Goal: Task Accomplishment & Management: Manage account settings

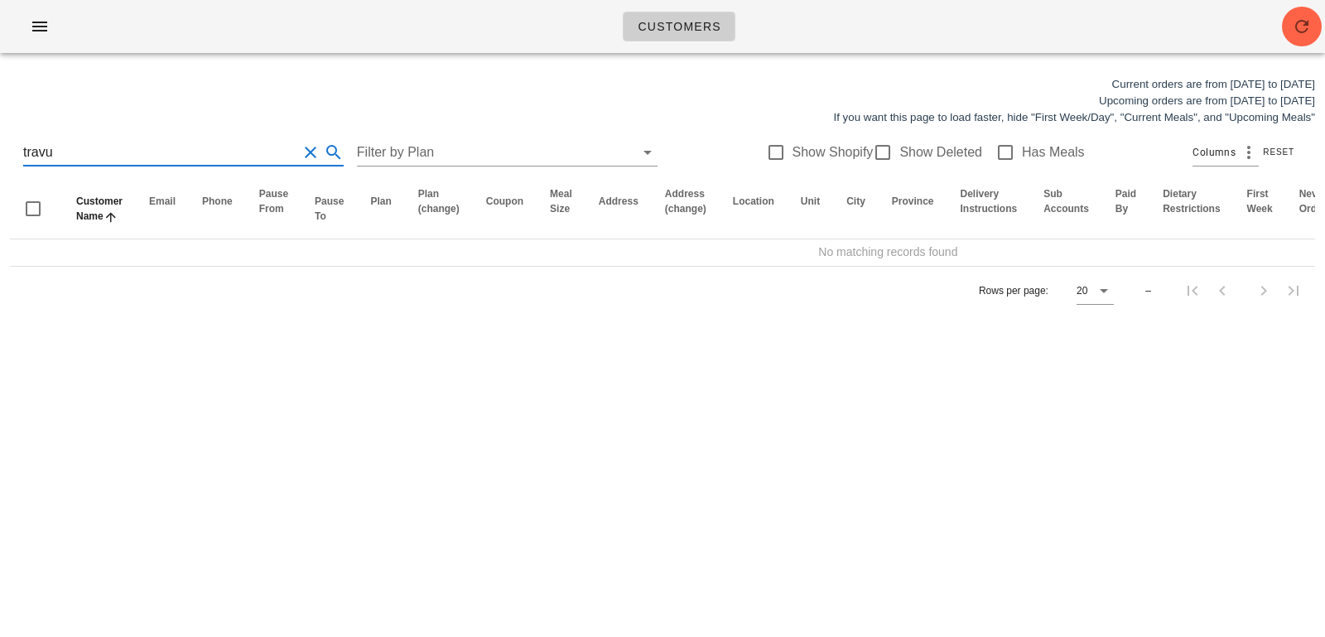
type input "travu"
click at [301, 153] on button "Clear Search for customer" at bounding box center [311, 152] width 20 height 20
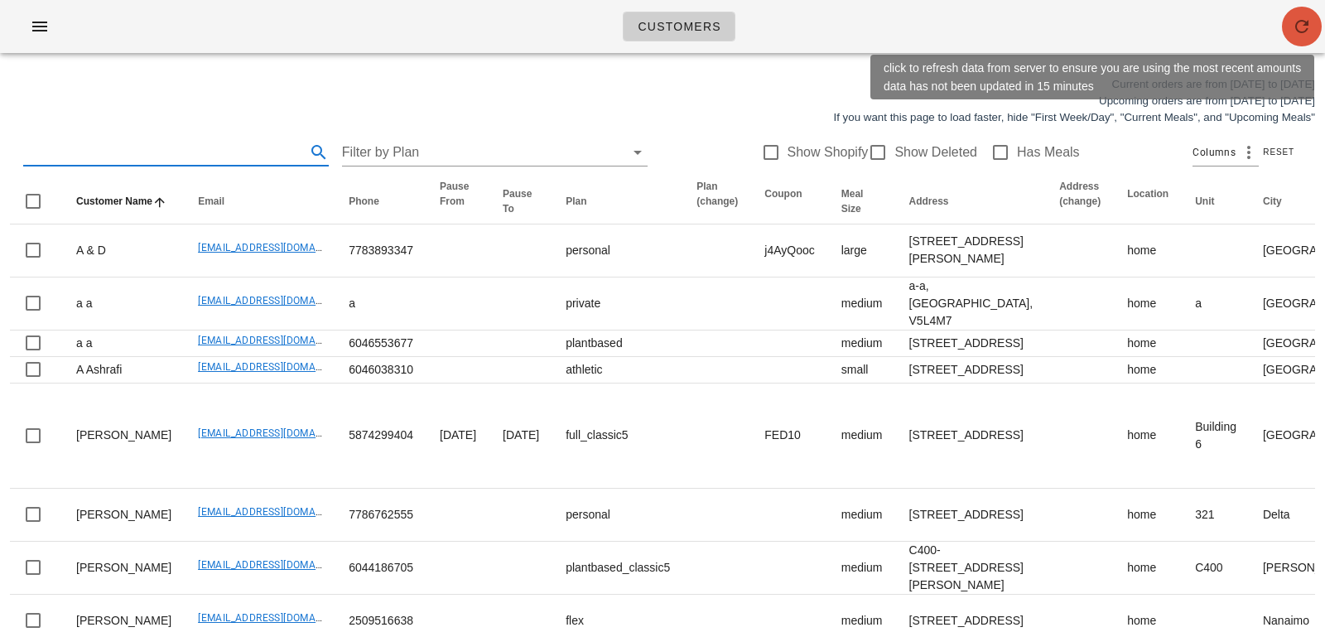
click at [1320, 19] on span "button" at bounding box center [1302, 27] width 40 height 20
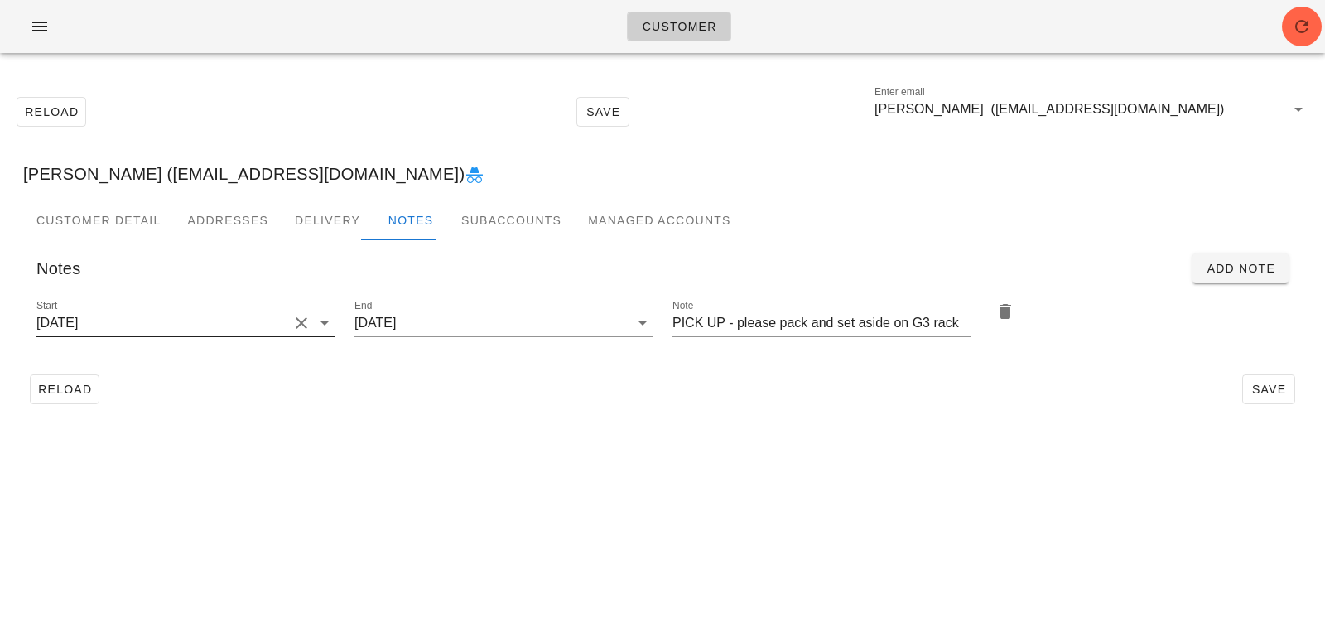
click at [300, 324] on button "Clear Start" at bounding box center [302, 323] width 20 height 20
click at [300, 324] on input "Start" at bounding box center [172, 323] width 272 height 27
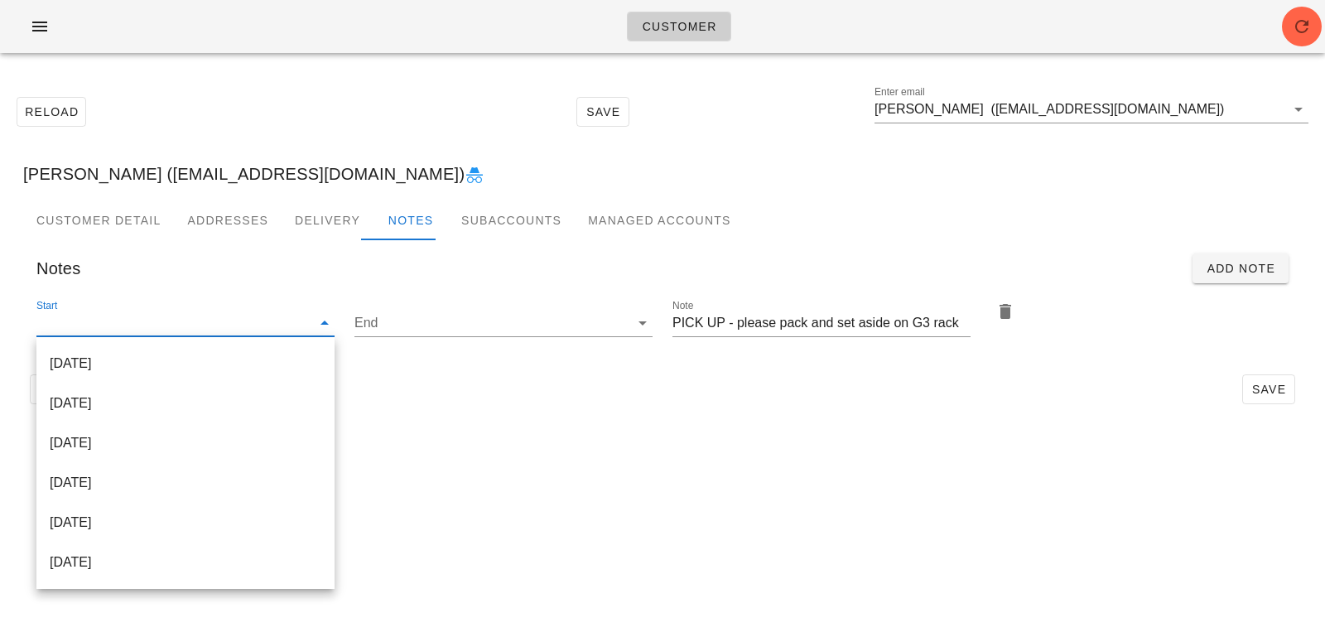
click at [294, 395] on div "[DATE]" at bounding box center [186, 403] width 272 height 16
type input "[DATE]"
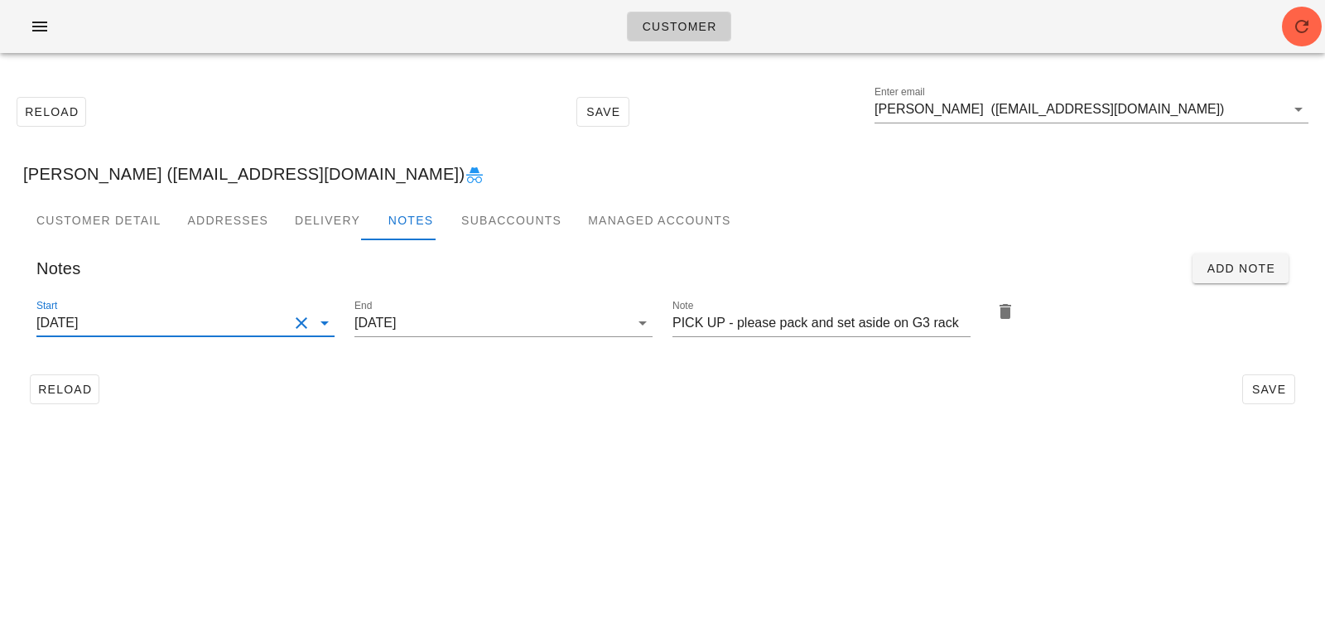
click at [842, 470] on div "Customer Reload Save Enter email Travis Dunn (Travisajdunn@gmail.com) Travis Du…" at bounding box center [662, 318] width 1325 height 637
click at [1255, 389] on span "Save" at bounding box center [1269, 389] width 38 height 13
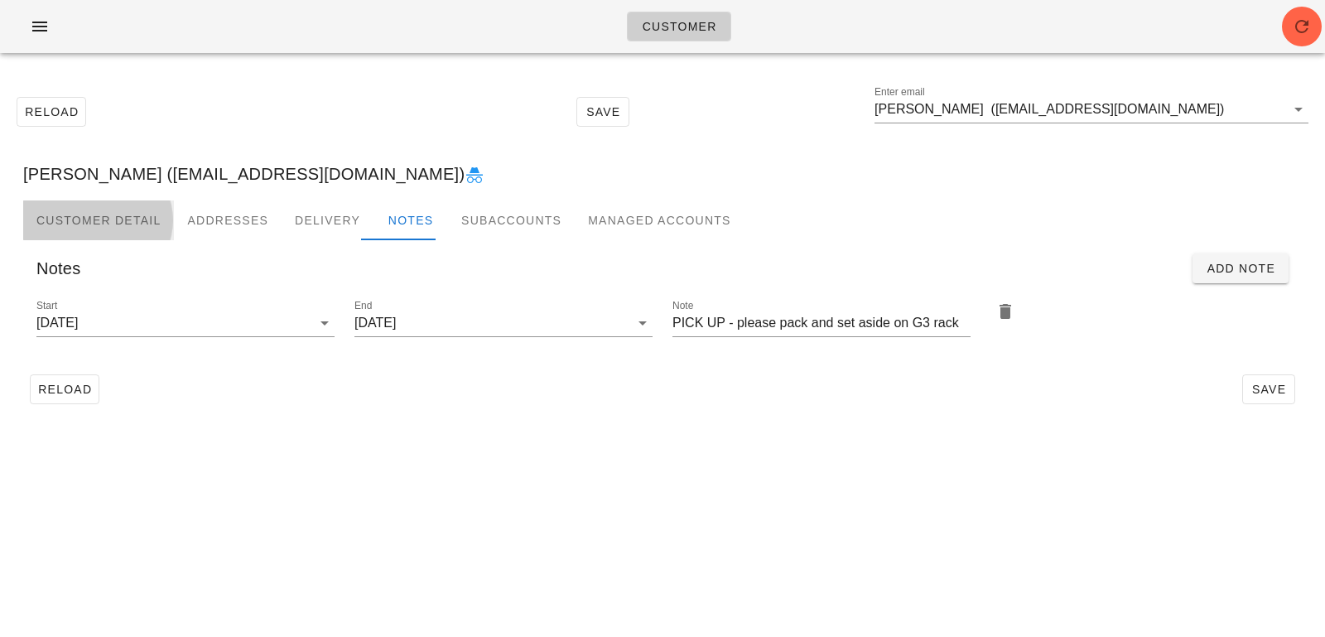
click at [128, 215] on div "Customer Detail" at bounding box center [98, 220] width 151 height 40
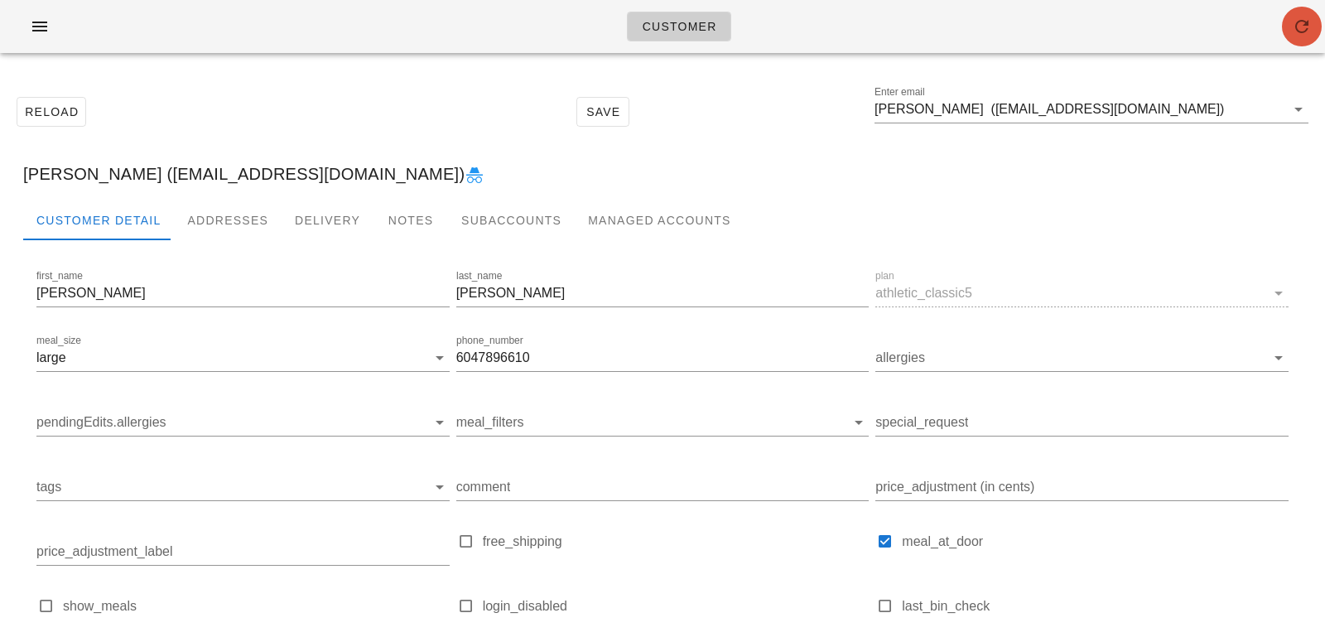
click at [1301, 22] on icon "button" at bounding box center [1302, 27] width 20 height 20
type input "[PERSON_NAME] ([EMAIL_ADDRESS][DOMAIN_NAME])"
click at [409, 210] on div "Notes" at bounding box center [411, 220] width 75 height 40
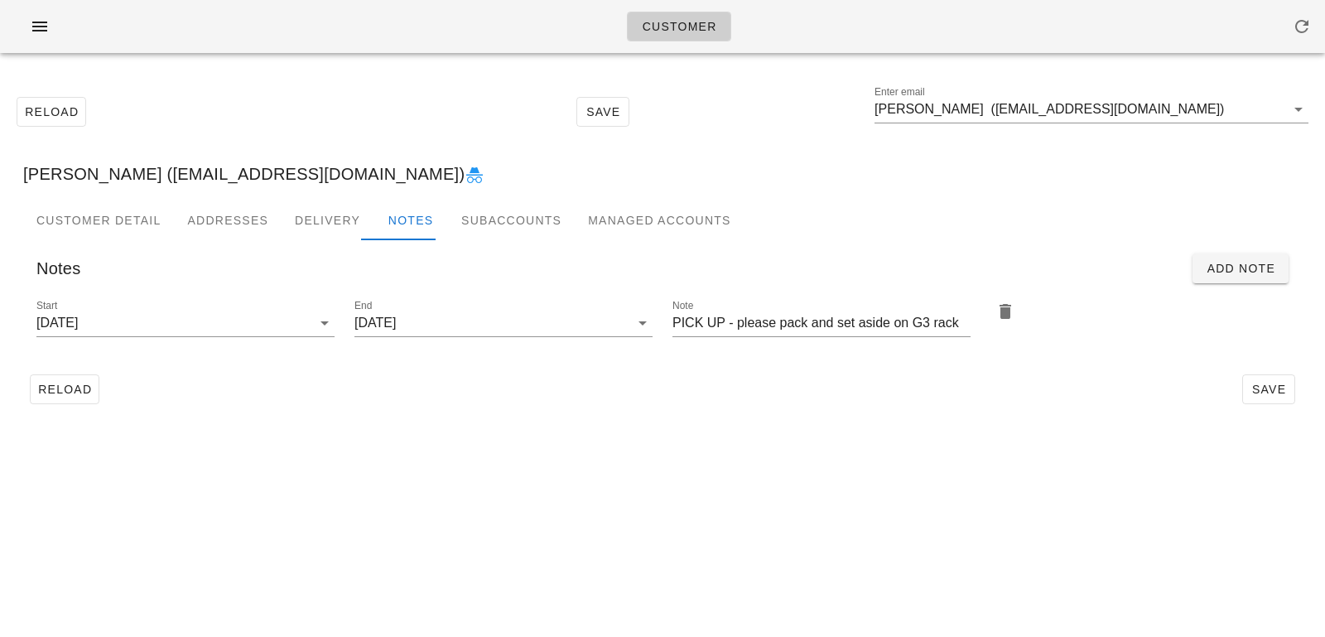
click at [652, 383] on div "Reload Save" at bounding box center [662, 389] width 1279 height 43
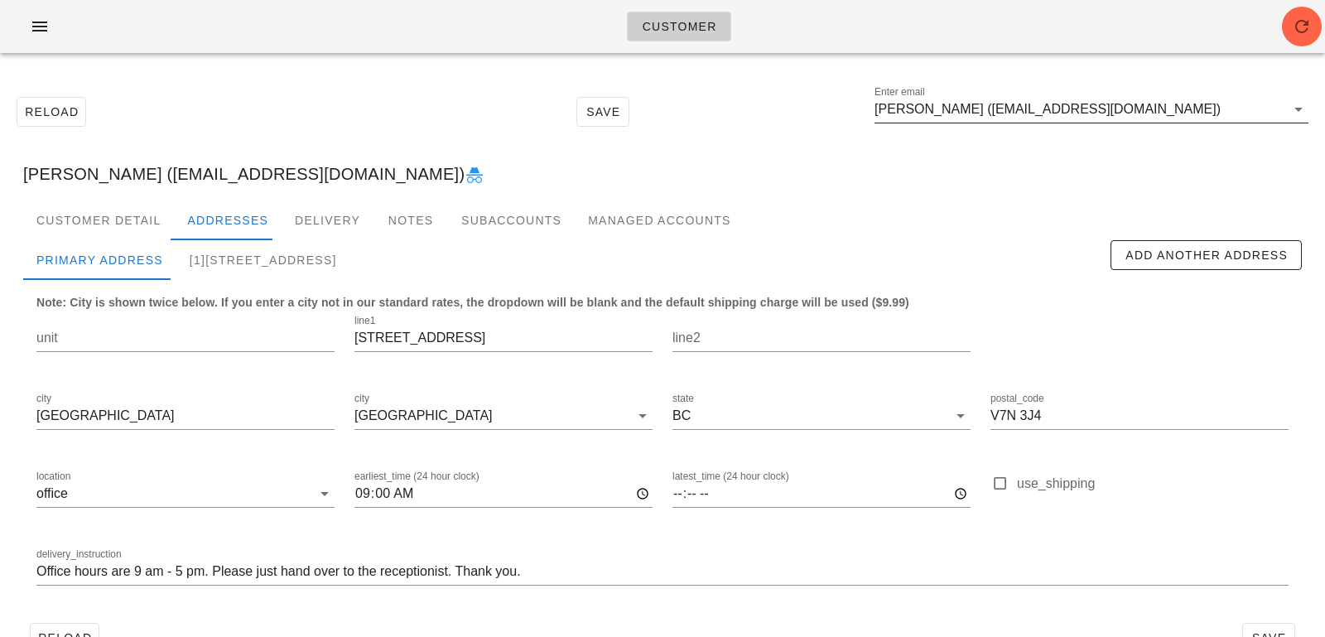
click at [1171, 110] on input "Iain Edmonds (iainedmonds@gmail.com)" at bounding box center [1080, 109] width 411 height 27
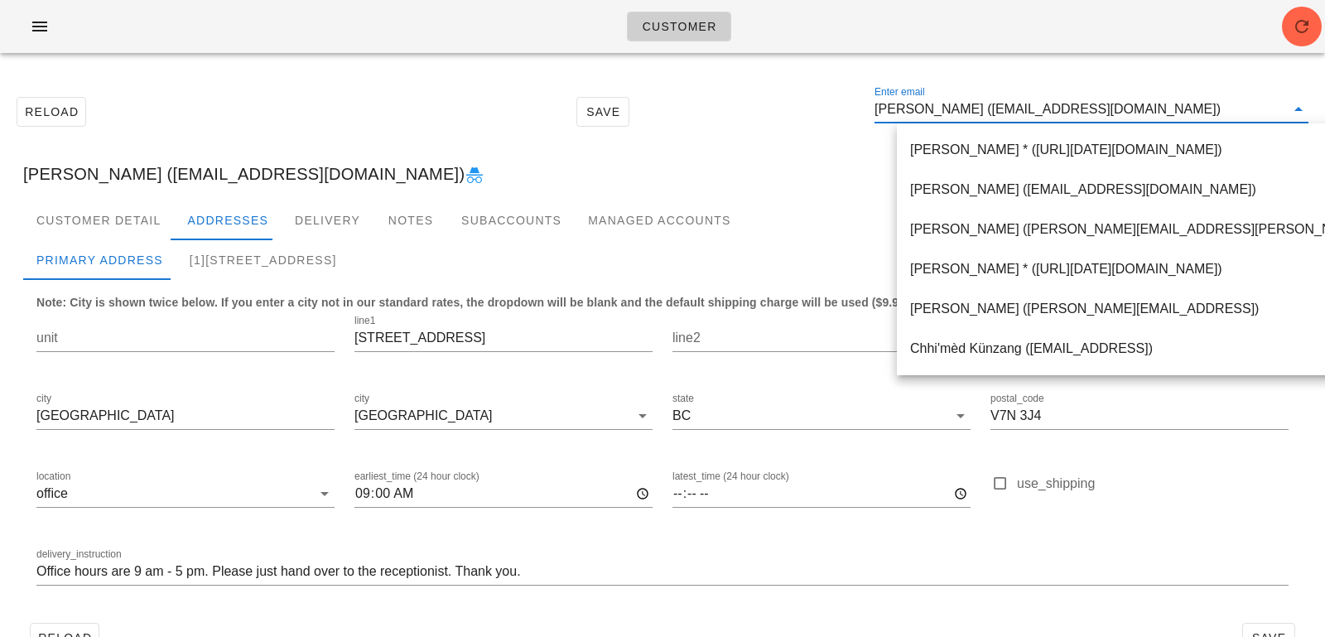
paste input "Shaundale.ramos@gmail.com"
type input "Shaundale.ramos@gmail.com"
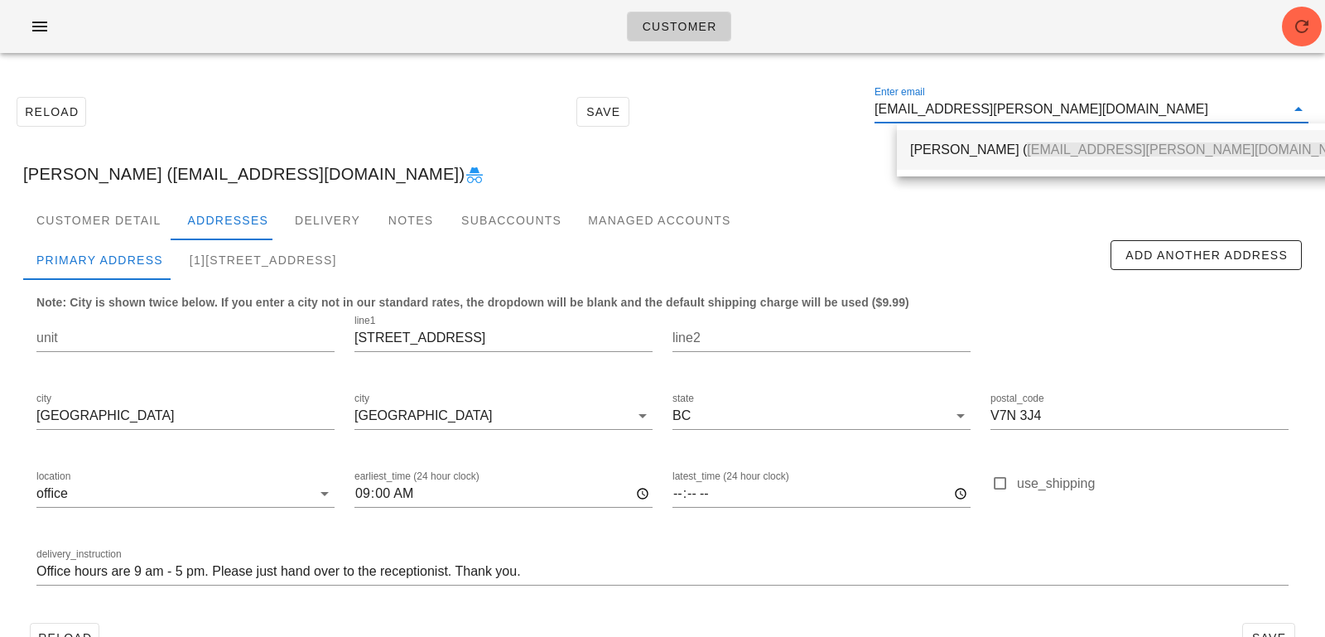
click at [989, 146] on div "Shaundale Ramos ( Shaundale.ramos@gmail.com )" at bounding box center [1137, 150] width 455 height 16
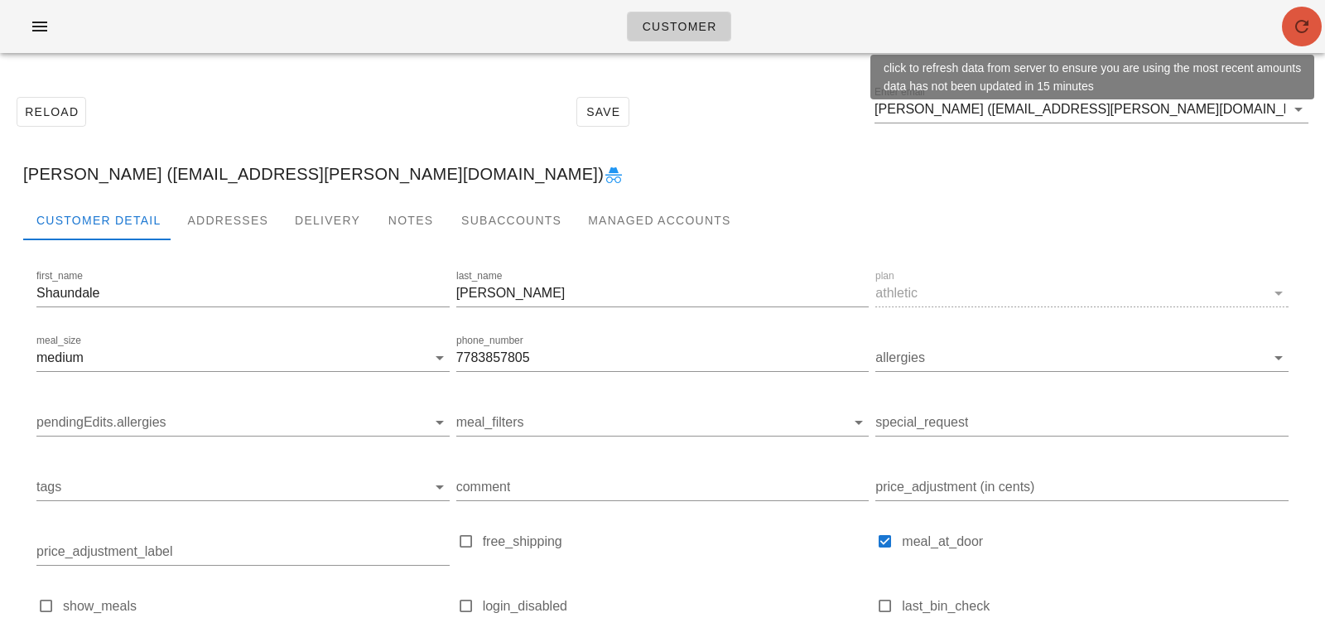
click at [1294, 42] on button "button" at bounding box center [1302, 27] width 40 height 40
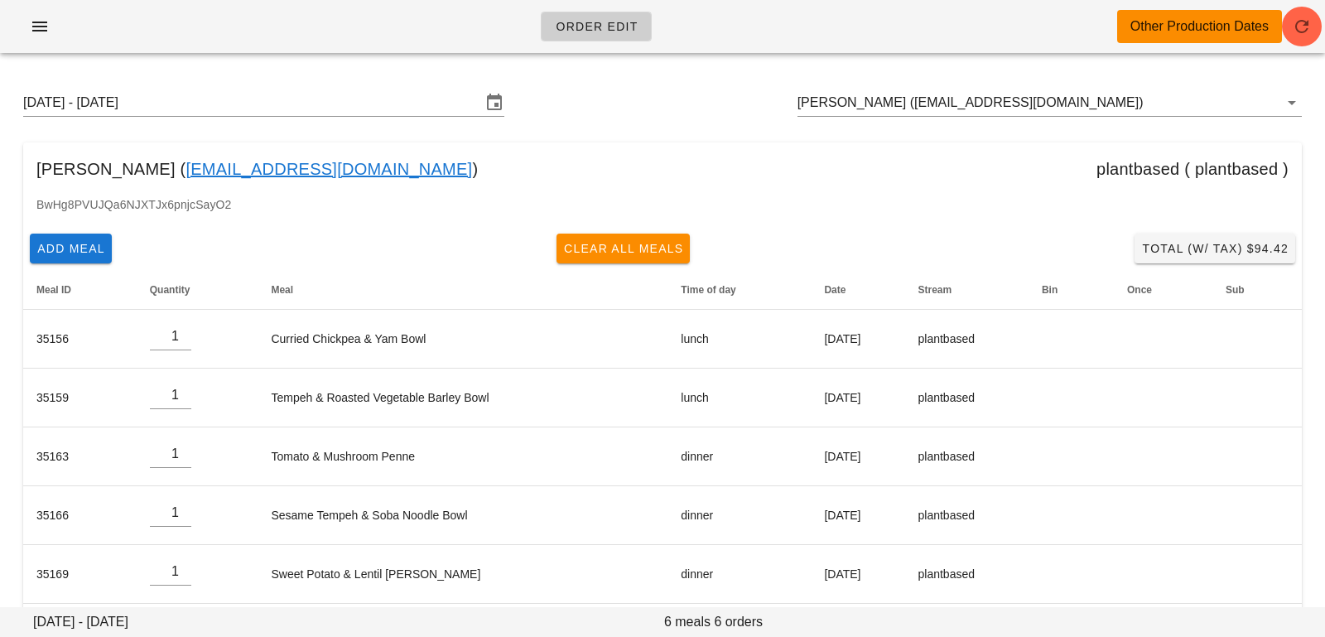
click at [1187, 88] on div "Sunday August 17 - Saturday August 23 Shashank Manikonda (manikondashashank@gma…" at bounding box center [663, 102] width 1306 height 53
click at [1181, 104] on input "Shashank Manikonda (manikondashashank@gmail.com)" at bounding box center [1027, 102] width 458 height 27
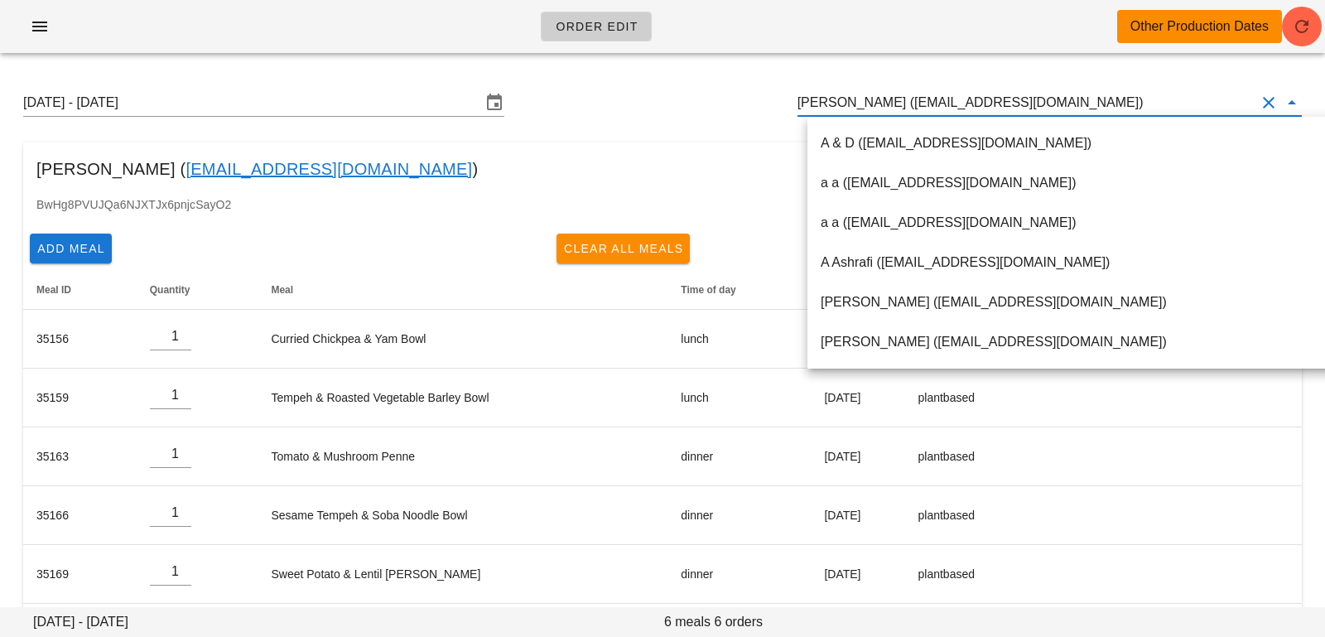
paste input "undale.ramos@gmail.com"
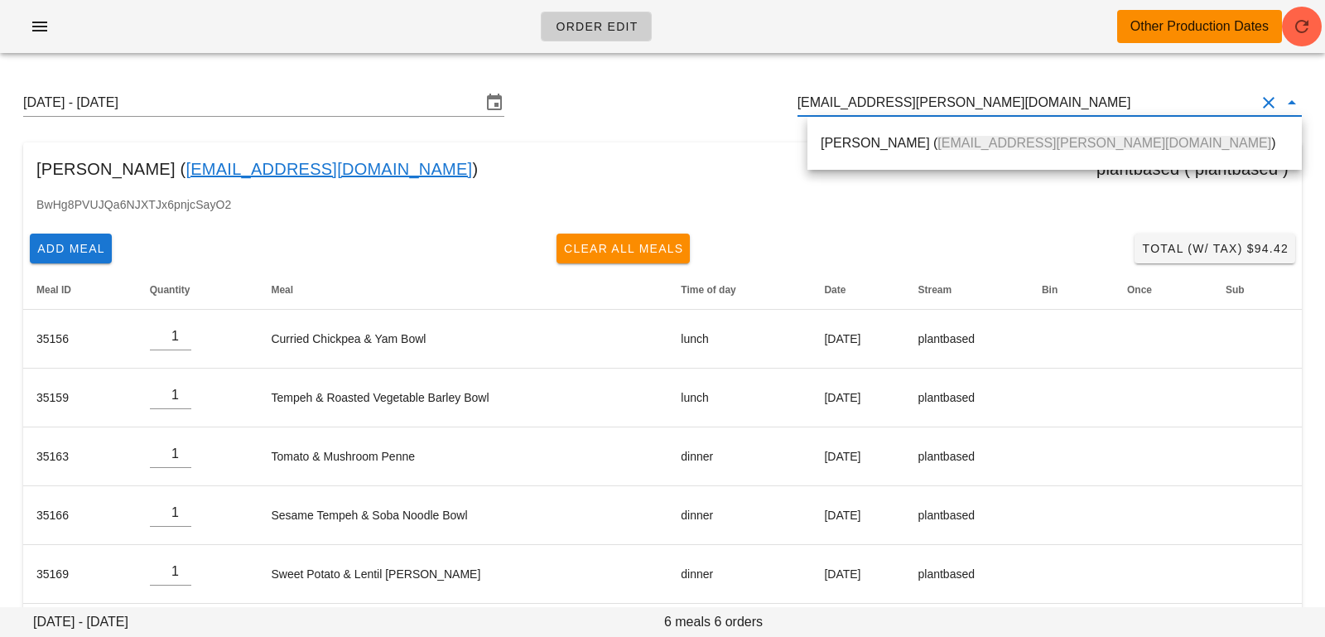
click at [1086, 163] on div "Shaundale Ramos ( Shaundale.ramos@gmail.com )" at bounding box center [1055, 143] width 495 height 53
click at [1088, 154] on div "Shaundale Ramos ( Shaundale.ramos@gmail.com )" at bounding box center [1055, 143] width 468 height 36
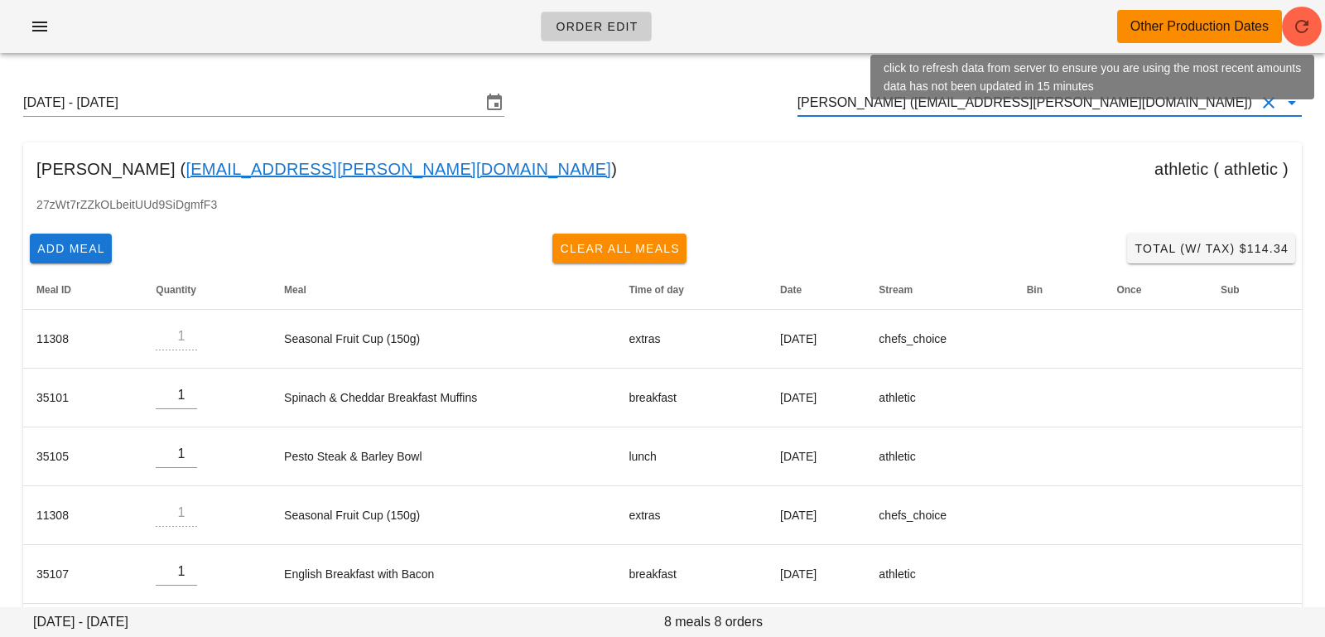
type input "[PERSON_NAME] ([EMAIL_ADDRESS][PERSON_NAME][DOMAIN_NAME])"
click at [1306, 27] on icon "button" at bounding box center [1302, 27] width 20 height 20
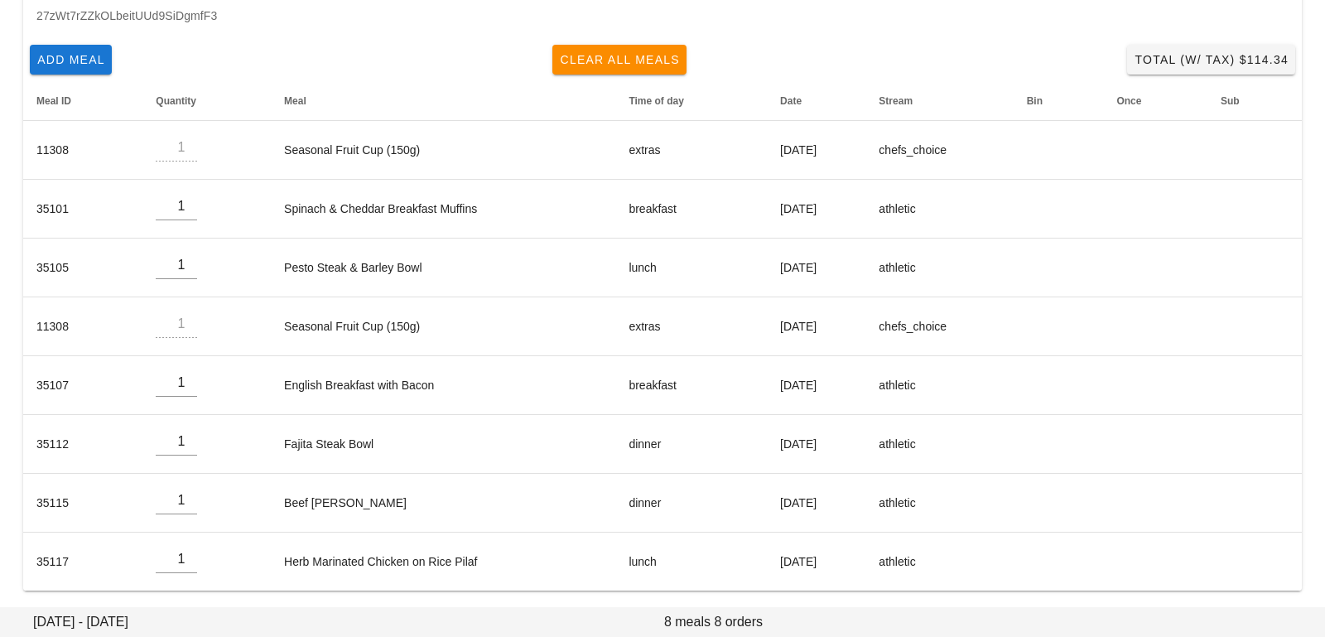
scroll to position [36, 0]
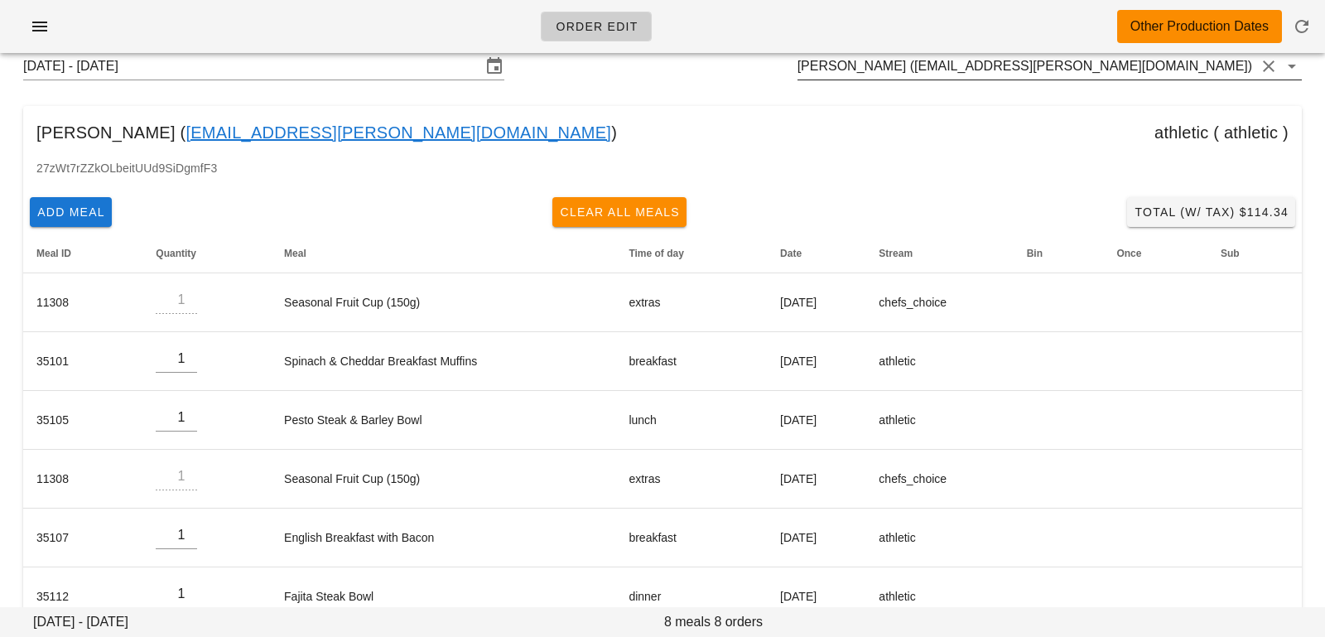
click at [1132, 73] on input "[PERSON_NAME] ([EMAIL_ADDRESS][PERSON_NAME][DOMAIN_NAME])" at bounding box center [1027, 66] width 458 height 27
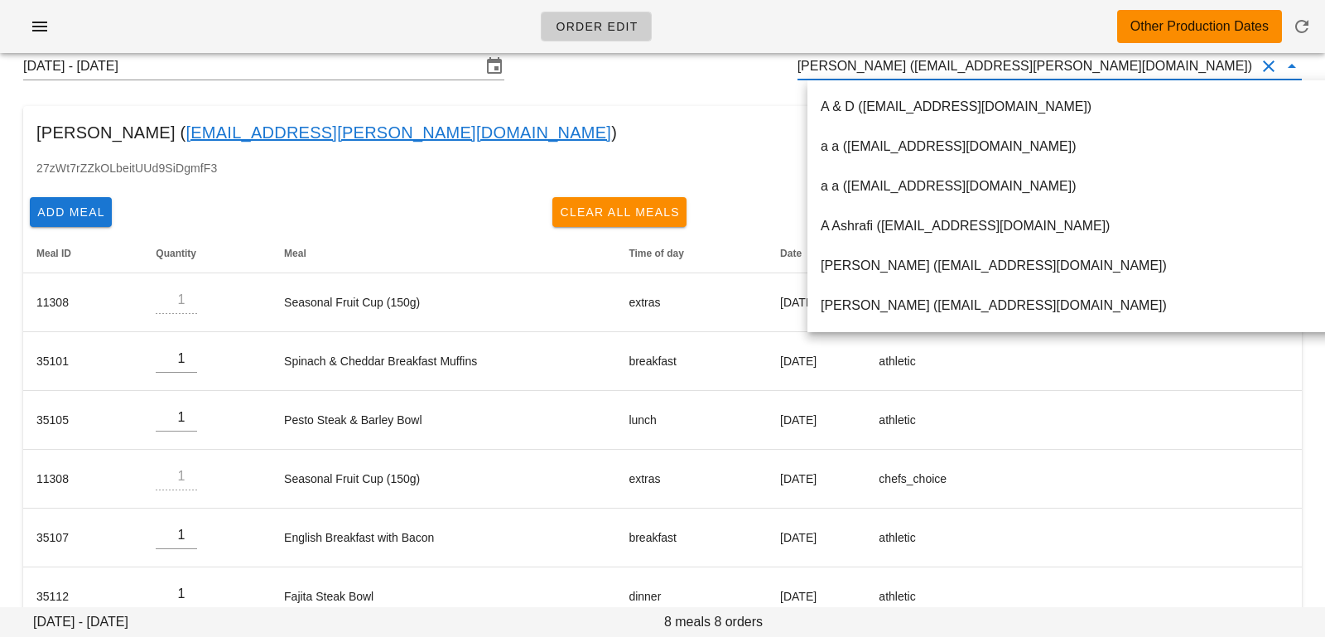
paste input "[EMAIL_ADDRESS][DOMAIN_NAME]"
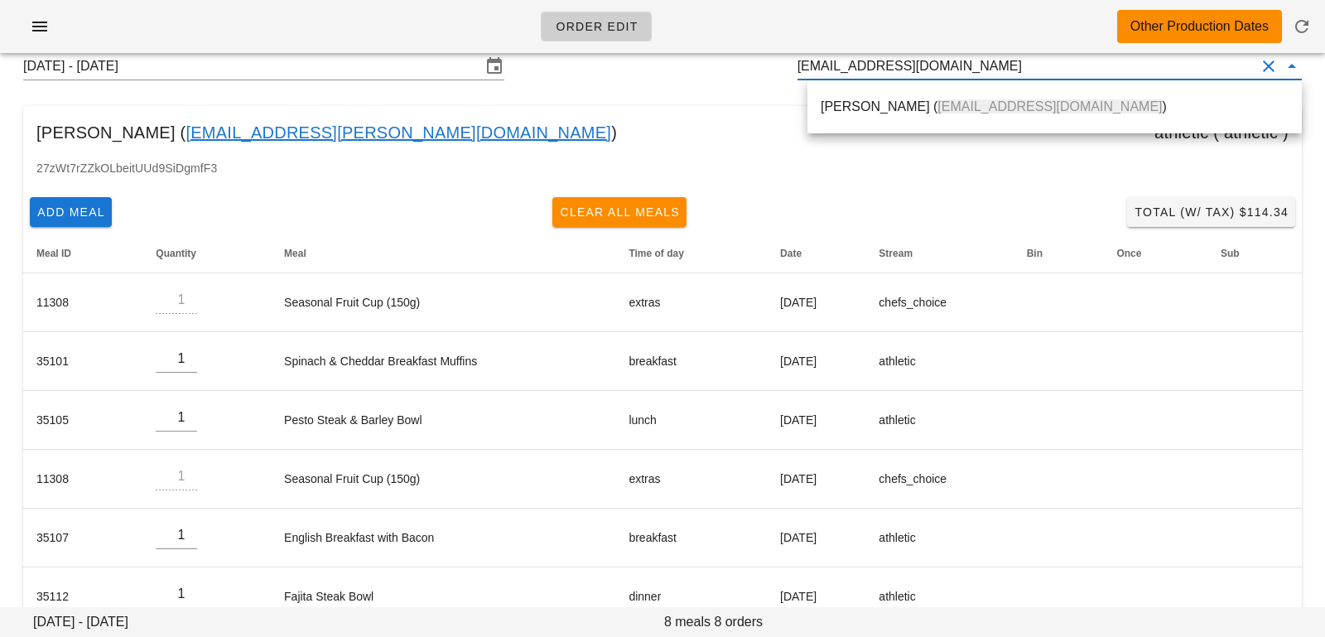
click at [959, 91] on div "[PERSON_NAME] ( [EMAIL_ADDRESS][DOMAIN_NAME] )" at bounding box center [1055, 107] width 468 height 36
type input "[PERSON_NAME] ([EMAIL_ADDRESS][DOMAIN_NAME])"
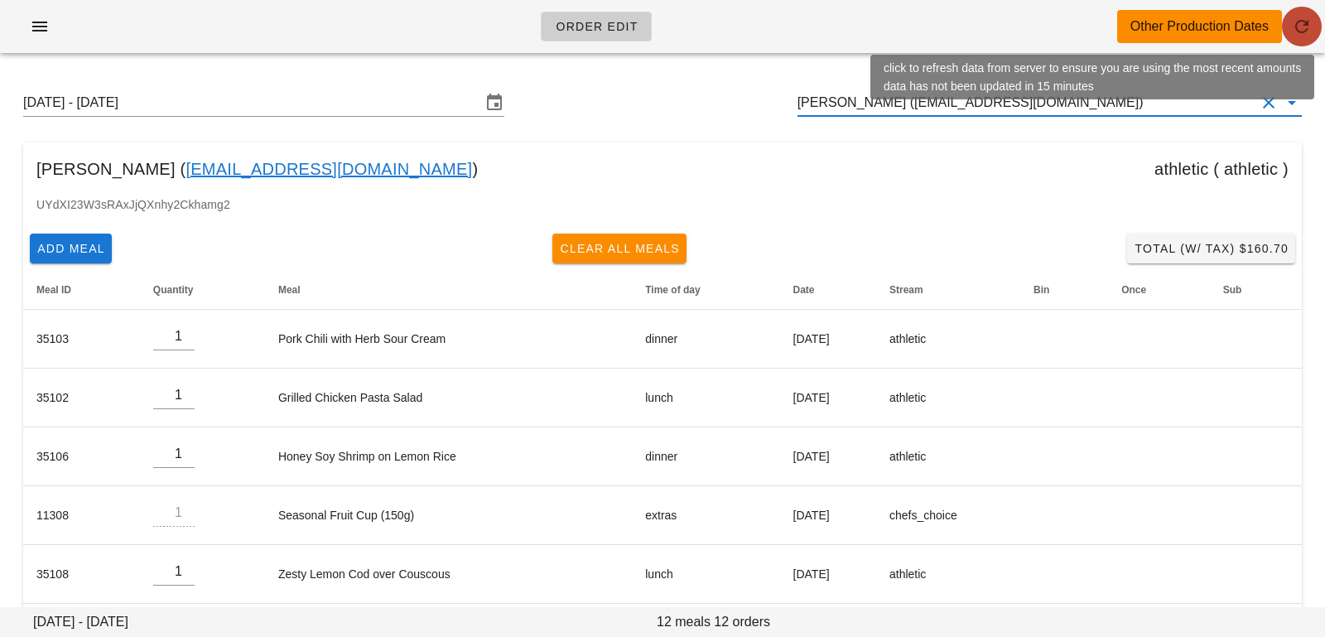
click at [1293, 37] on button "button" at bounding box center [1302, 27] width 40 height 40
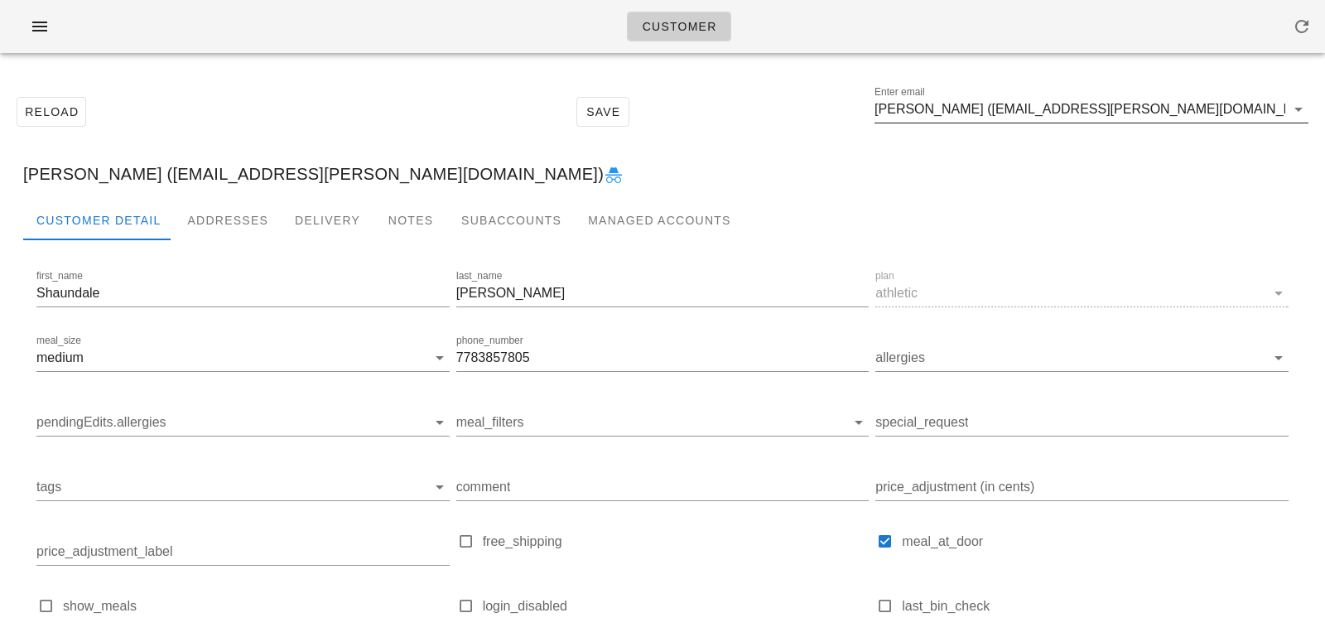
click at [1195, 110] on input "Shaundale Ramos (Shaundale.ramos@gmail.com)" at bounding box center [1080, 109] width 411 height 27
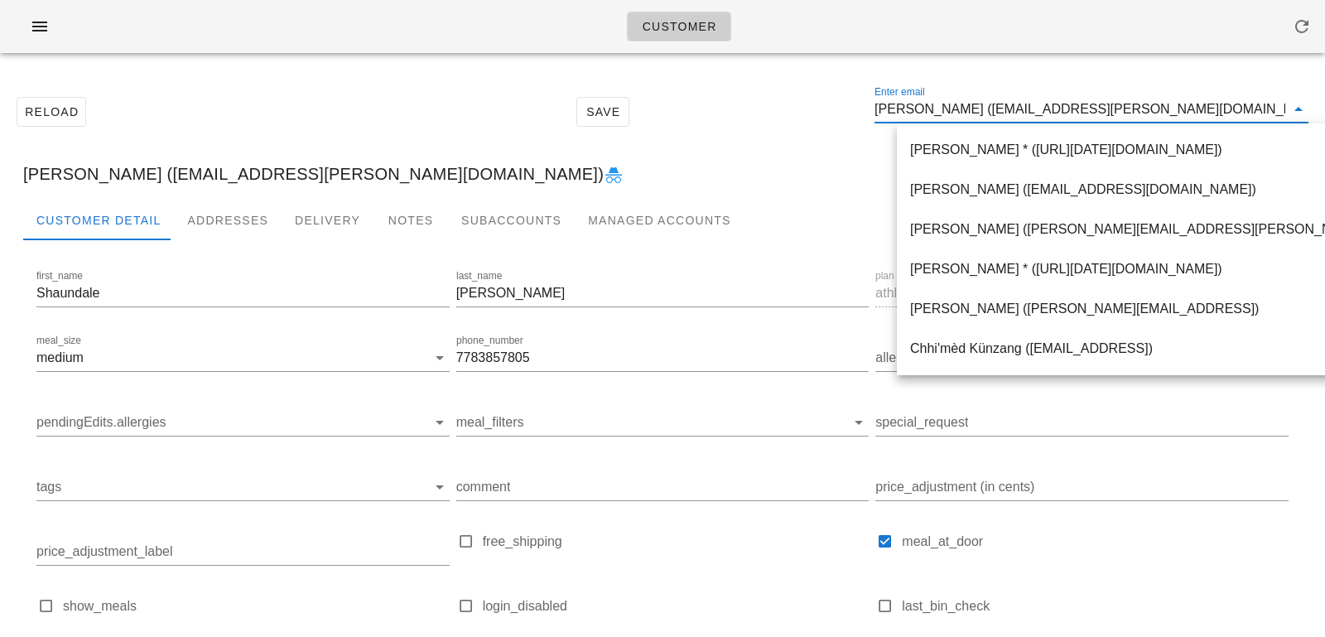
paste input ".ramos@gmail.com"
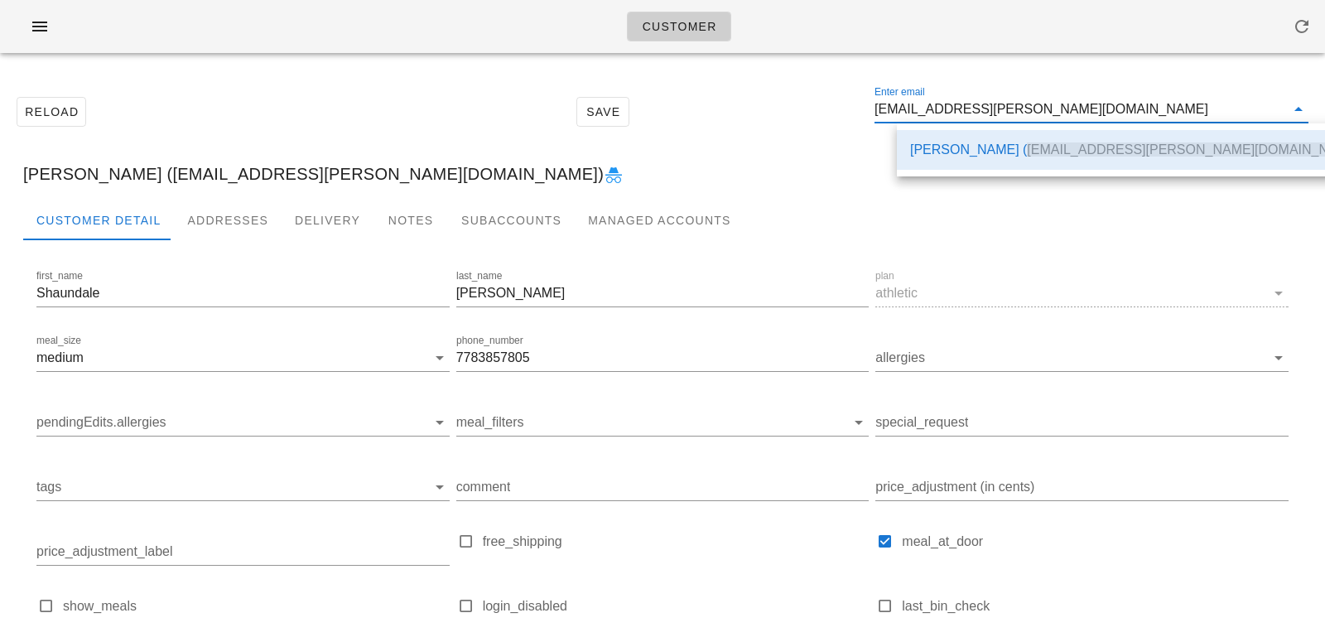
click at [942, 153] on div "Shaundale Ramos ( Shaundale.ramos@gmail.com )" at bounding box center [1137, 150] width 455 height 16
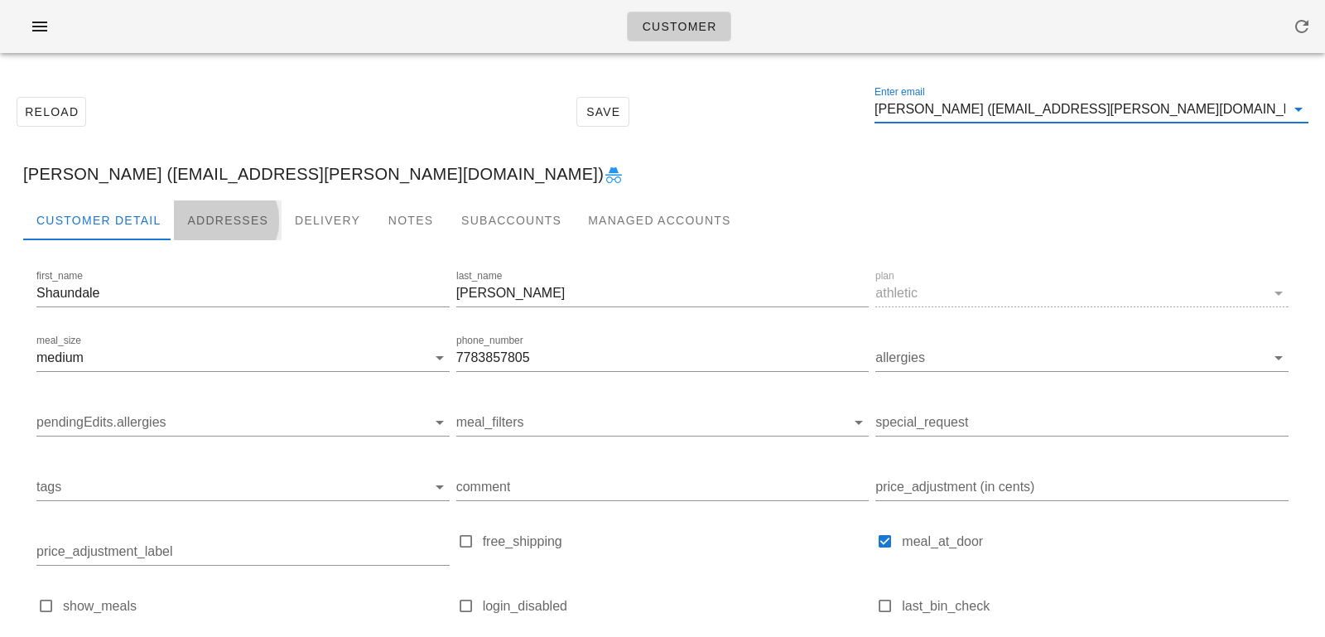
click at [215, 215] on div "Addresses" at bounding box center [228, 220] width 108 height 40
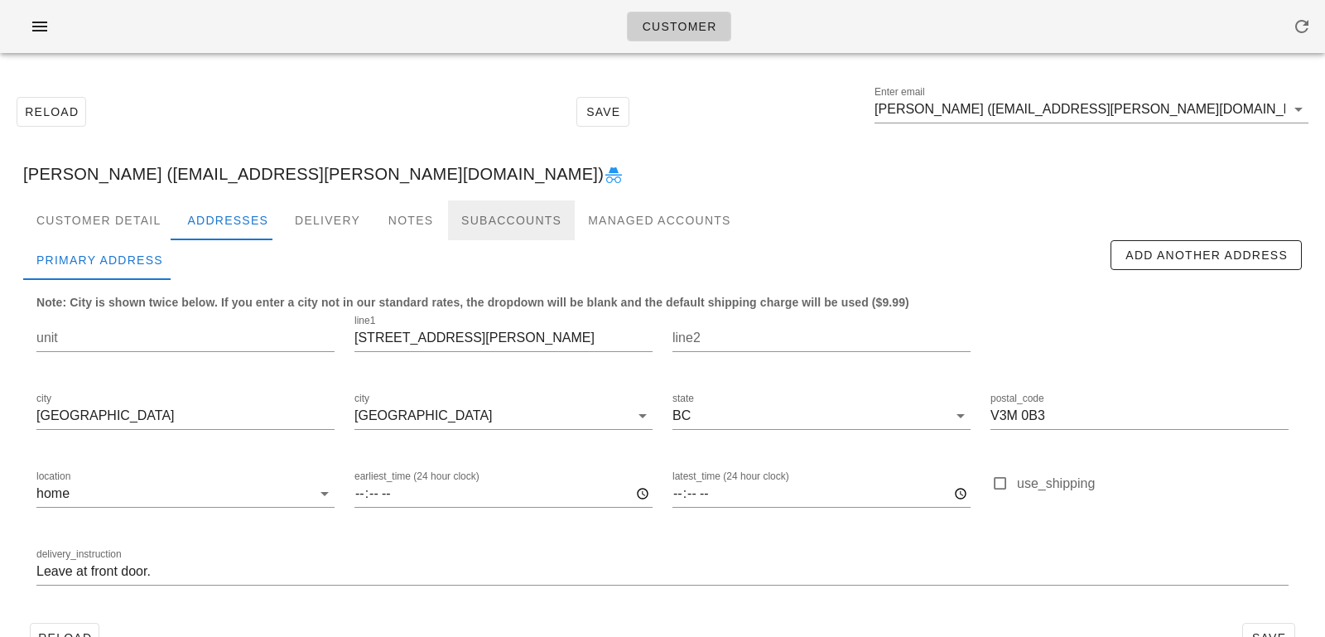
click at [465, 212] on div "Subaccounts" at bounding box center [511, 220] width 127 height 40
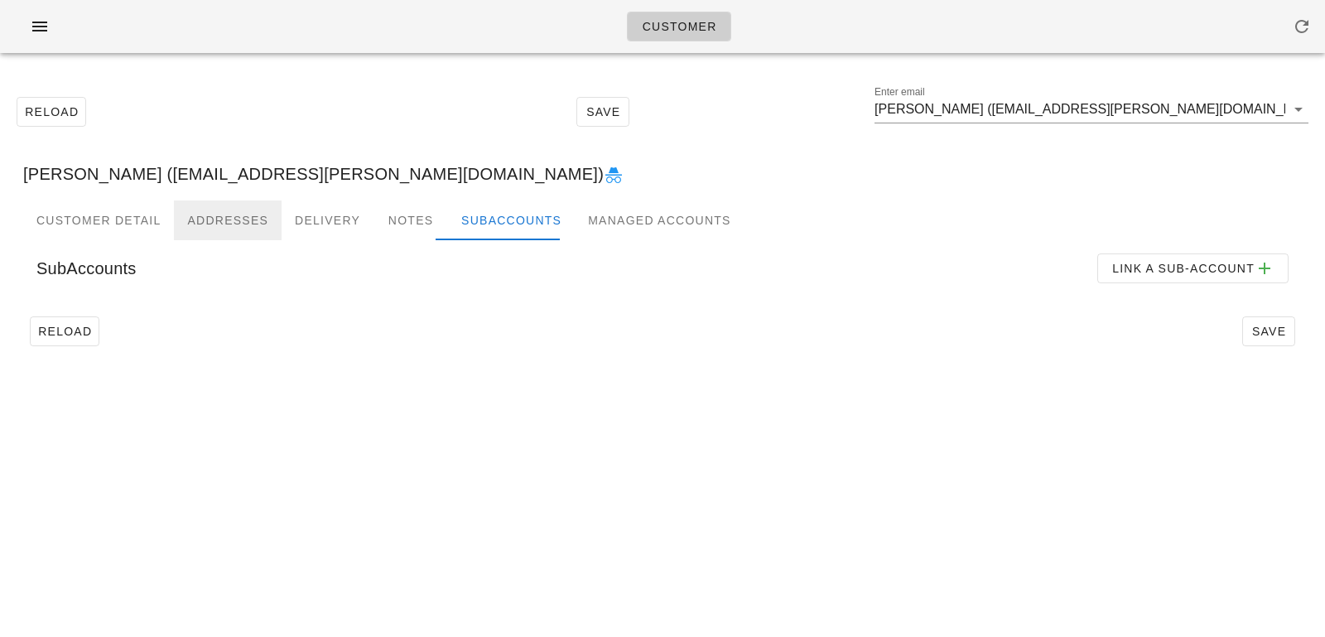
click at [229, 226] on div "Addresses" at bounding box center [228, 220] width 108 height 40
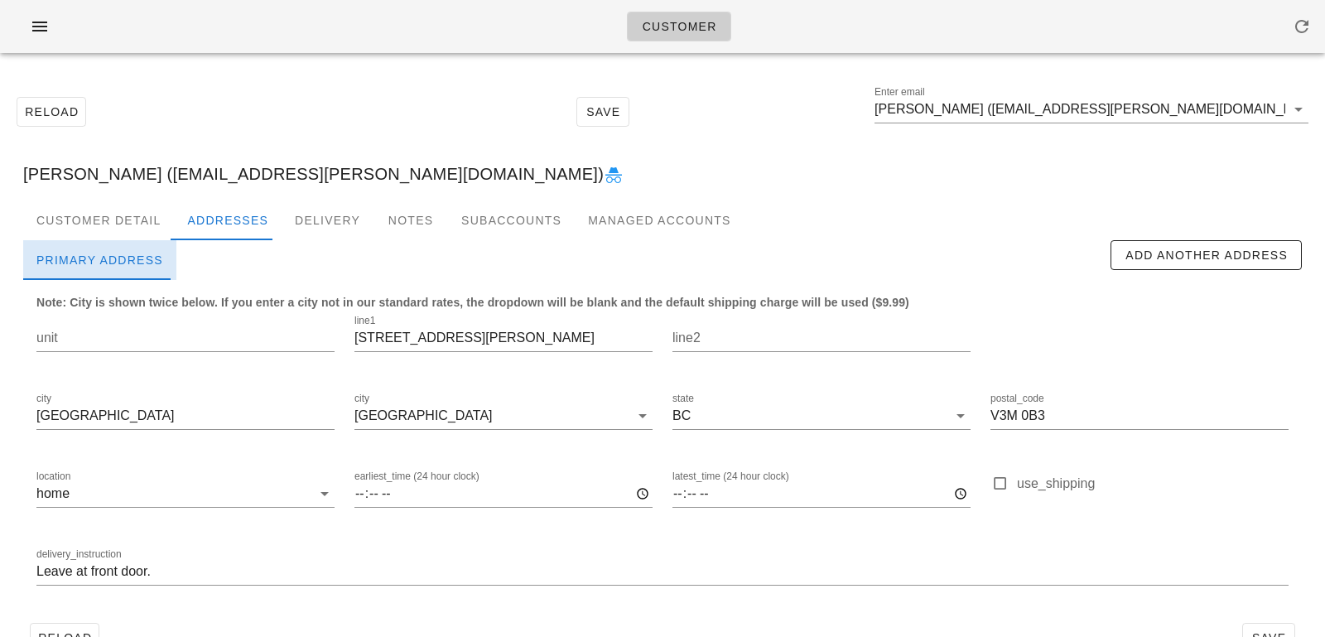
click at [99, 245] on div "Primary Address" at bounding box center [99, 260] width 153 height 40
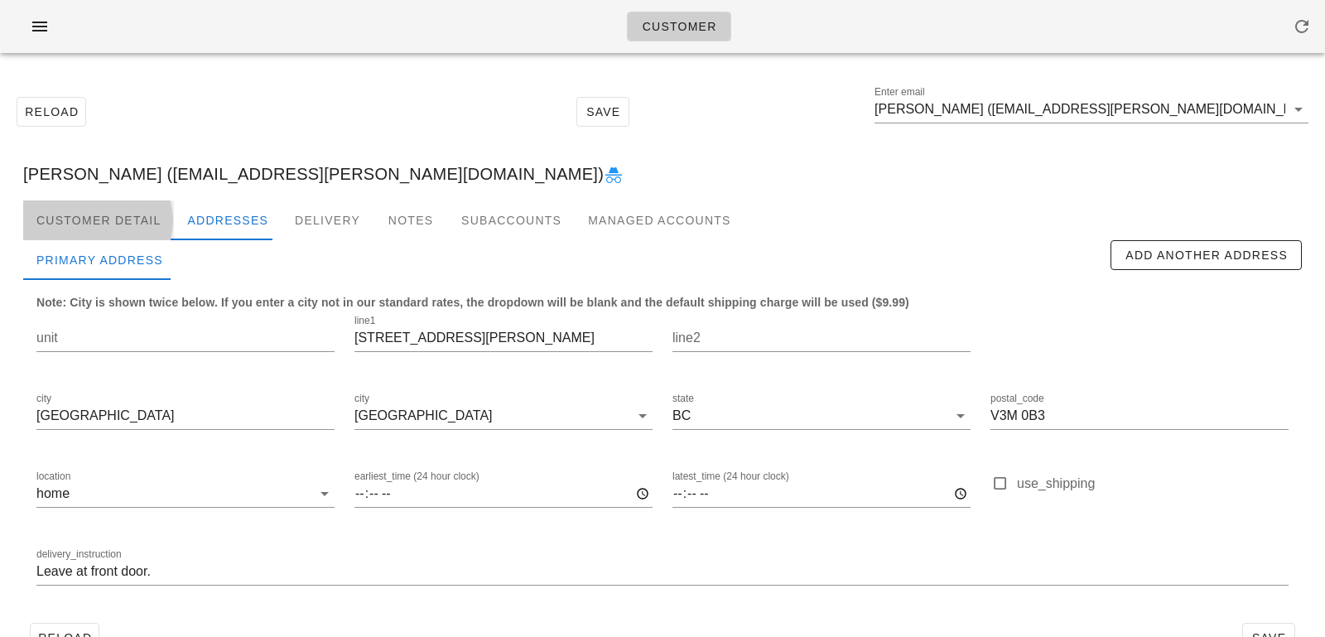
click at [115, 220] on div "Customer Detail" at bounding box center [98, 220] width 151 height 40
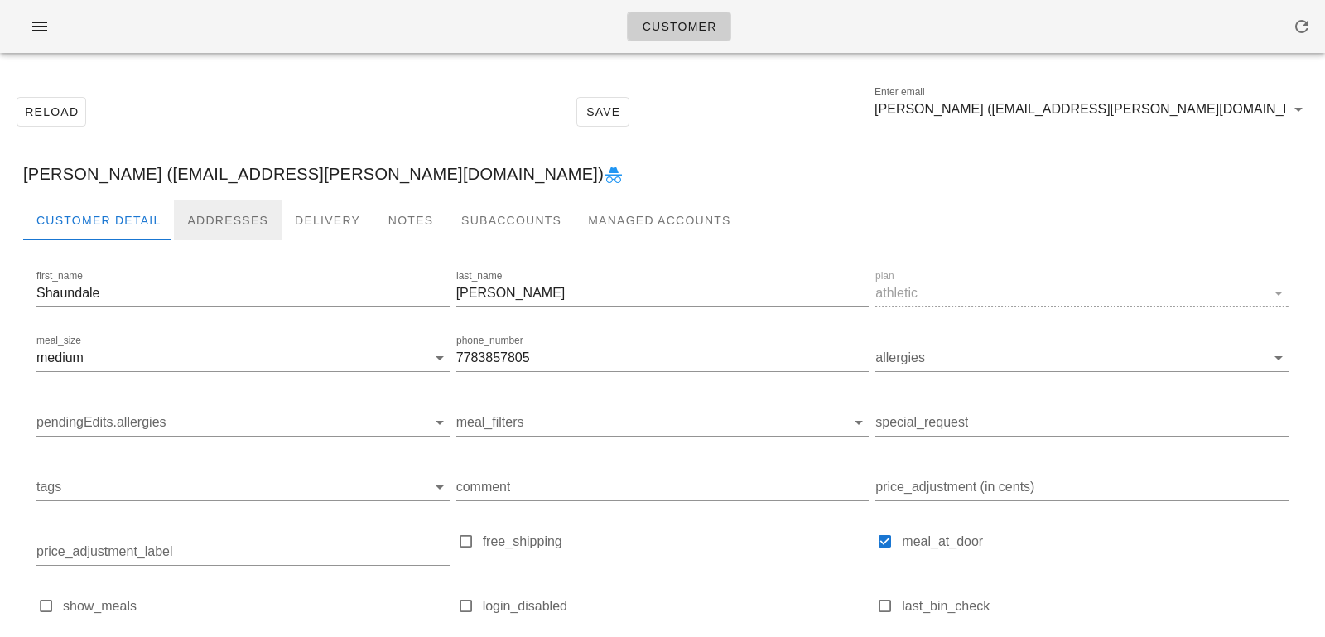
click at [193, 210] on div "Addresses" at bounding box center [228, 220] width 108 height 40
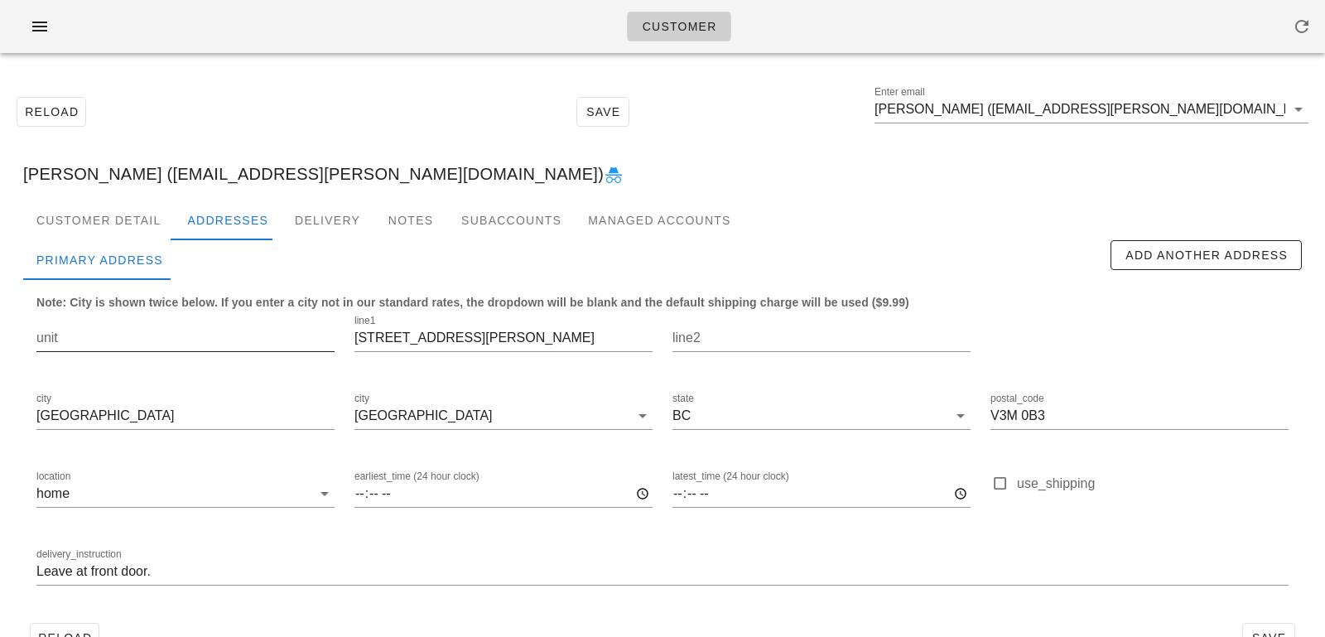
drag, startPoint x: 471, startPoint y: 321, endPoint x: 328, endPoint y: 317, distance: 143.4
click at [328, 317] on div "unit line1 228 Holly Ave line2 city New Westminster city New Westminster state …" at bounding box center [663, 457] width 1272 height 311
click at [471, 343] on input "228 Holly Ave" at bounding box center [504, 338] width 298 height 27
drag, startPoint x: 471, startPoint y: 340, endPoint x: 331, endPoint y: 331, distance: 139.5
click at [332, 332] on div "unit line1 228 Holly Ave line2 city New Westminster city New Westminster state …" at bounding box center [663, 457] width 1272 height 311
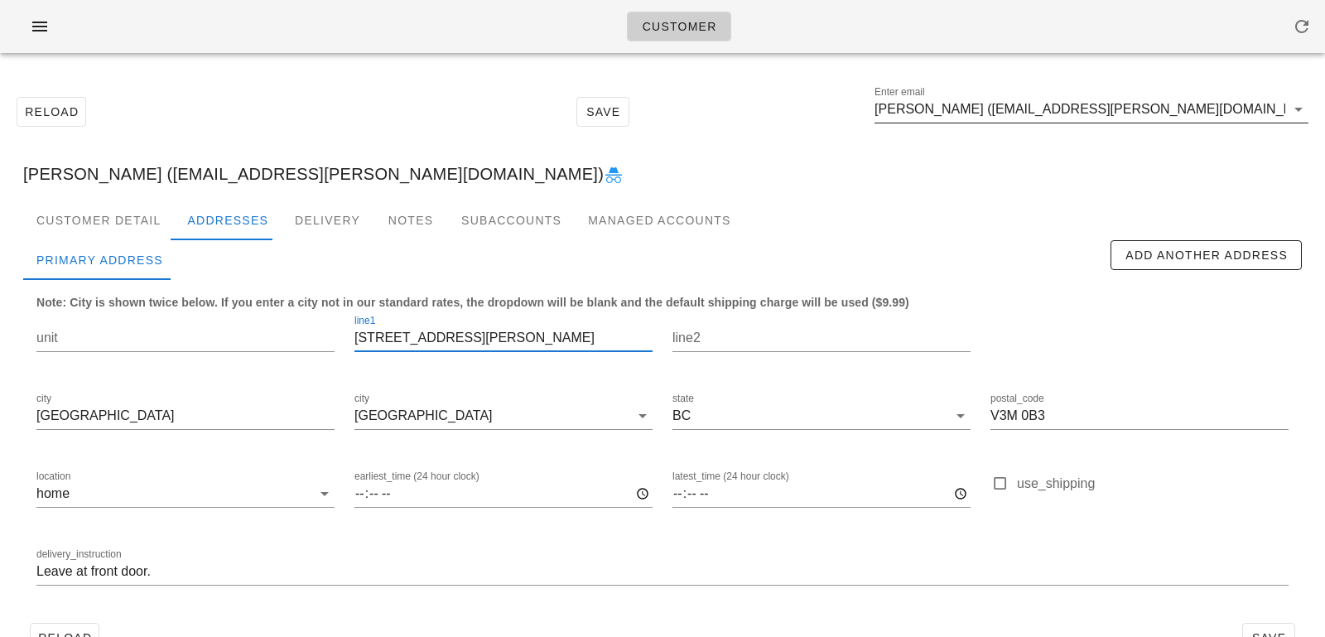
click at [1199, 114] on input "Shaundale Ramos (Shaundale.ramos@gmail.com)" at bounding box center [1080, 109] width 411 height 27
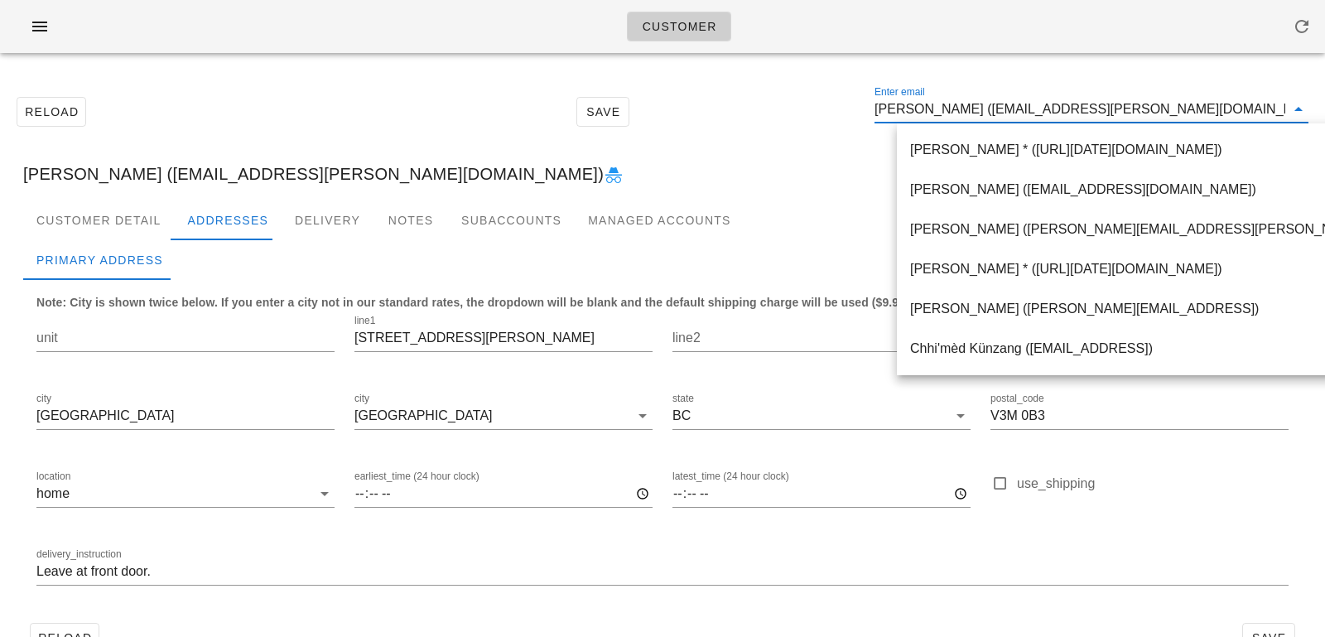
paste input "gandrade@telmax.com"
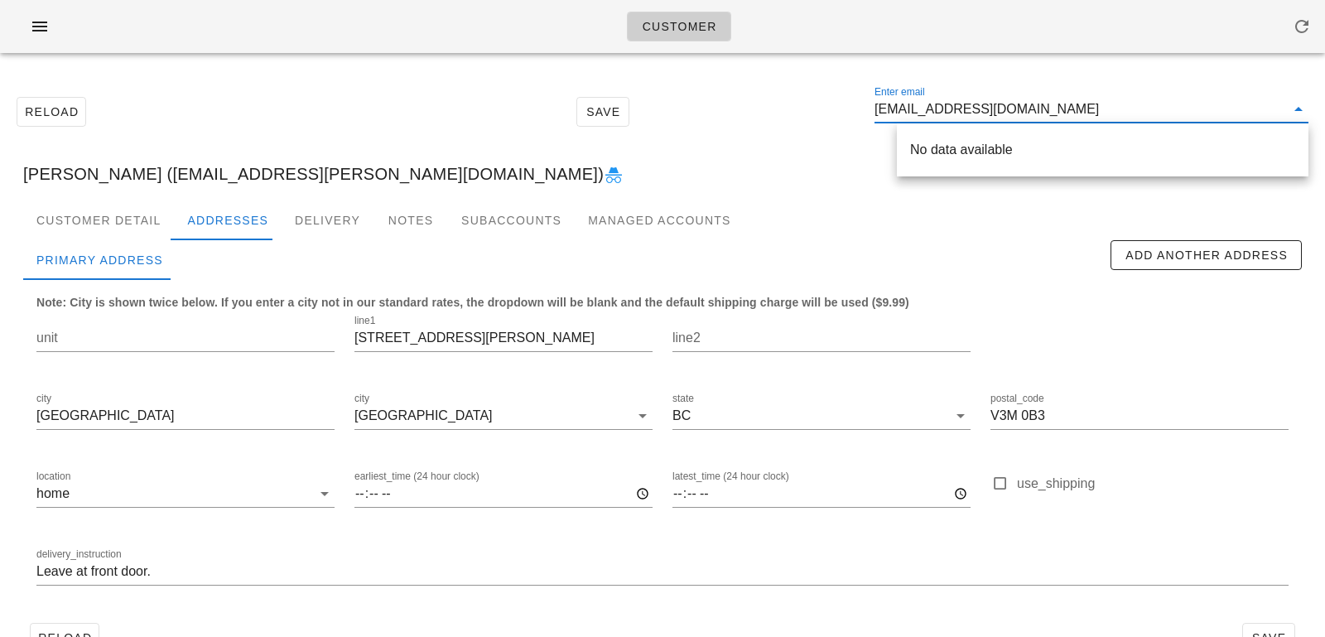
drag, startPoint x: 954, startPoint y: 108, endPoint x: 1108, endPoint y: 99, distance: 154.3
click at [1108, 104] on input "gandrade@telmax.com" at bounding box center [1080, 109] width 411 height 27
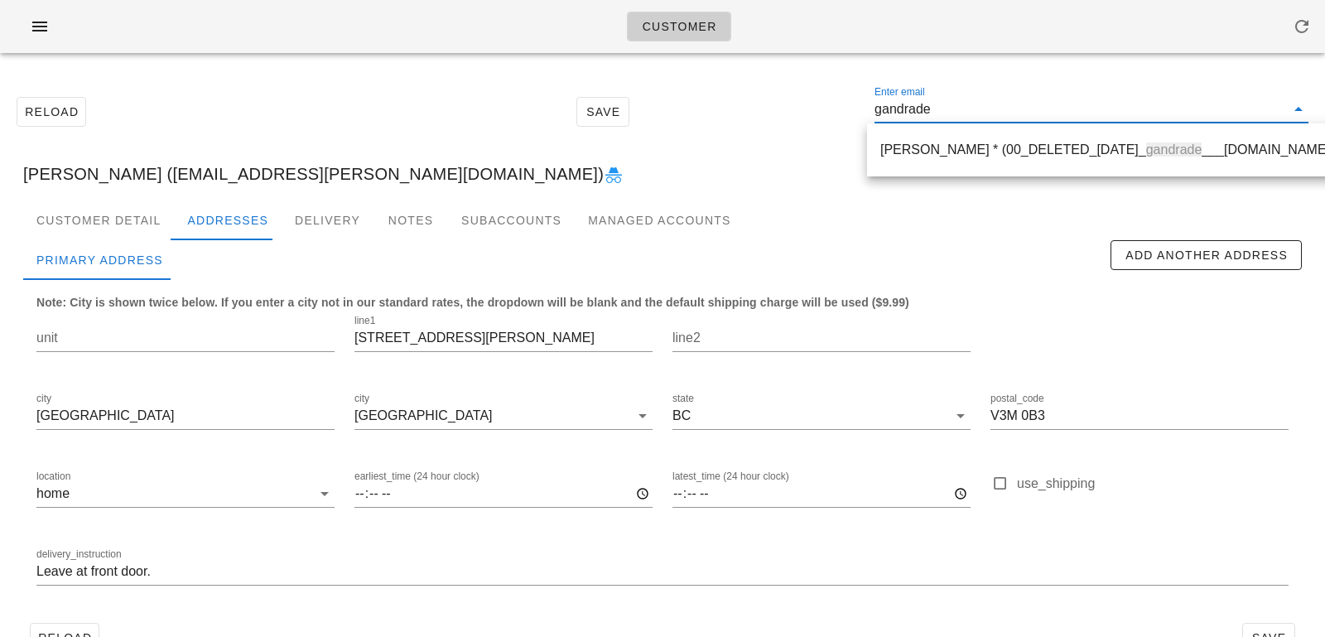
drag, startPoint x: 992, startPoint y: 113, endPoint x: 738, endPoint y: 104, distance: 253.6
click at [740, 107] on div "Reload Save Enter email gandrade" at bounding box center [663, 111] width 1306 height 71
paste input "tinytunabear@gmail.com"
type input "tinytunabear@gmail.com"
click at [924, 146] on div "Tina Zhang ( tinytunabear@gmail.com )" at bounding box center [1102, 150] width 385 height 16
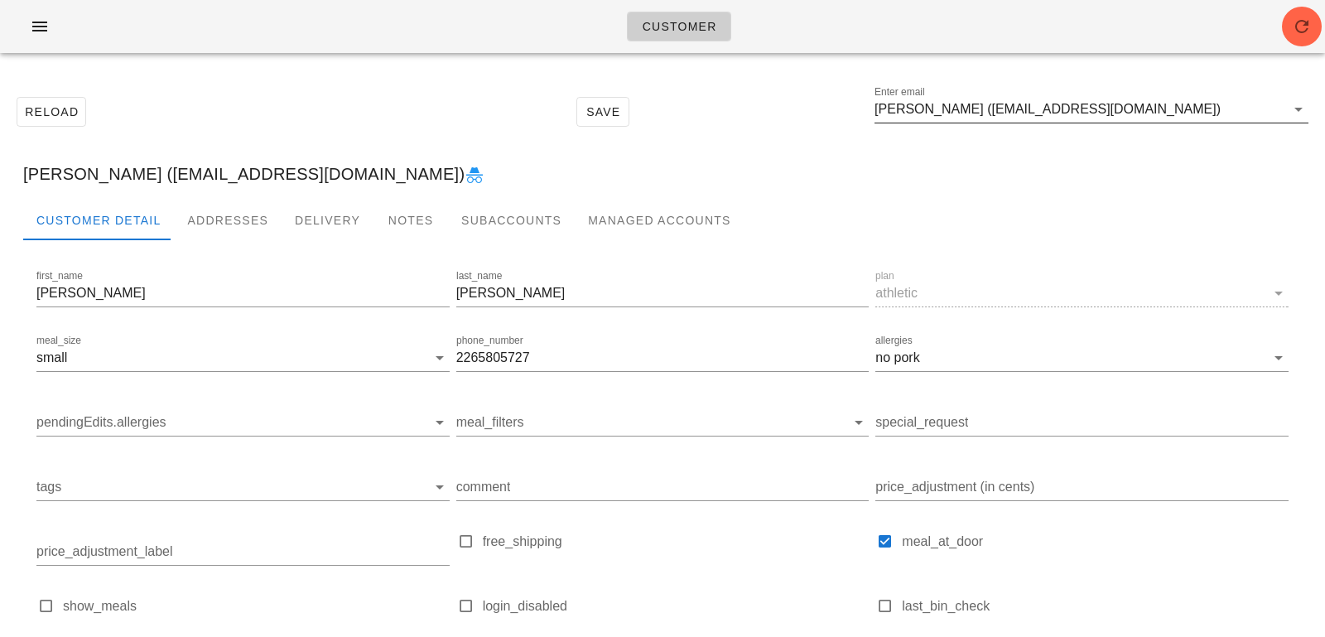
click at [1156, 112] on input "Tina Zhang (tinytunabear@gmail.com)" at bounding box center [1080, 109] width 411 height 27
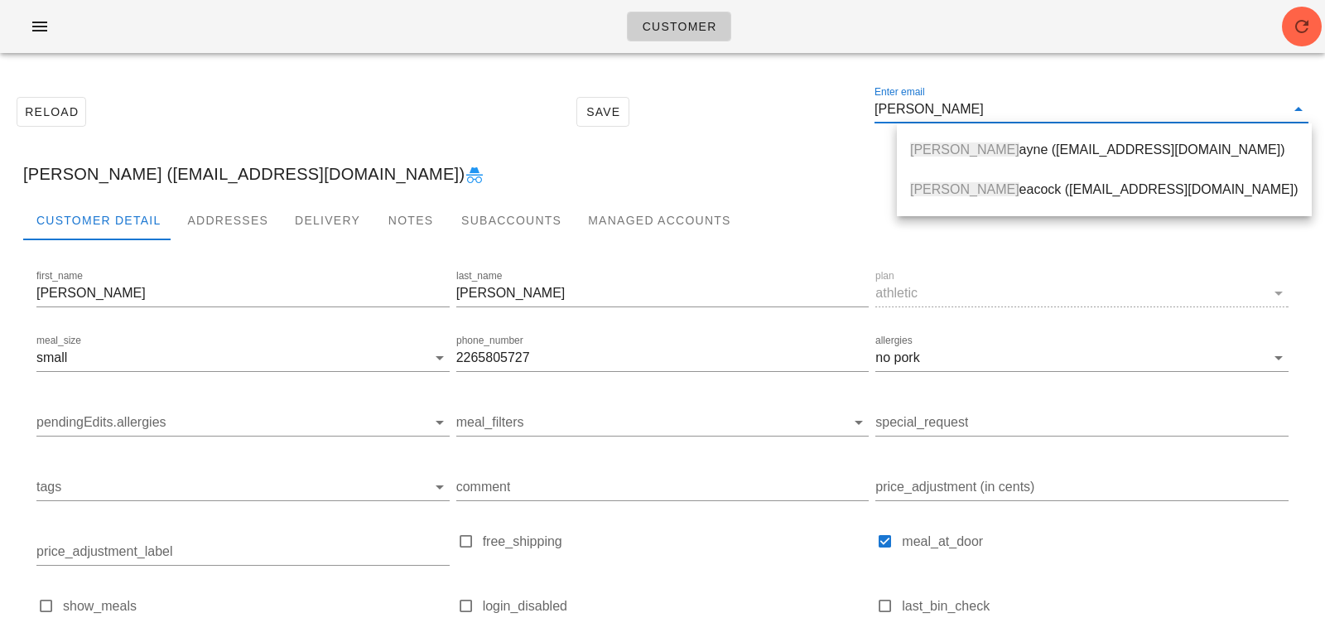
type input "rebecca peacock"
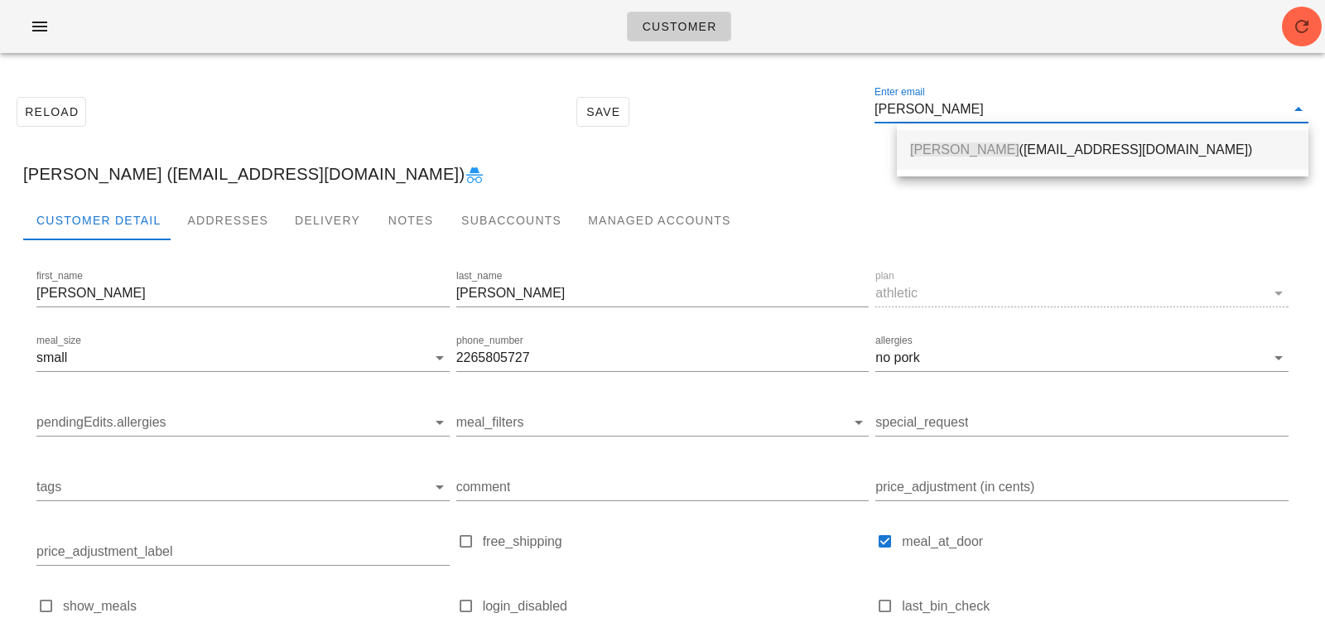
click at [1101, 149] on div "Rebecca Peacock (rypeacock@yahoo.ca)" at bounding box center [1102, 150] width 385 height 16
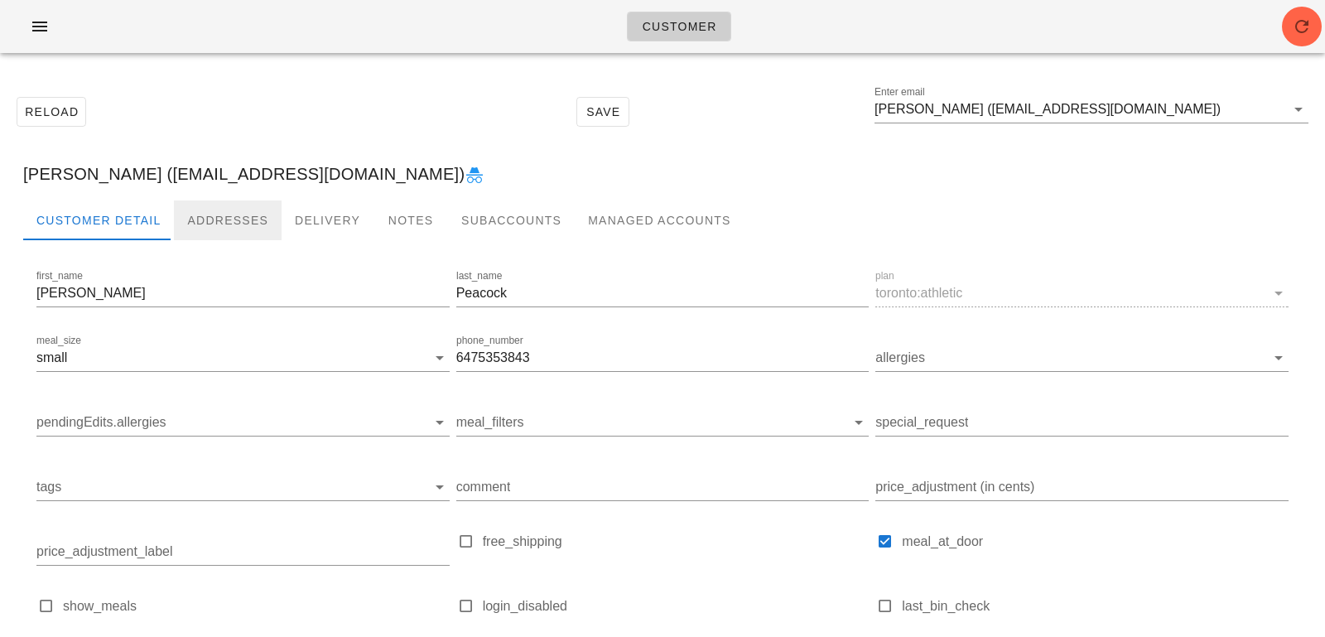
click at [244, 210] on div "Addresses" at bounding box center [228, 220] width 108 height 40
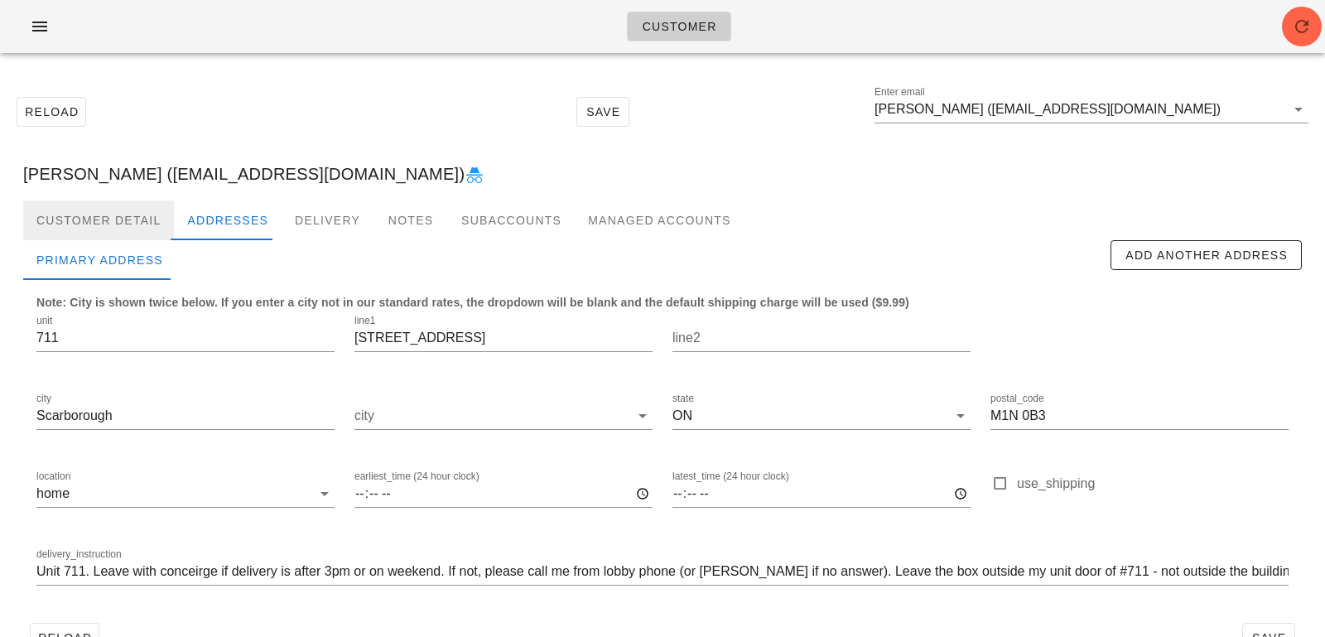
click at [92, 215] on div "Customer Detail" at bounding box center [98, 220] width 151 height 40
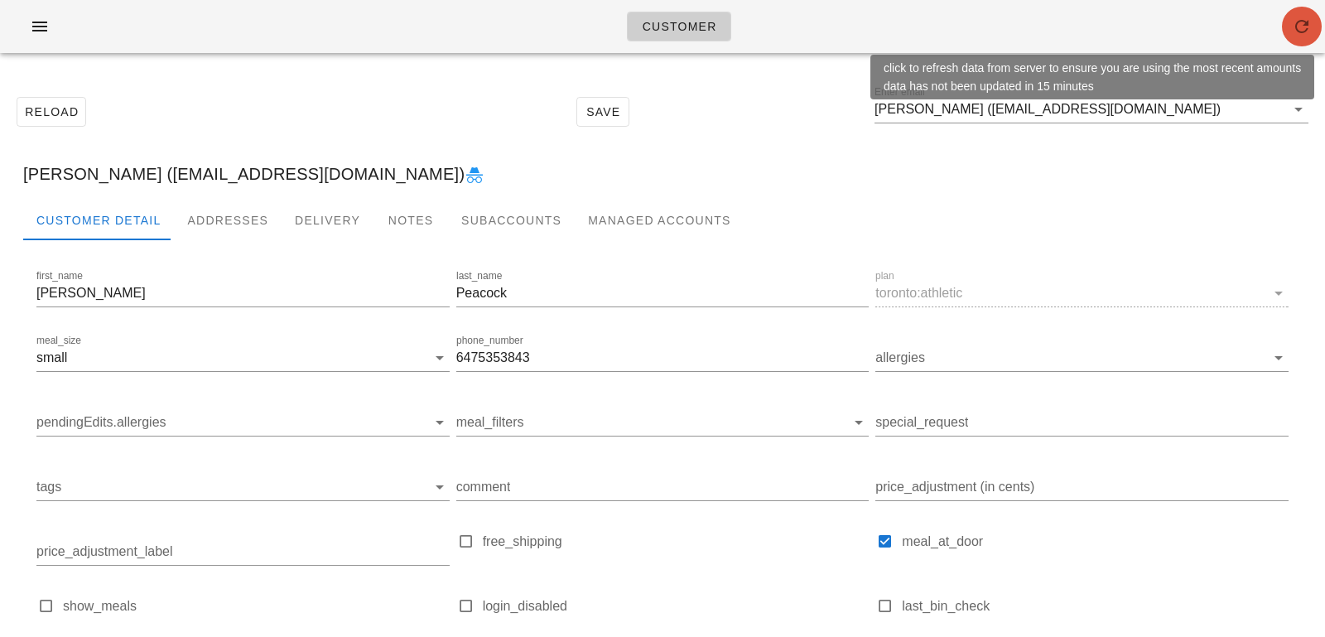
click at [1306, 20] on icon "button" at bounding box center [1302, 27] width 20 height 20
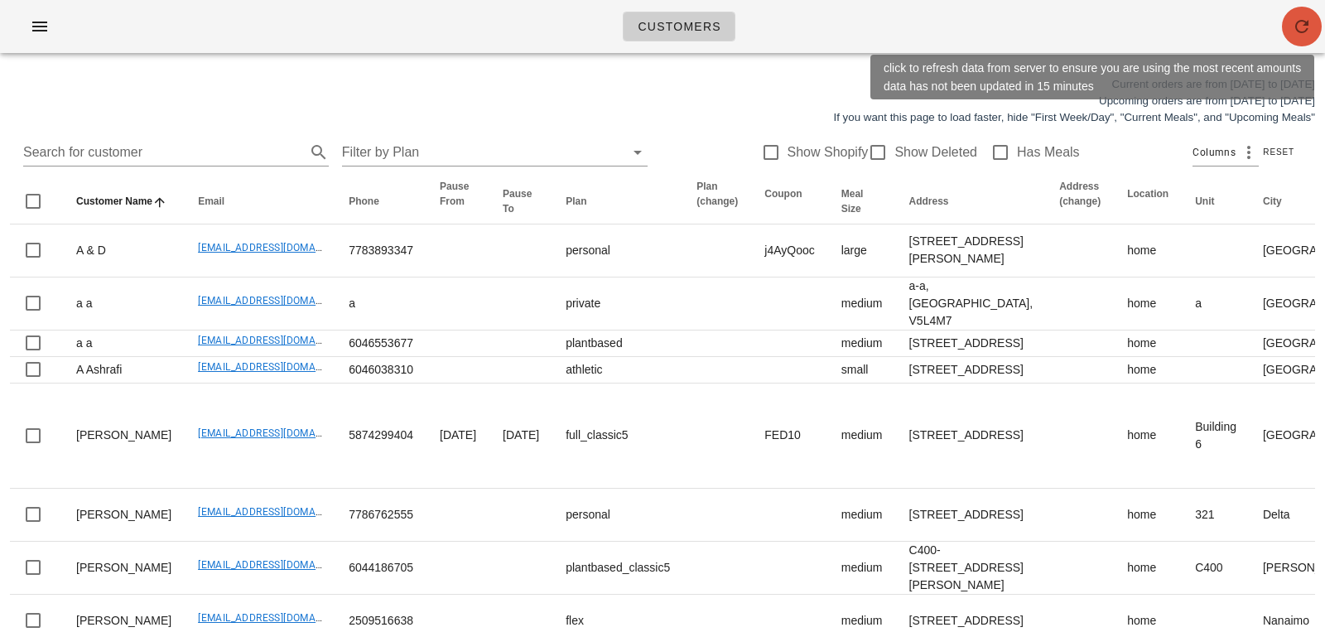
click at [1293, 24] on icon "button" at bounding box center [1302, 27] width 20 height 20
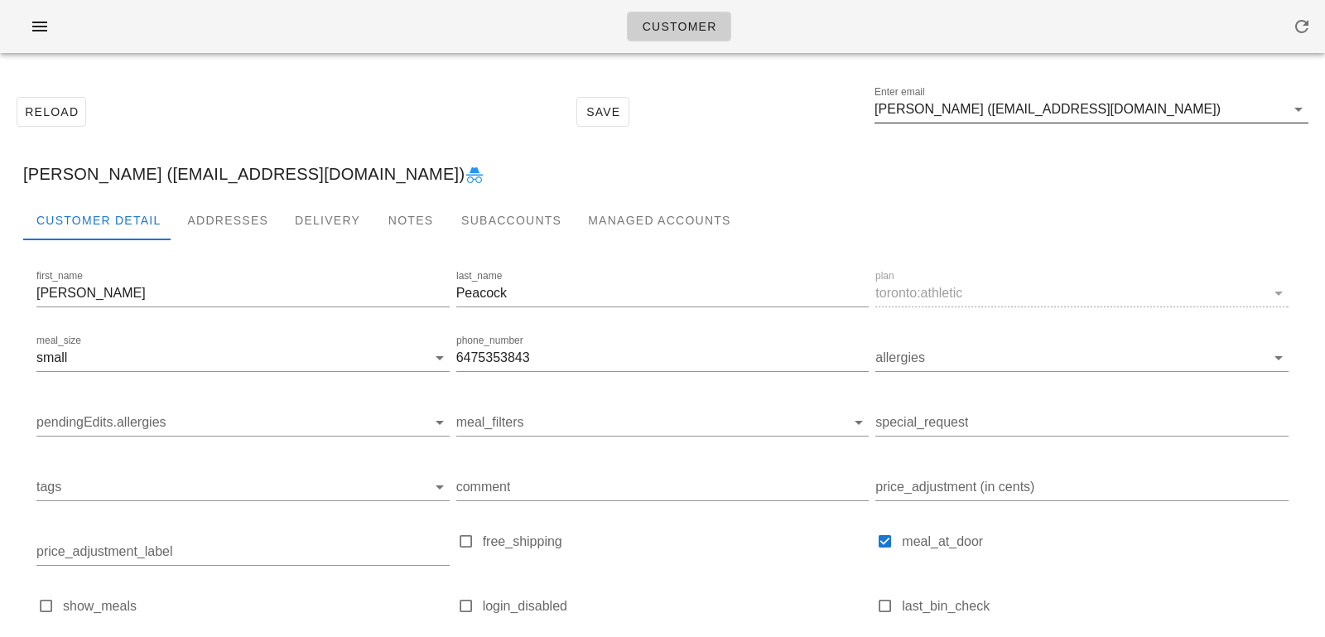
click at [1172, 103] on input "[PERSON_NAME] ([EMAIL_ADDRESS][DOMAIN_NAME])" at bounding box center [1080, 109] width 411 height 27
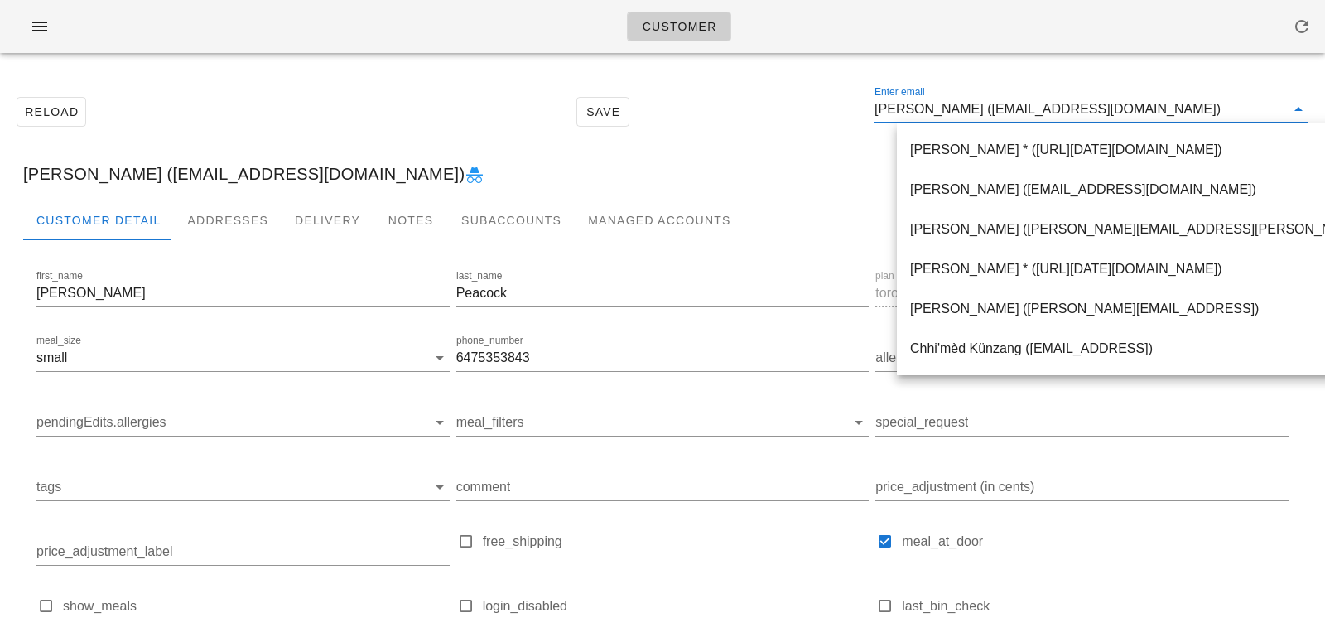
paste input "[EMAIL_ADDRESS][DOMAIN_NAME]"
type input "[EMAIL_ADDRESS][DOMAIN_NAME]"
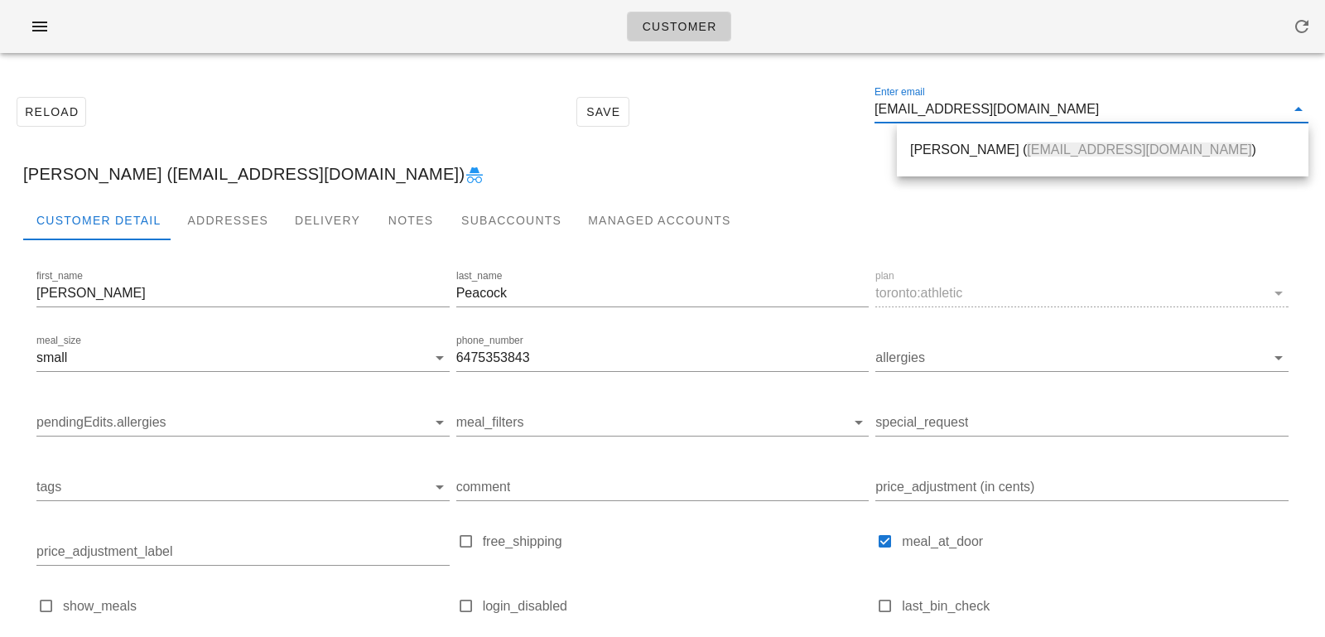
click at [1016, 140] on div "[PERSON_NAME] ( [EMAIL_ADDRESS][DOMAIN_NAME] )" at bounding box center [1102, 150] width 385 height 36
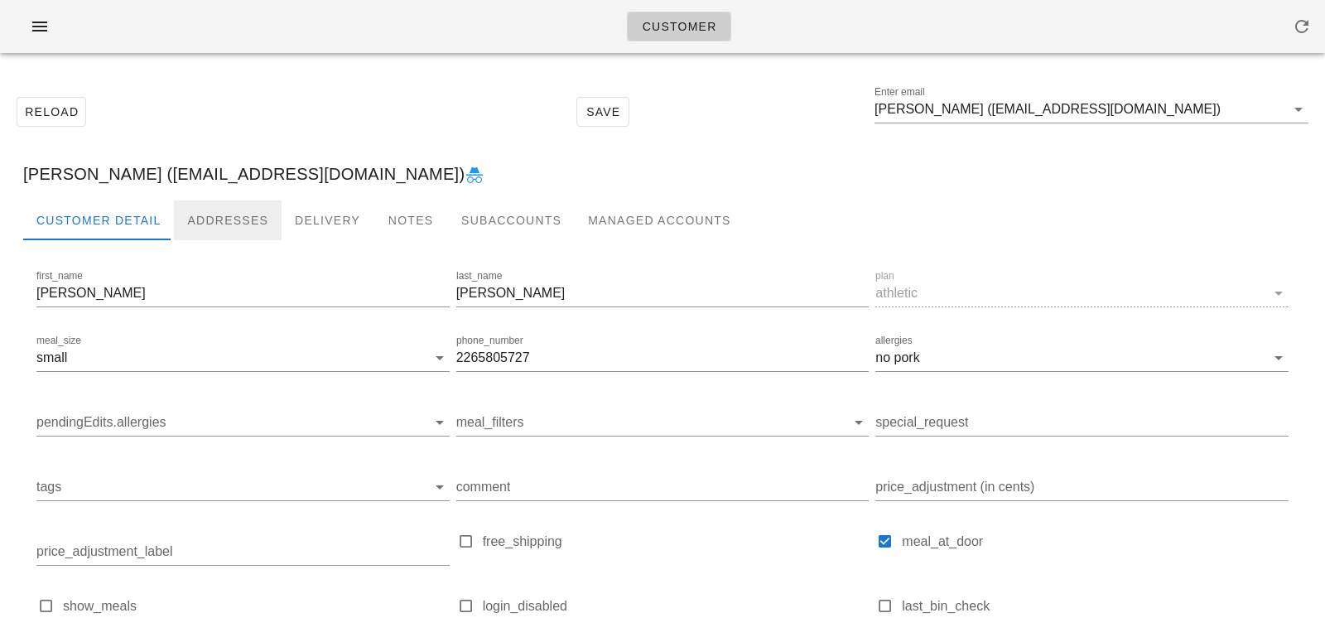
click at [217, 218] on div "Addresses" at bounding box center [228, 220] width 108 height 40
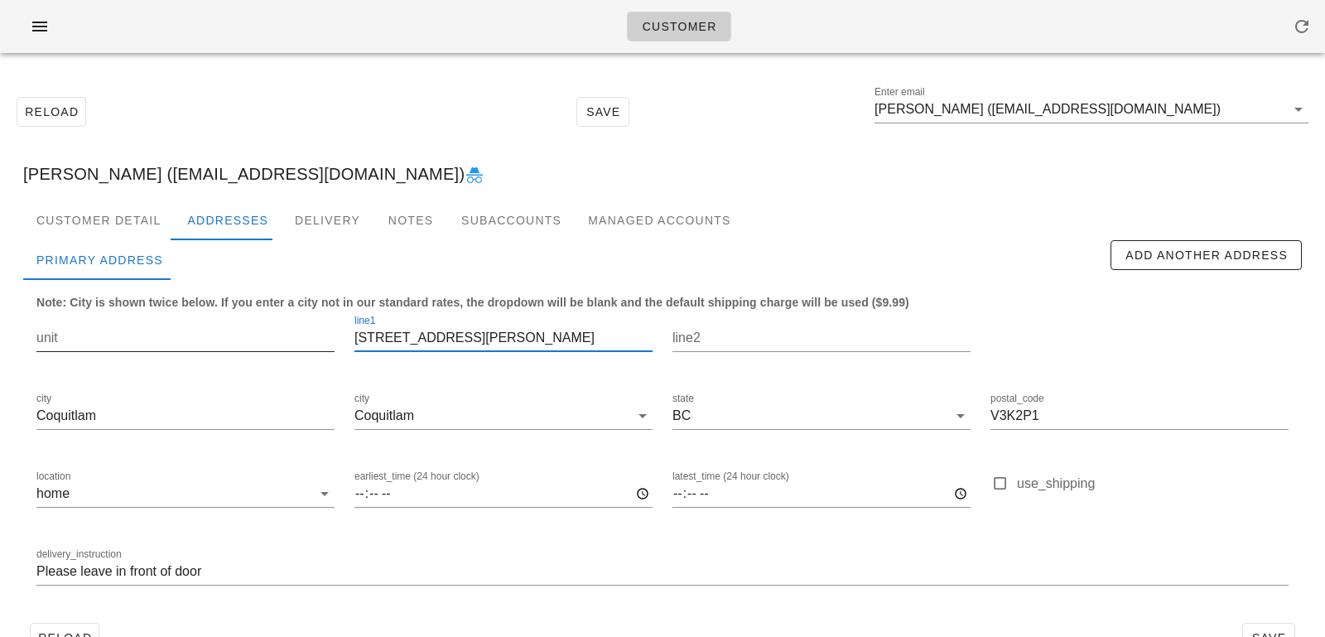
scroll to position [1, 0]
drag, startPoint x: 532, startPoint y: 343, endPoint x: 273, endPoint y: 335, distance: 258.6
click at [274, 336] on div "unit line1 1202A Hammond Ave line2 city Coquitlam city Coquitlam state BC posta…" at bounding box center [663, 457] width 1272 height 311
click at [134, 210] on div "Customer Detail" at bounding box center [98, 220] width 151 height 40
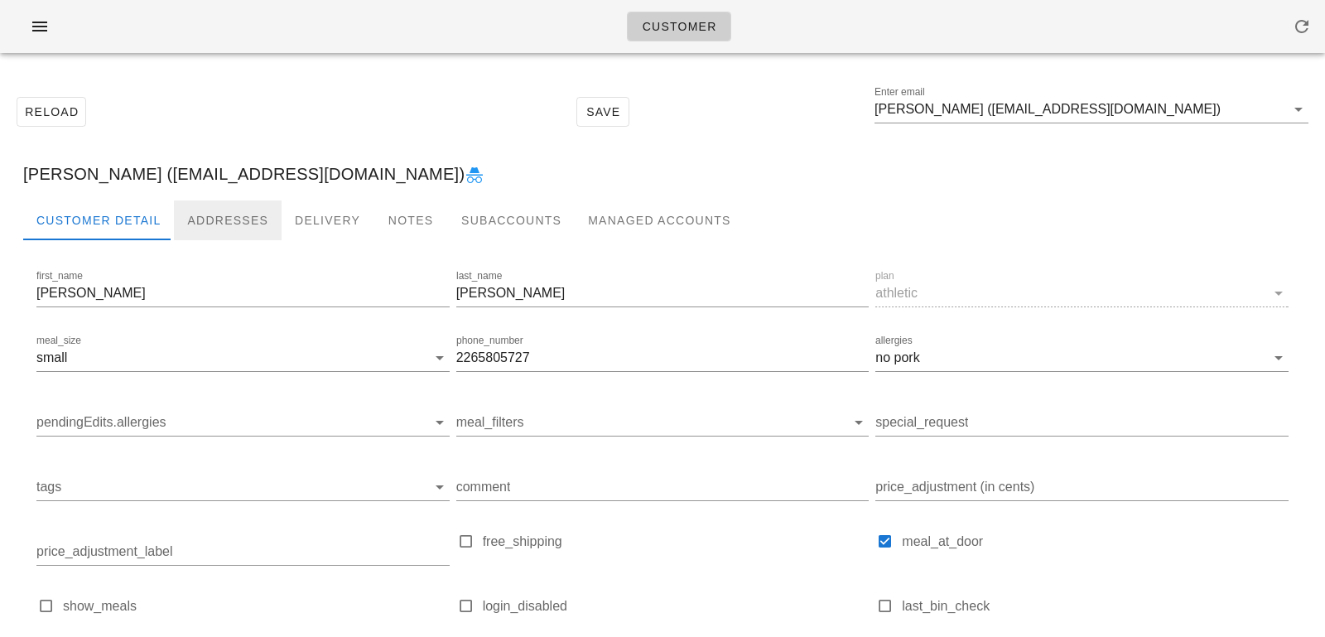
click at [209, 222] on div "Addresses" at bounding box center [228, 220] width 108 height 40
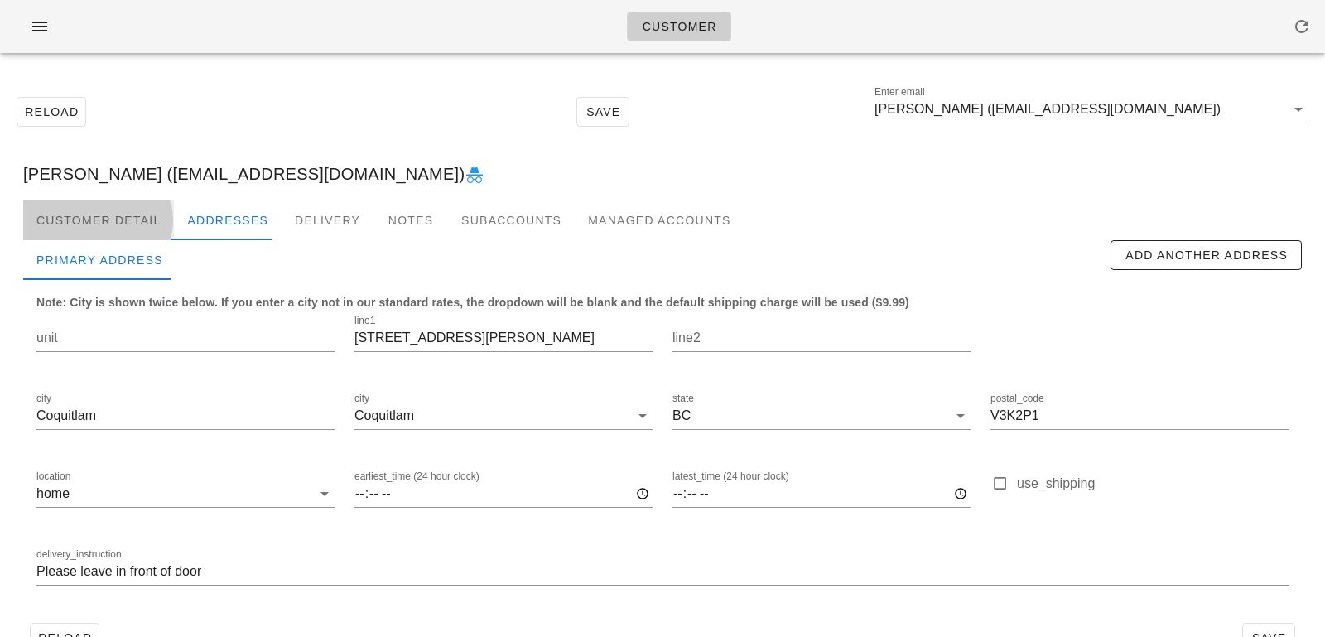
click at [137, 204] on div "Customer Detail" at bounding box center [98, 220] width 151 height 40
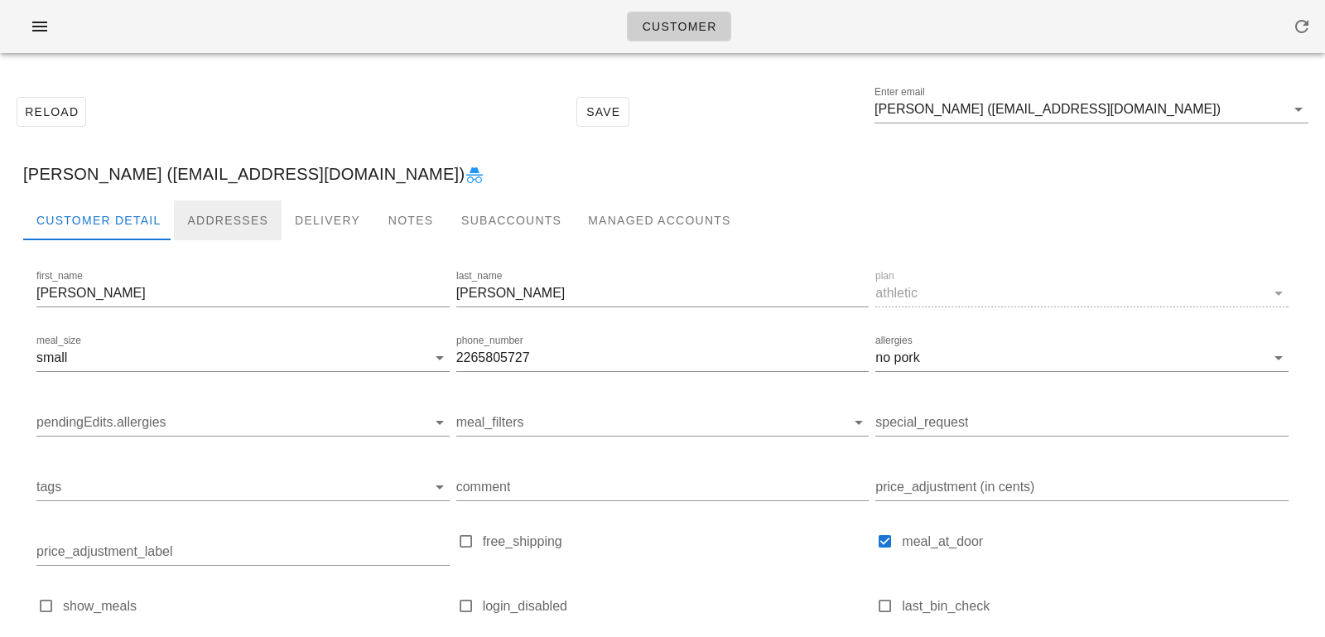
click at [204, 220] on div "Addresses" at bounding box center [228, 220] width 108 height 40
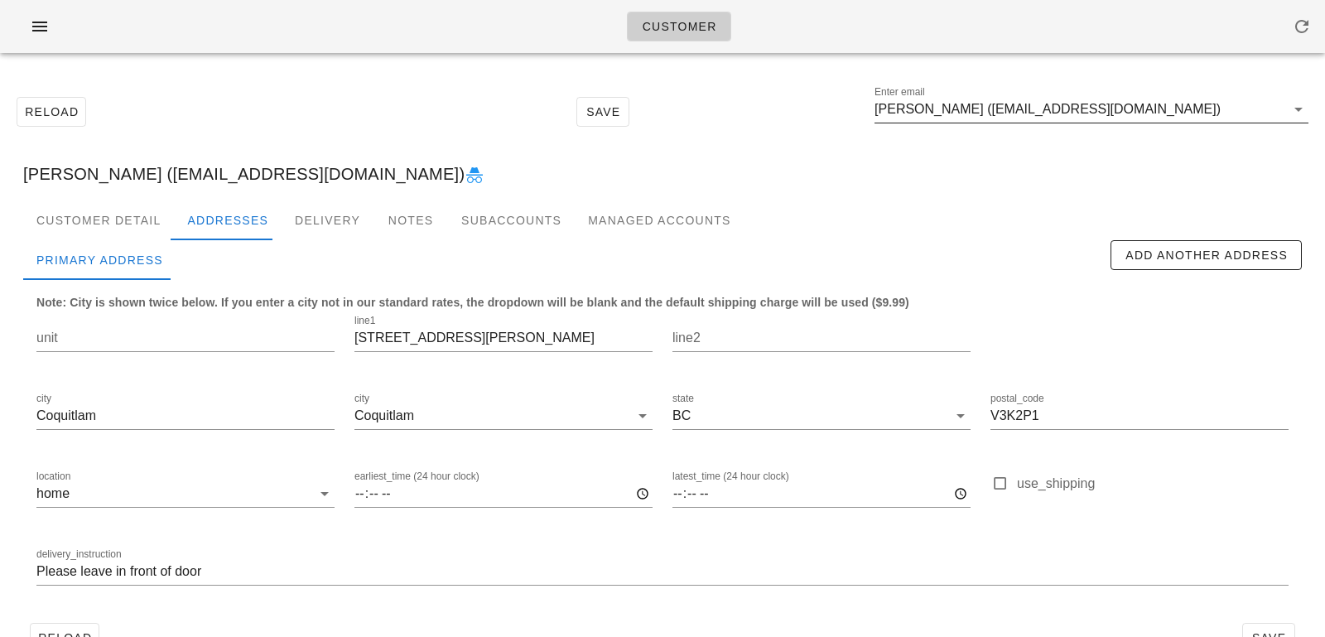
click at [982, 109] on input "[PERSON_NAME] ([EMAIL_ADDRESS][DOMAIN_NAME])" at bounding box center [1080, 109] width 411 height 27
click at [959, 103] on input "[PERSON_NAME] ([EMAIL_ADDRESS][DOMAIN_NAME])" at bounding box center [1080, 109] width 411 height 27
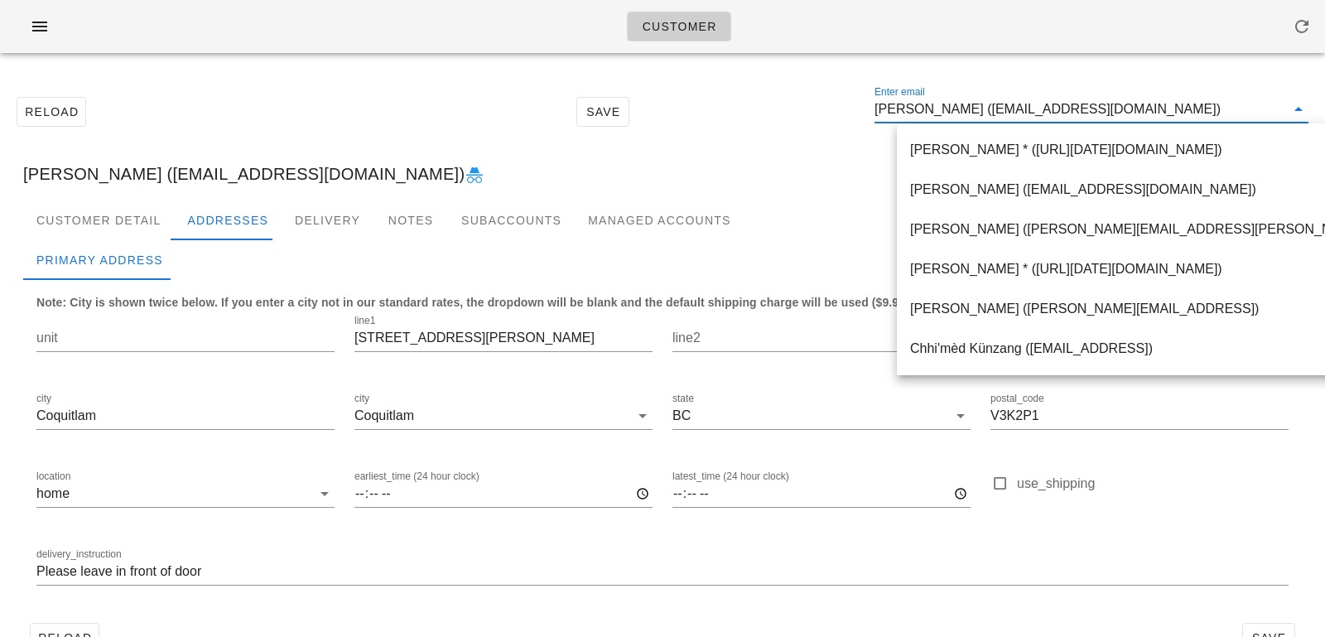
scroll to position [1, 0]
drag, startPoint x: 963, startPoint y: 112, endPoint x: 1185, endPoint y: 115, distance: 222.0
click at [1185, 115] on input "[PERSON_NAME] ([EMAIL_ADDRESS][DOMAIN_NAME])" at bounding box center [1080, 109] width 411 height 27
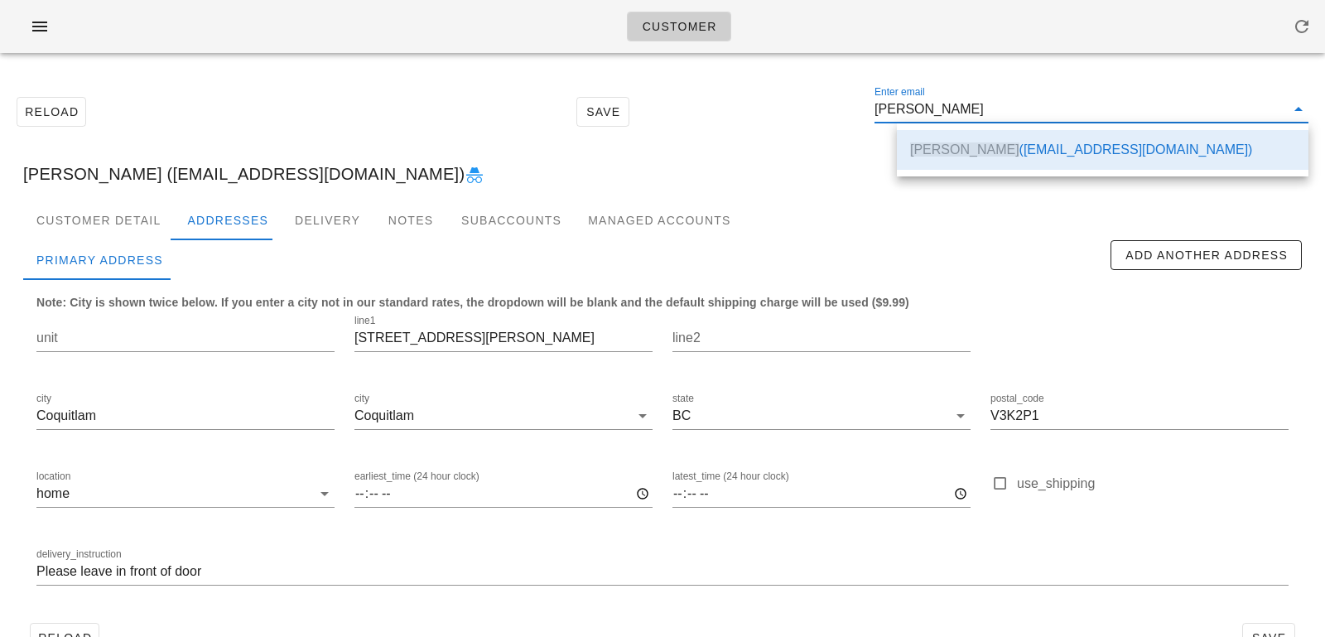
scroll to position [0, 0]
drag, startPoint x: 1003, startPoint y: 113, endPoint x: 812, endPoint y: 80, distance: 194.2
click at [812, 80] on div "Reload Save Enter email Tina Zhang" at bounding box center [663, 111] width 1306 height 71
paste input "[EMAIL_ADDRESS][DOMAIN_NAME]"
type input "[EMAIL_ADDRESS][DOMAIN_NAME]"
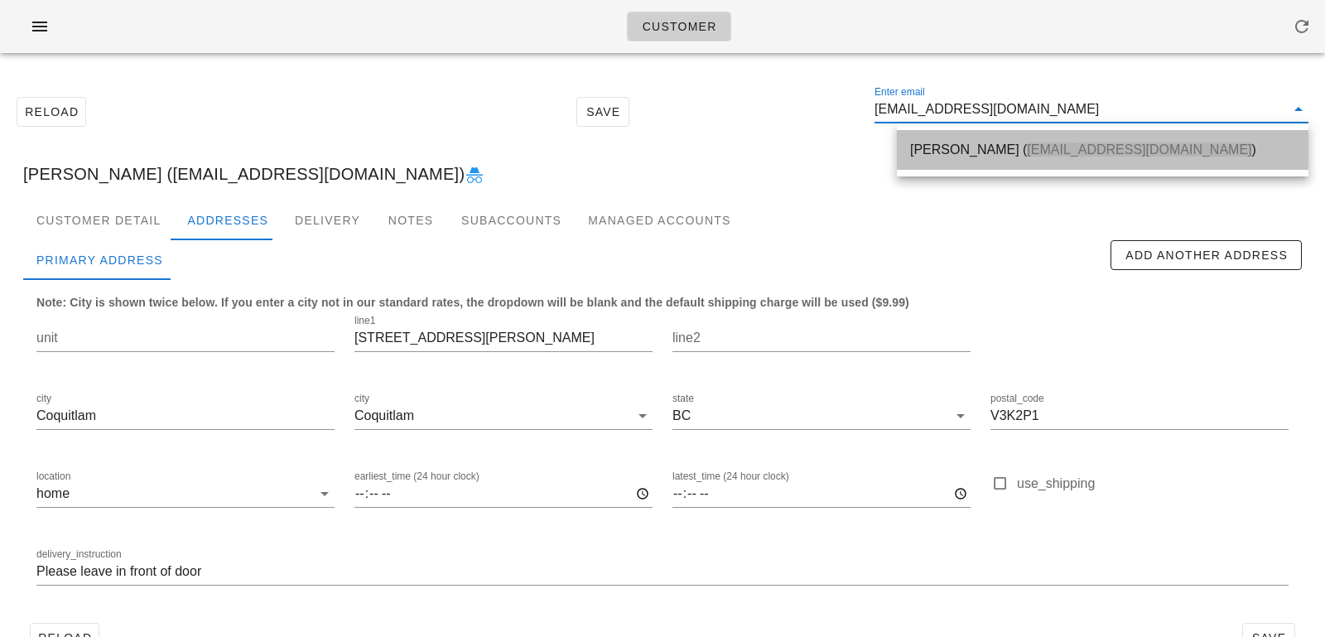
click at [935, 152] on div "[PERSON_NAME] ( [EMAIL_ADDRESS][DOMAIN_NAME] )" at bounding box center [1102, 150] width 385 height 16
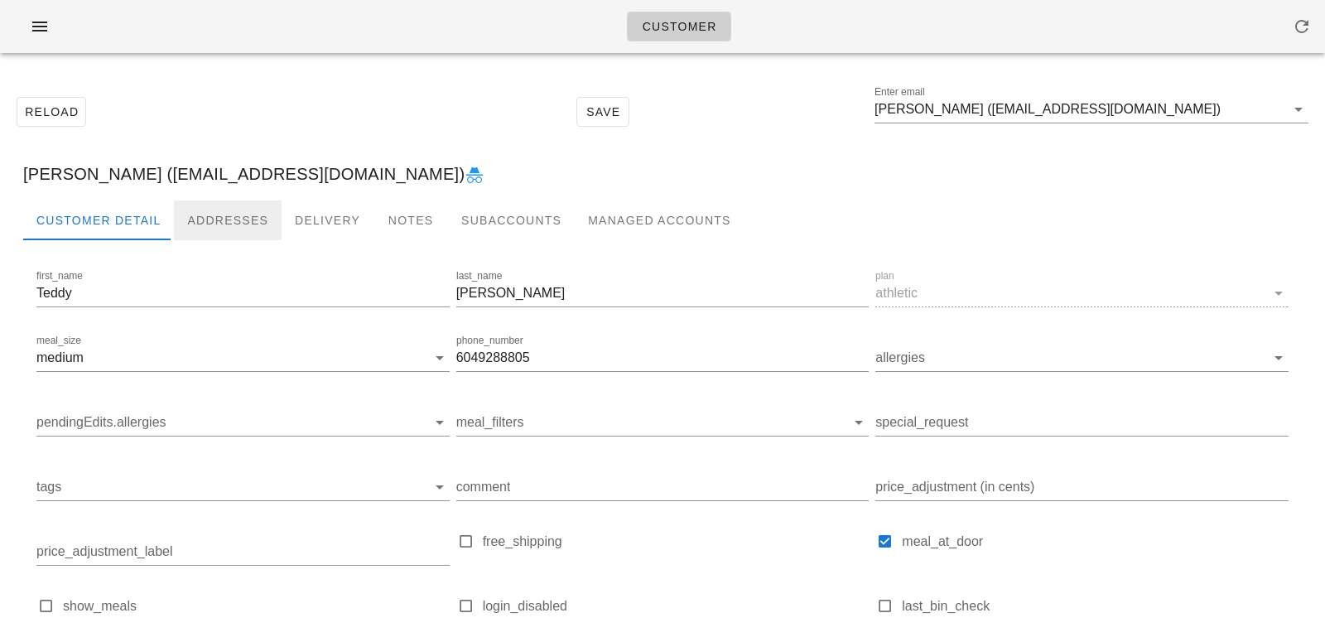
click at [214, 212] on div "Addresses" at bounding box center [228, 220] width 108 height 40
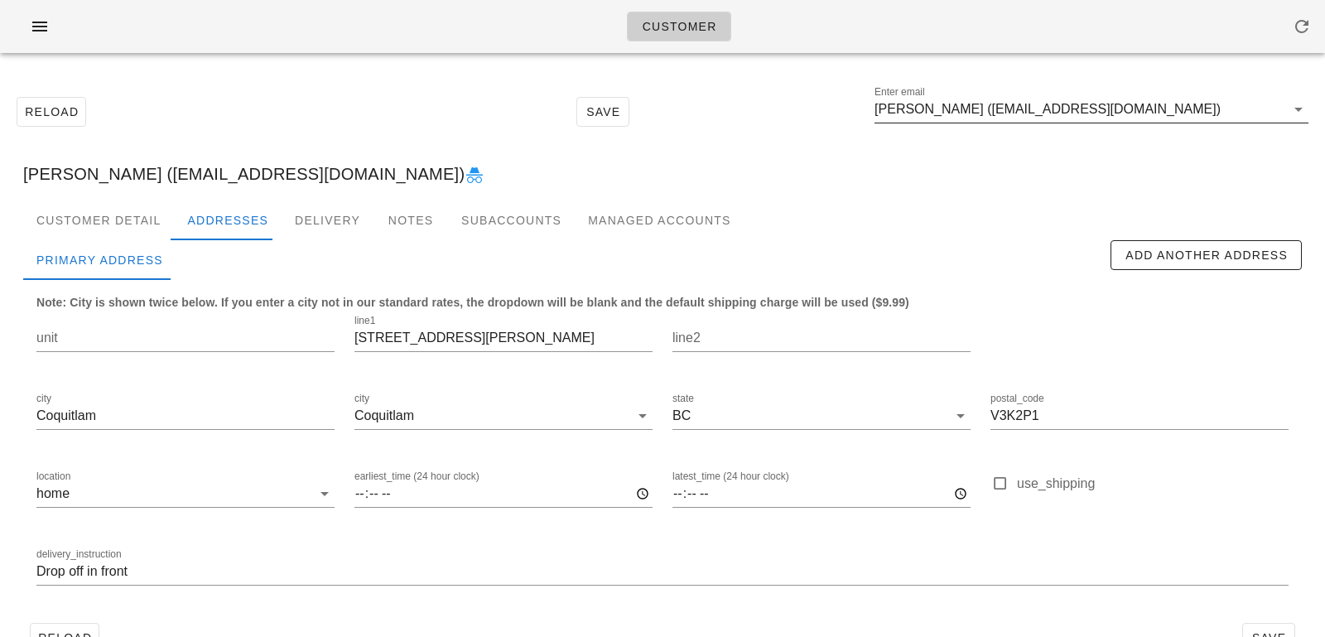
click at [1117, 109] on input "[PERSON_NAME] ([EMAIL_ADDRESS][DOMAIN_NAME])" at bounding box center [1080, 109] width 411 height 27
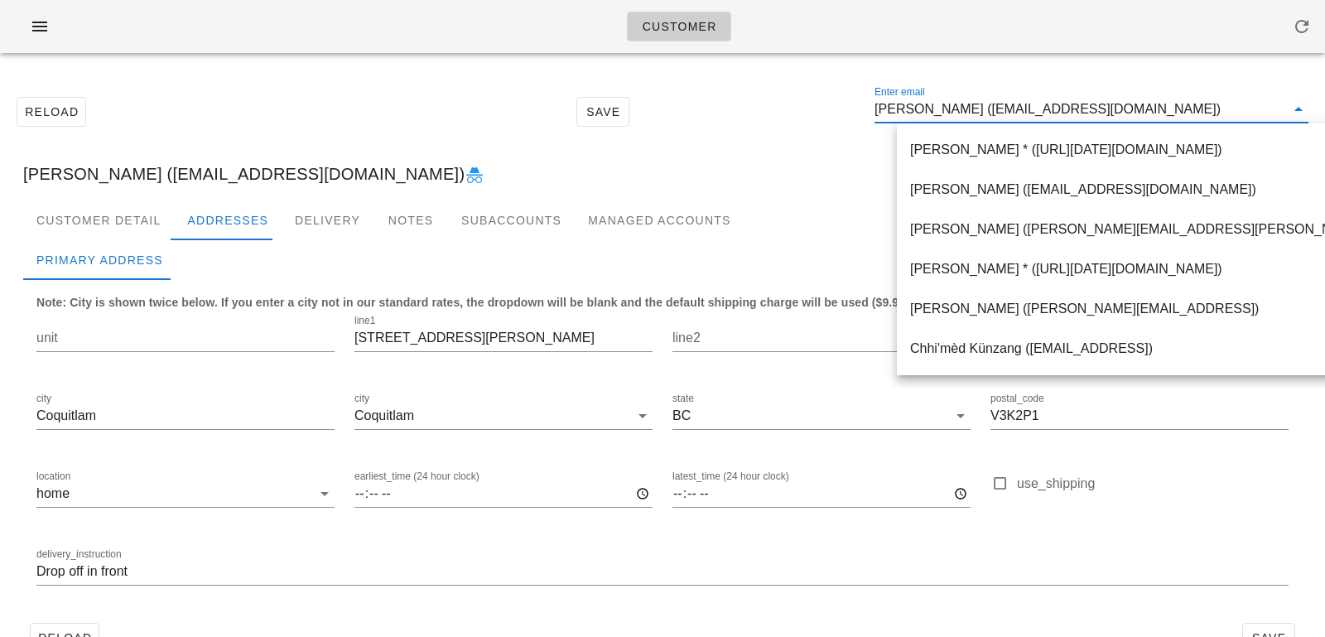
paste input "supremewatson@gmail.com"
type input "supremewatson@gmail.com"
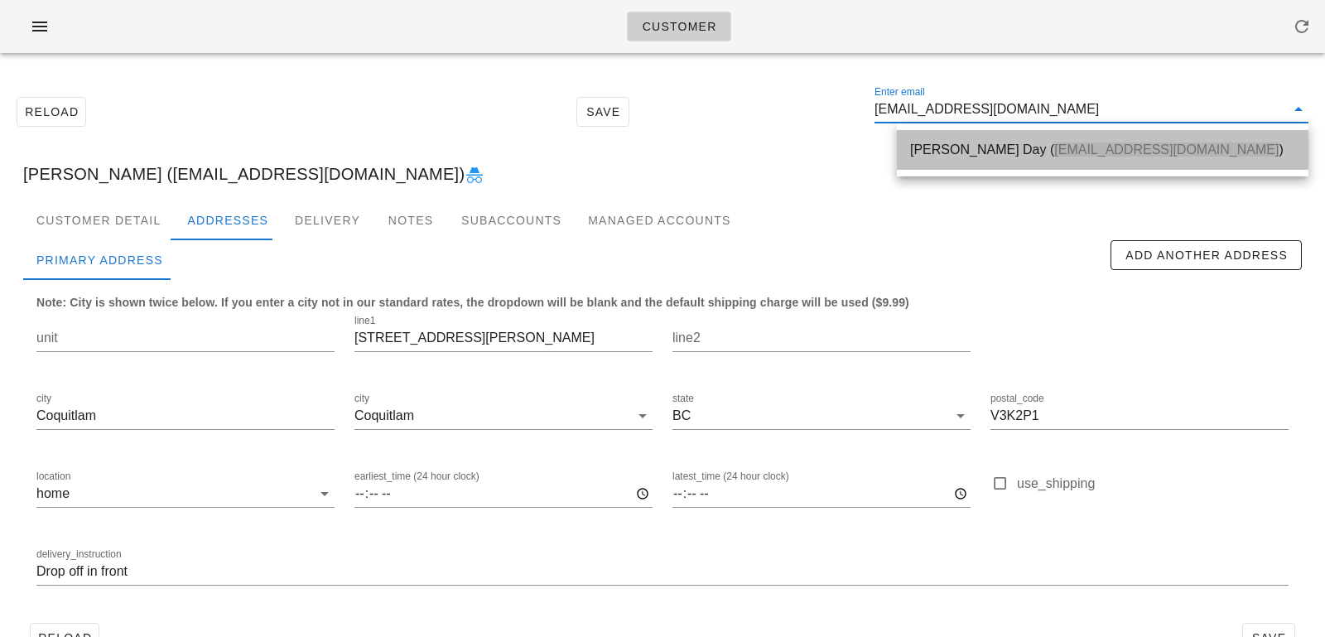
click at [915, 144] on div "Watson Day ( supremewatson@gmail.com )" at bounding box center [1102, 150] width 385 height 16
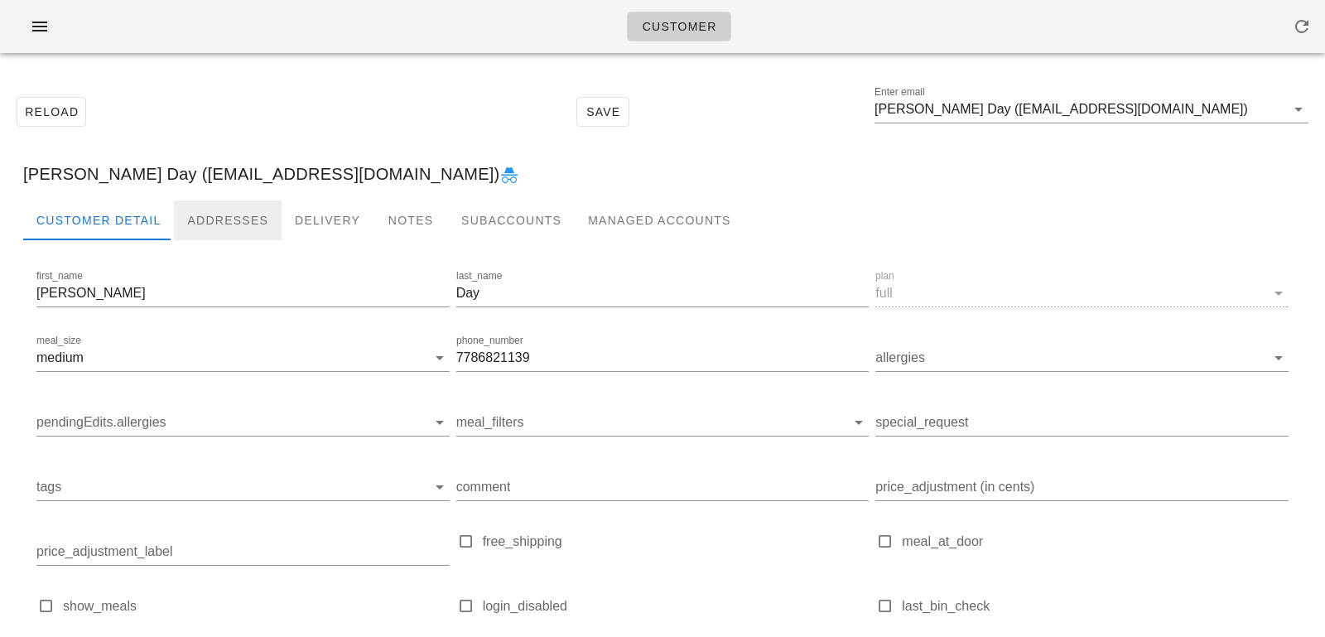
click at [224, 215] on div "Addresses" at bounding box center [228, 220] width 108 height 40
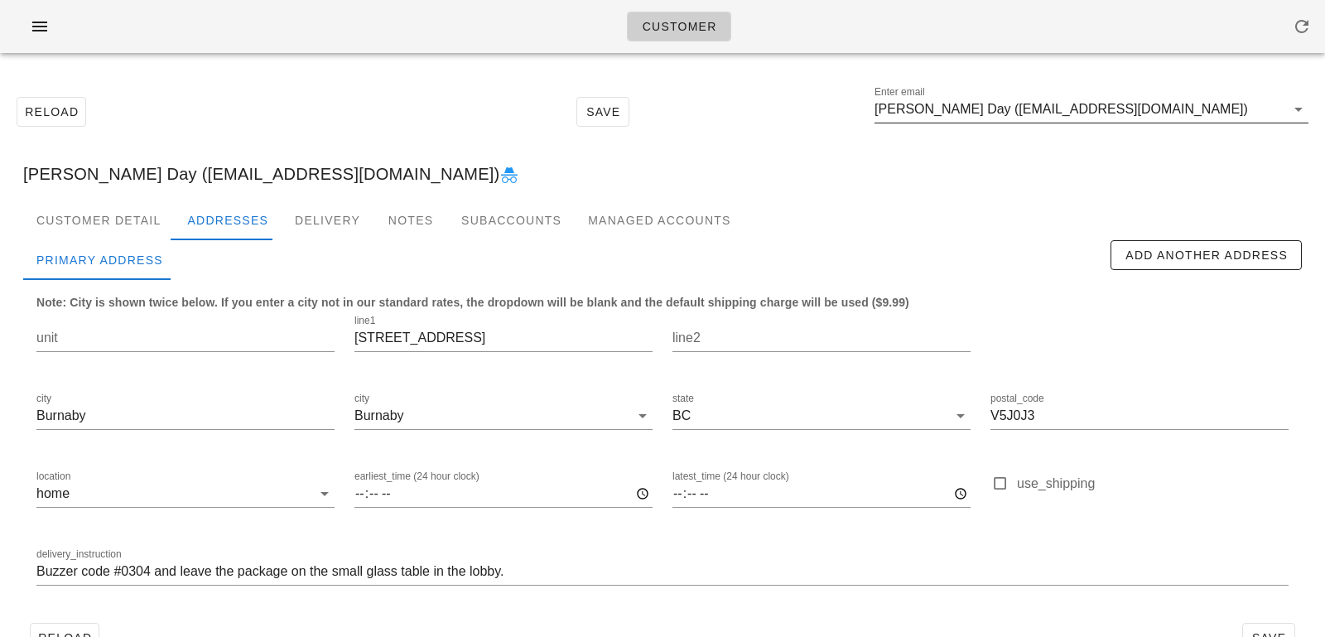
click at [1194, 102] on input "Watson Day (supremewatson@gmail.com)" at bounding box center [1080, 109] width 411 height 27
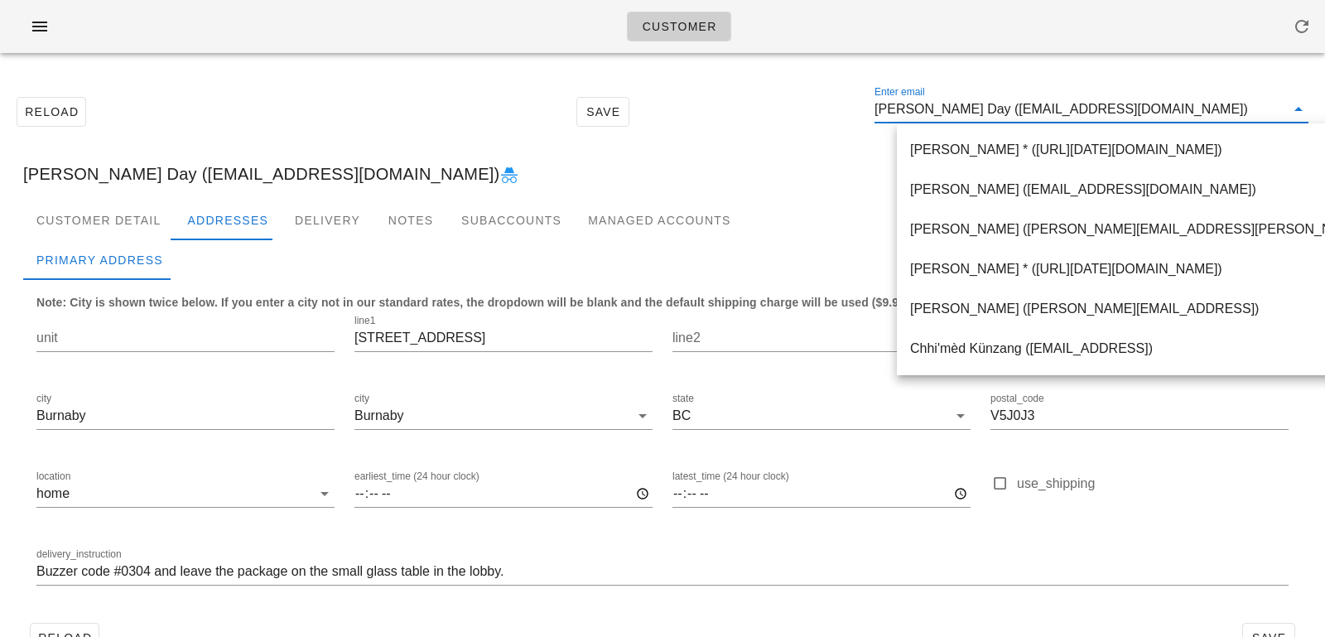
paste input "teddychwu@gmail.com"
type input "teddychwu@gmail.com"
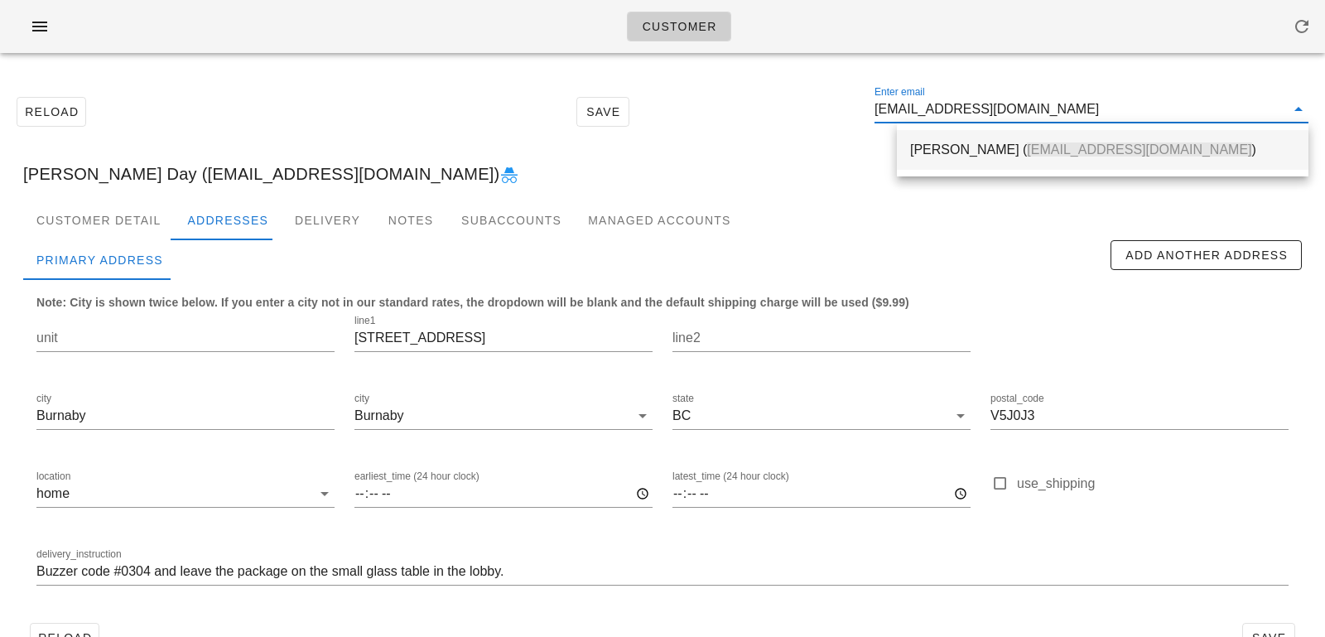
click at [964, 147] on div "Teddy Wu ( teddychwu@gmail.com )" at bounding box center [1102, 150] width 385 height 16
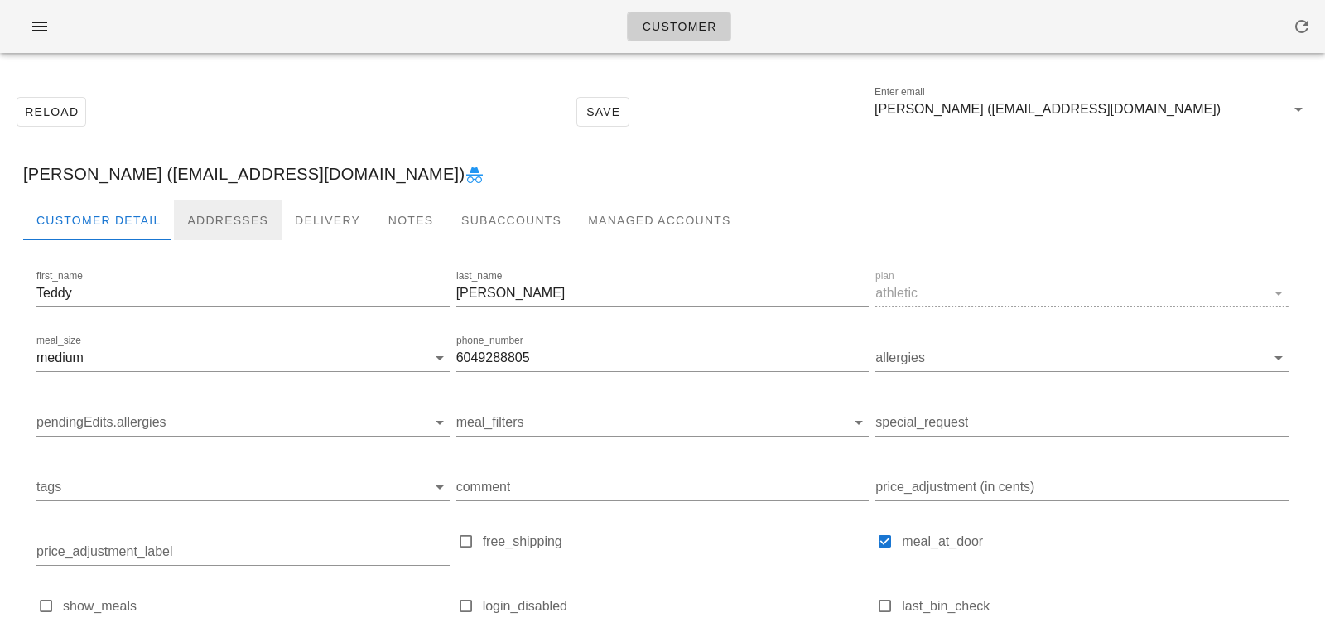
click at [205, 231] on div "Addresses" at bounding box center [228, 220] width 108 height 40
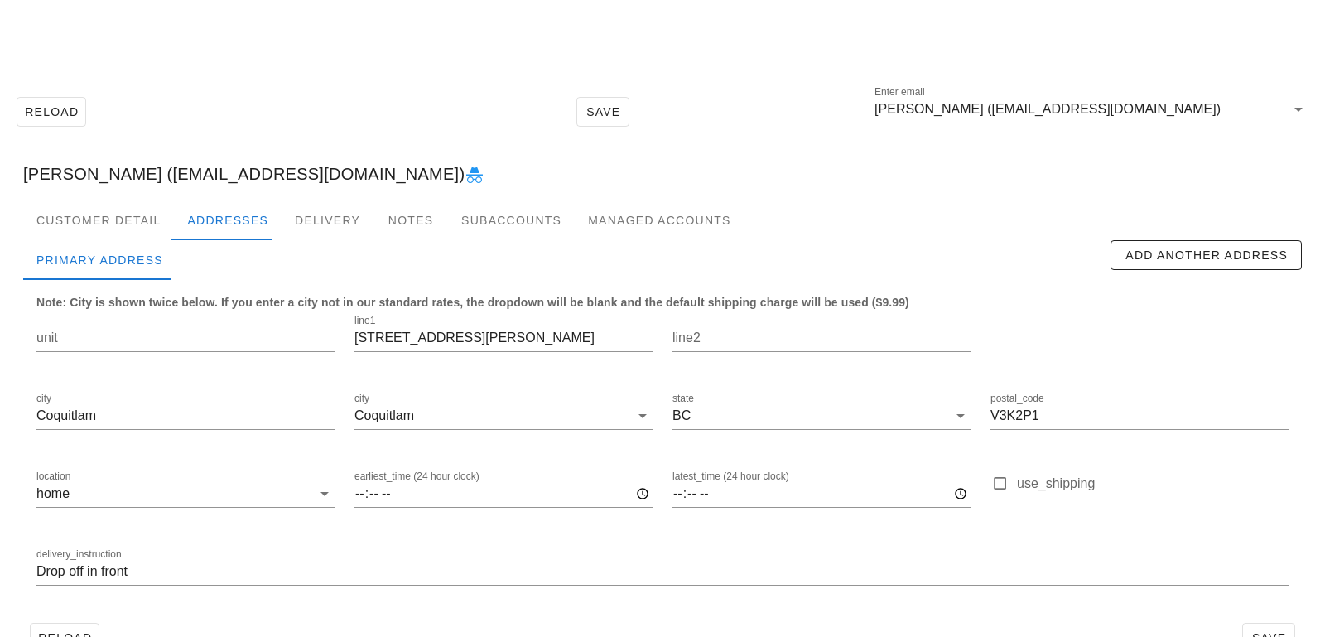
scroll to position [46, 0]
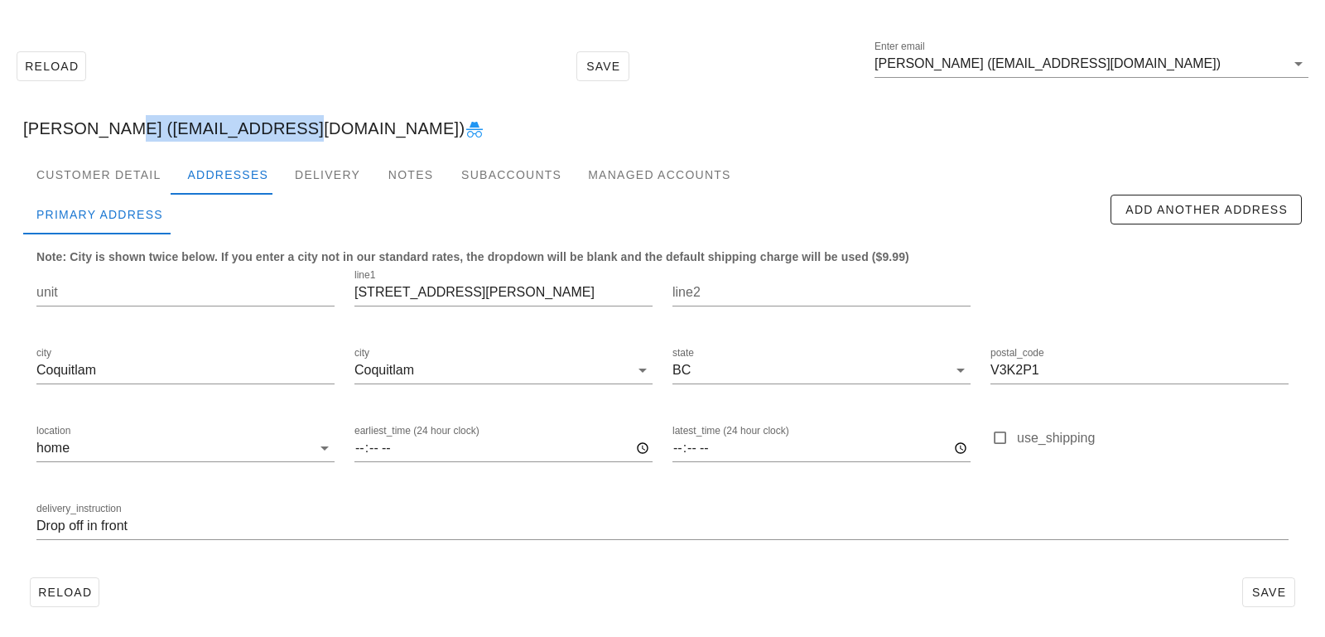
drag, startPoint x: 110, startPoint y: 127, endPoint x: 284, endPoint y: 126, distance: 174.0
click at [284, 126] on div "[PERSON_NAME] ([EMAIL_ADDRESS][DOMAIN_NAME])" at bounding box center [663, 128] width 1306 height 53
copy div "teddychwu@gmail.com"
click at [111, 181] on div "Customer Detail" at bounding box center [98, 175] width 151 height 40
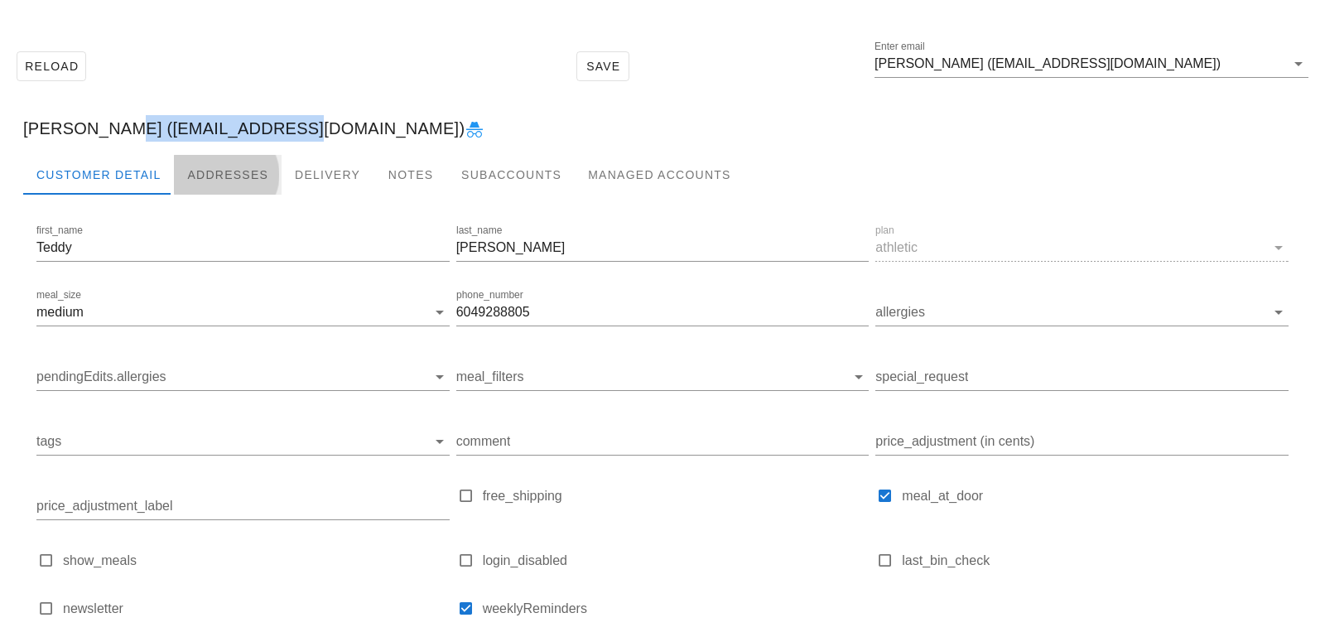
click at [213, 182] on div "Addresses" at bounding box center [228, 175] width 108 height 40
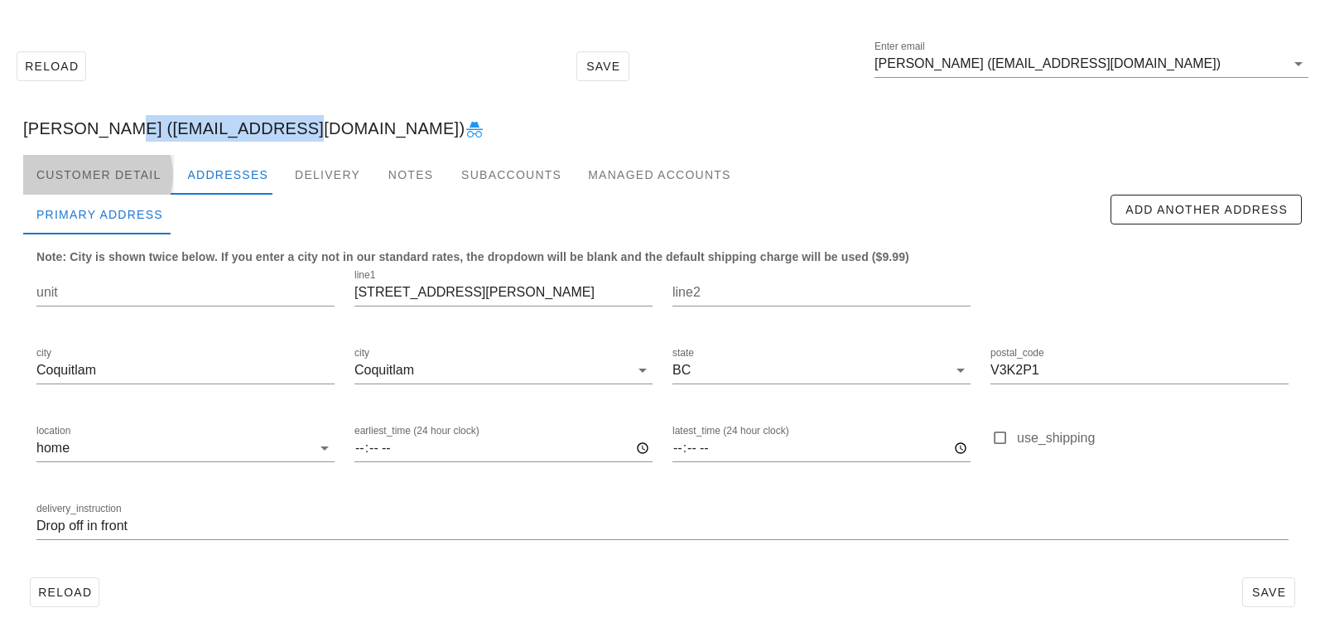
click at [147, 171] on div "Customer Detail" at bounding box center [98, 175] width 151 height 40
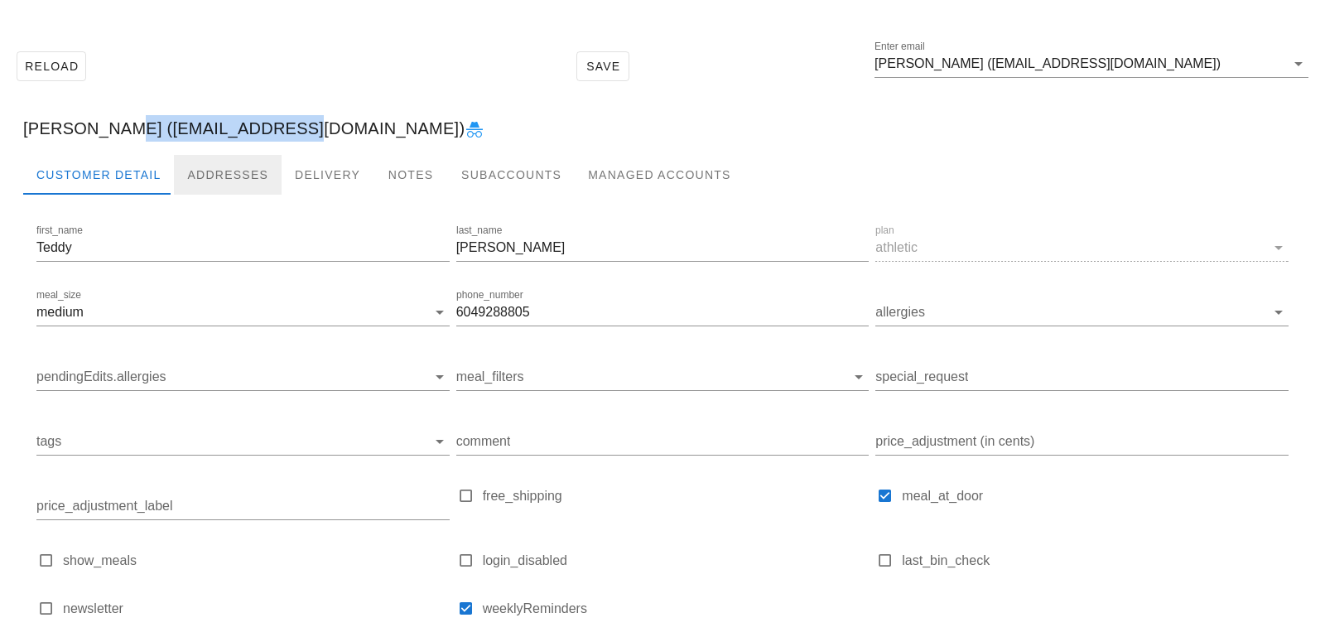
click at [218, 181] on div "Addresses" at bounding box center [228, 175] width 108 height 40
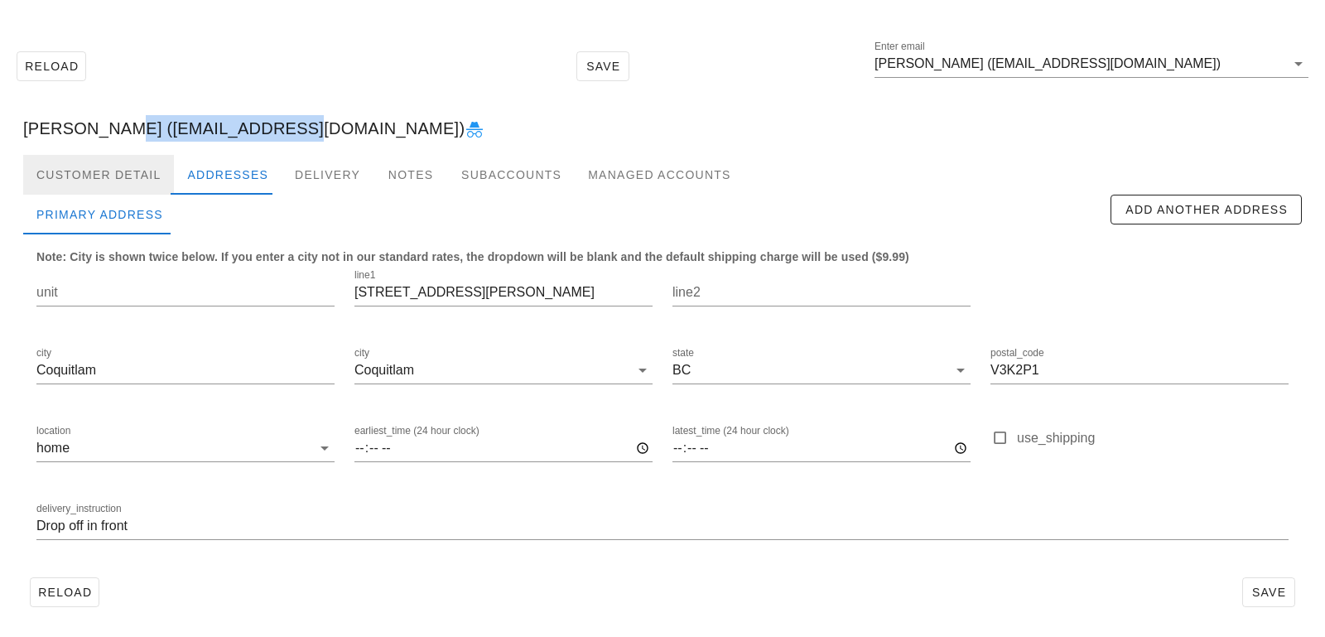
click at [111, 186] on div "Customer Detail" at bounding box center [98, 175] width 151 height 40
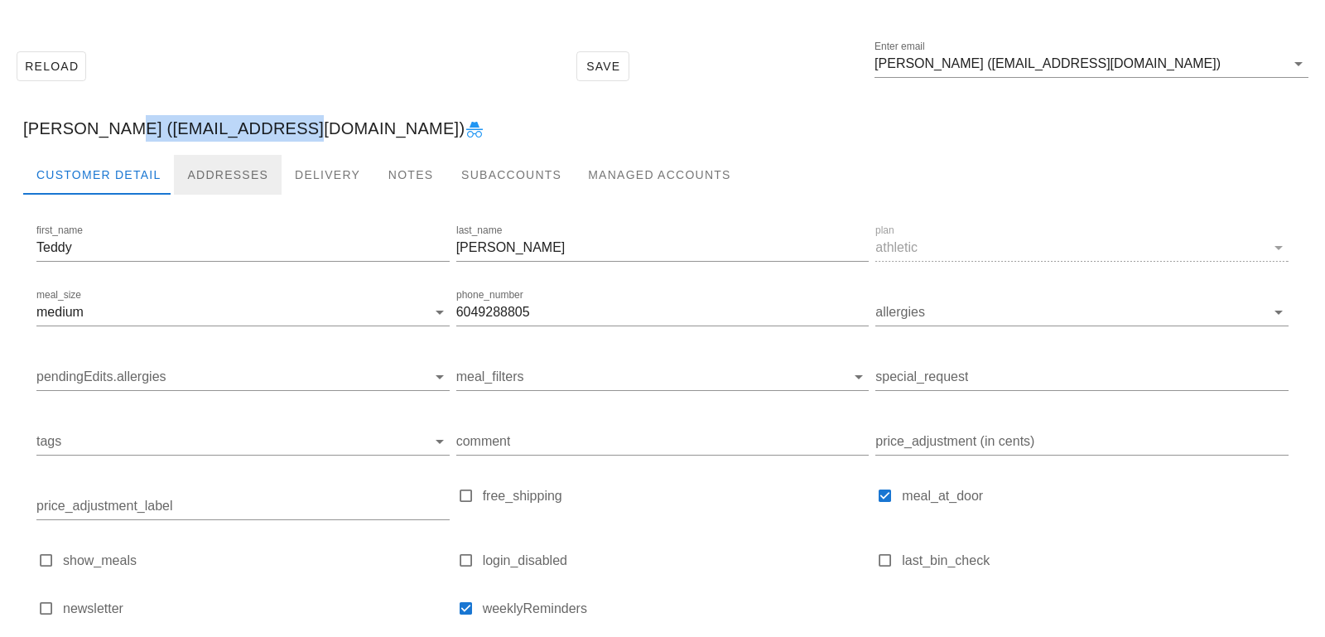
click at [196, 175] on div "Addresses" at bounding box center [228, 175] width 108 height 40
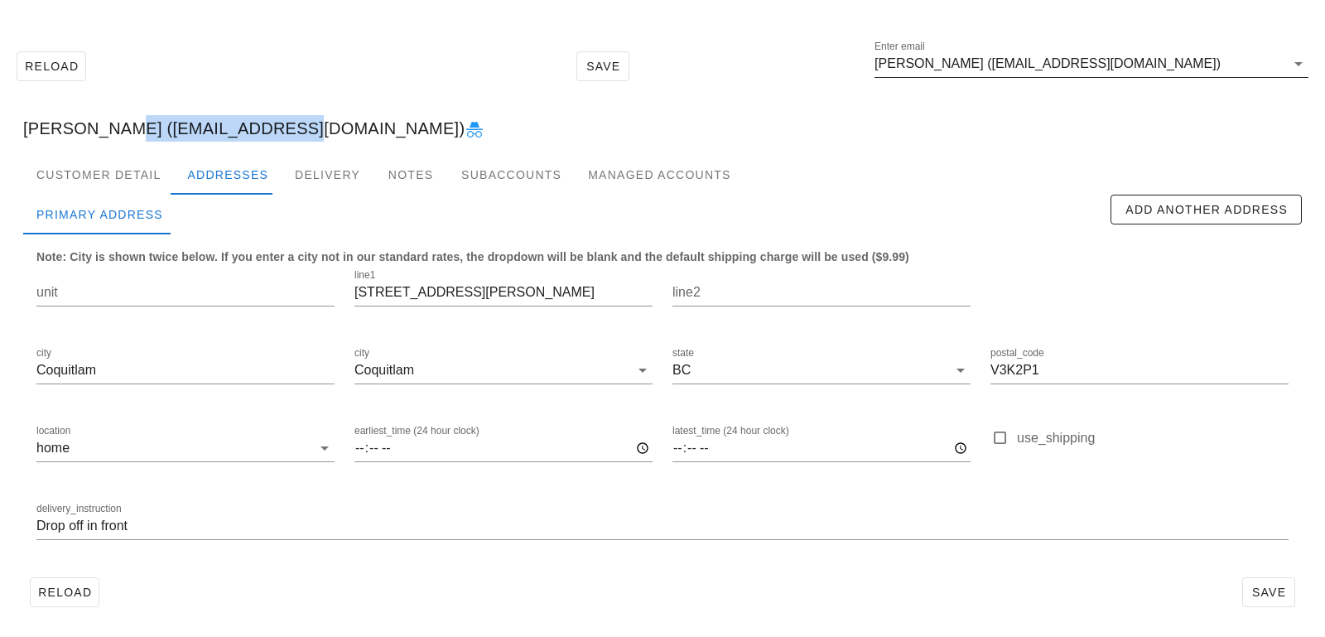
click at [948, 72] on input "[PERSON_NAME] ([EMAIL_ADDRESS][DOMAIN_NAME])" at bounding box center [1080, 64] width 411 height 27
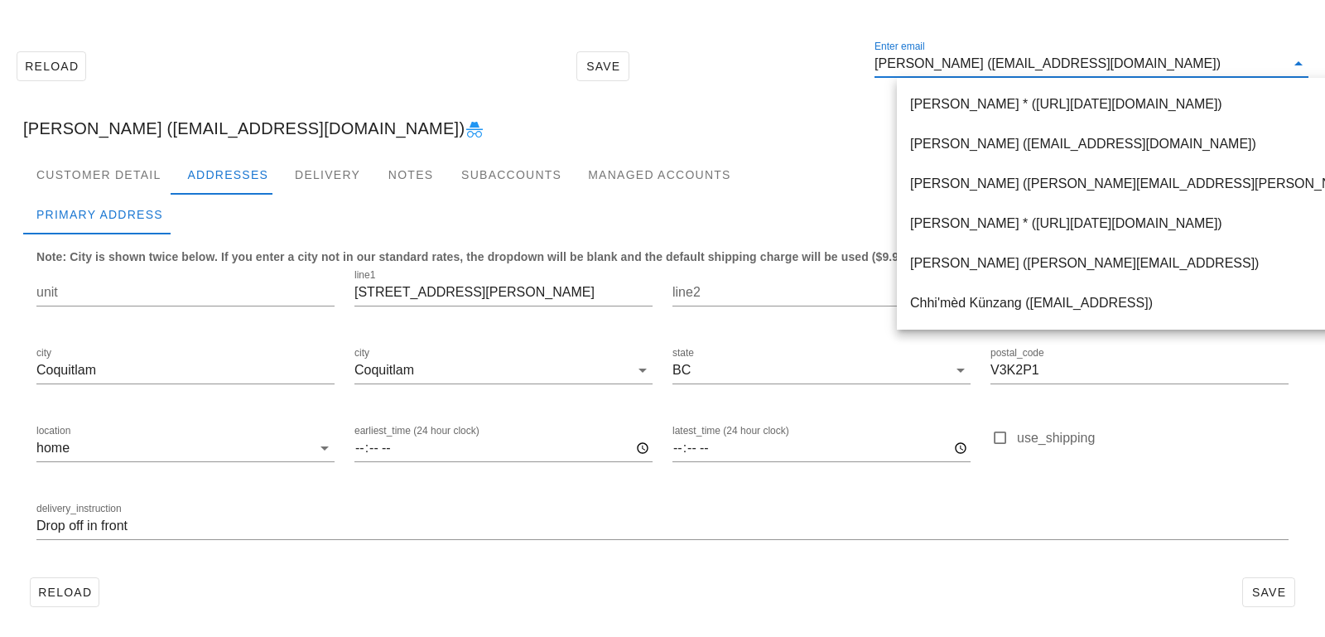
click at [962, 61] on input "[PERSON_NAME] ([EMAIL_ADDRESS][DOMAIN_NAME])" at bounding box center [1080, 64] width 411 height 27
drag, startPoint x: 953, startPoint y: 62, endPoint x: 1160, endPoint y: 64, distance: 206.3
click at [1159, 64] on input "[PERSON_NAME] ([EMAIL_ADDRESS][DOMAIN_NAME])" at bounding box center [1080, 64] width 411 height 27
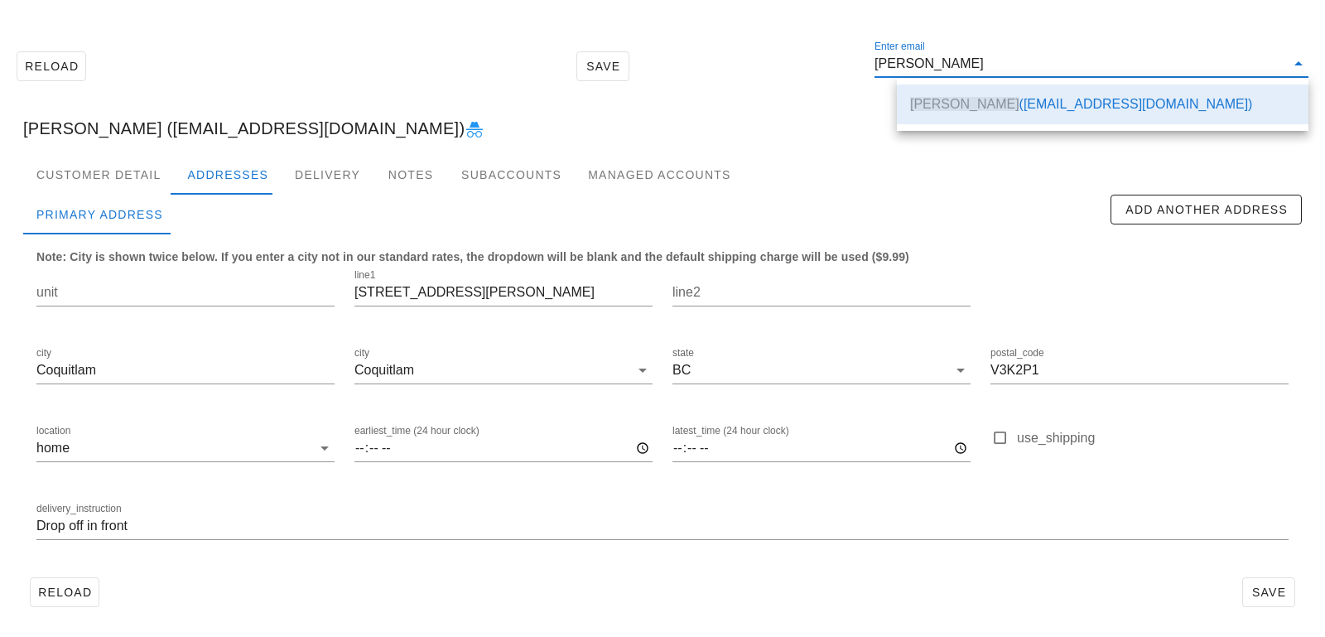
click at [702, 136] on div "[PERSON_NAME] ([EMAIL_ADDRESS][DOMAIN_NAME])" at bounding box center [663, 128] width 1306 height 53
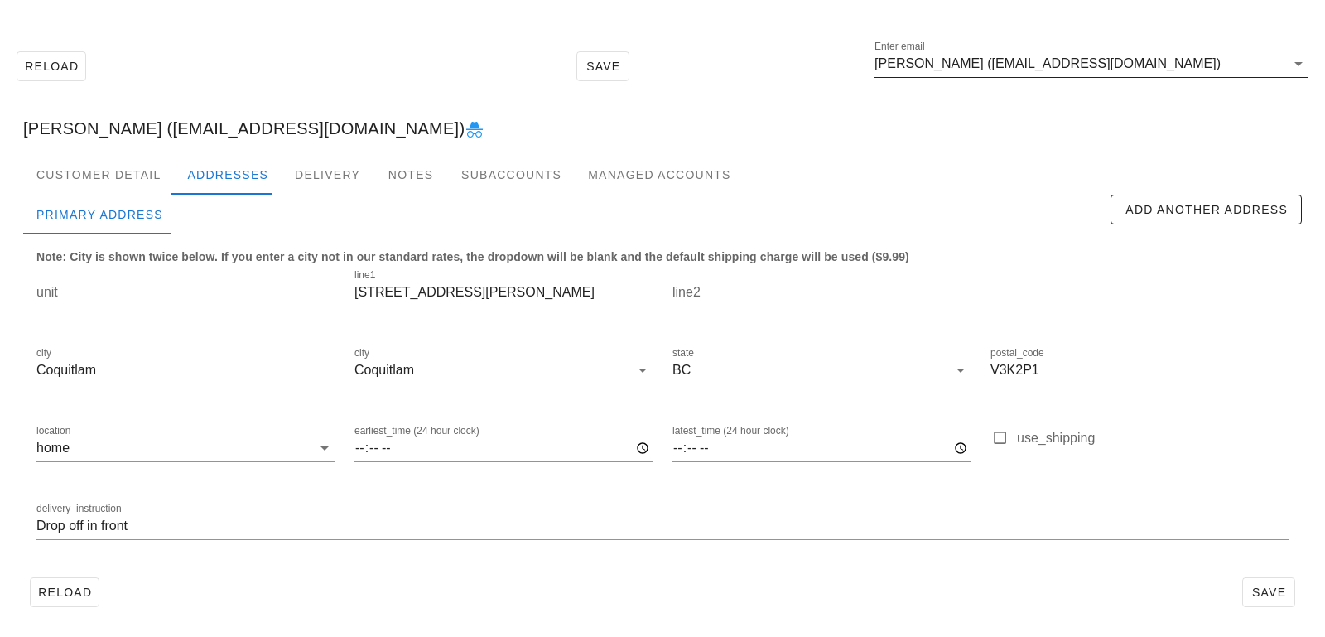
click at [1153, 62] on input "[PERSON_NAME] ([EMAIL_ADDRESS][DOMAIN_NAME])" at bounding box center [1080, 64] width 411 height 27
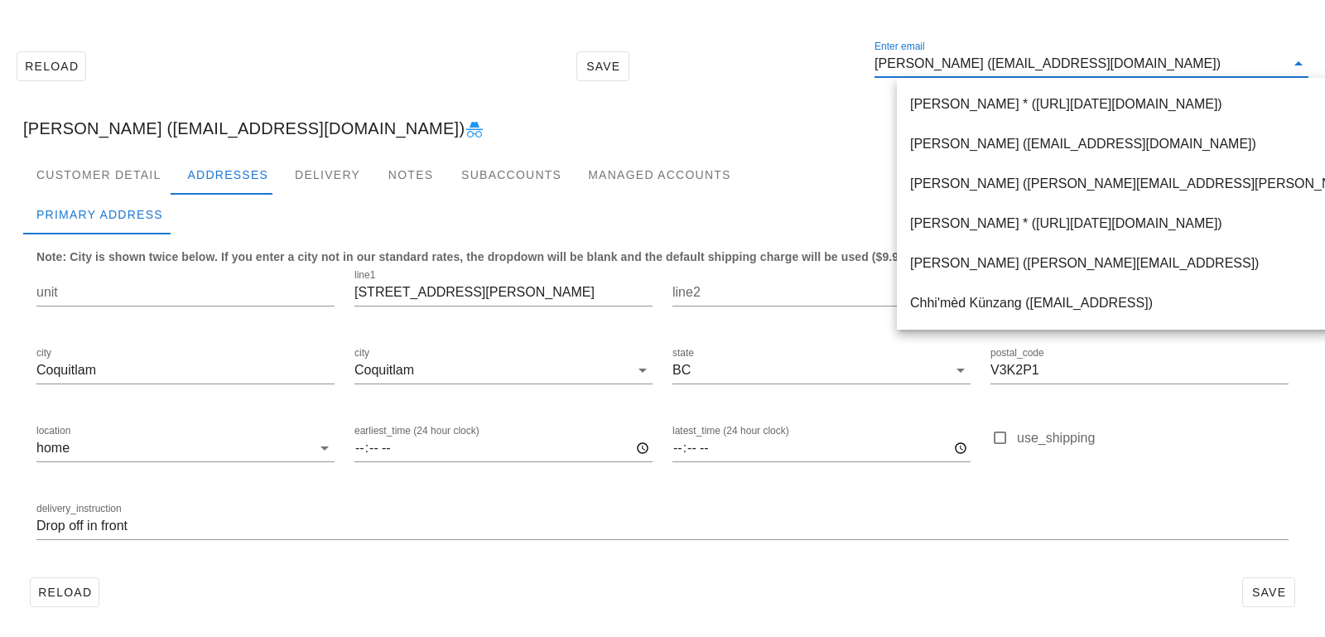
paste input "ybpienaar@gmail.com"
type input "ybpienaar@gmail.com"
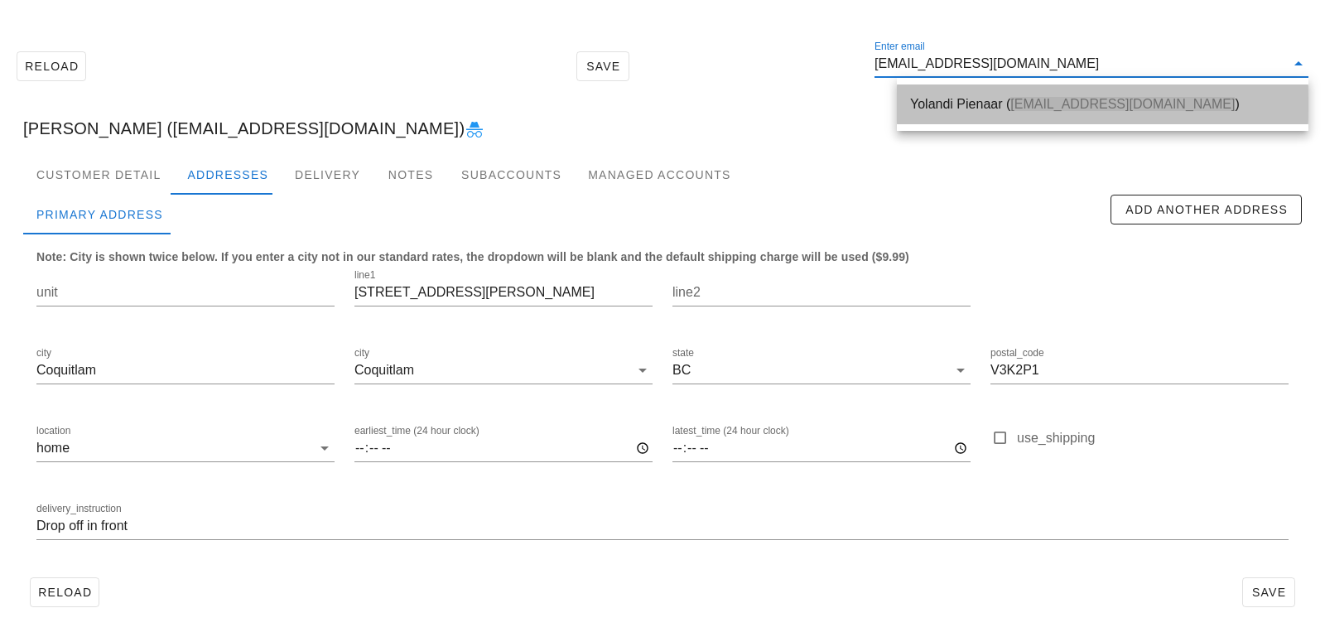
click at [973, 100] on div "Yolandi Pienaar ( ybpienaar@gmail.com )" at bounding box center [1102, 104] width 385 height 16
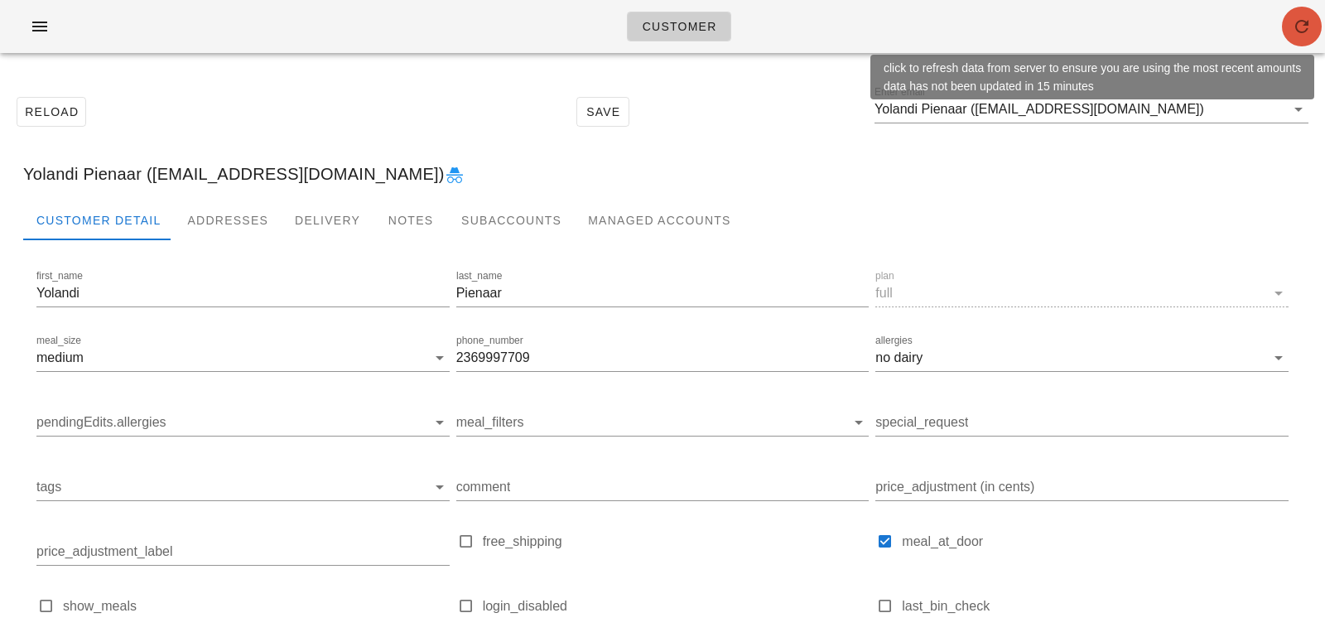
click at [1297, 30] on icon "button" at bounding box center [1302, 27] width 20 height 20
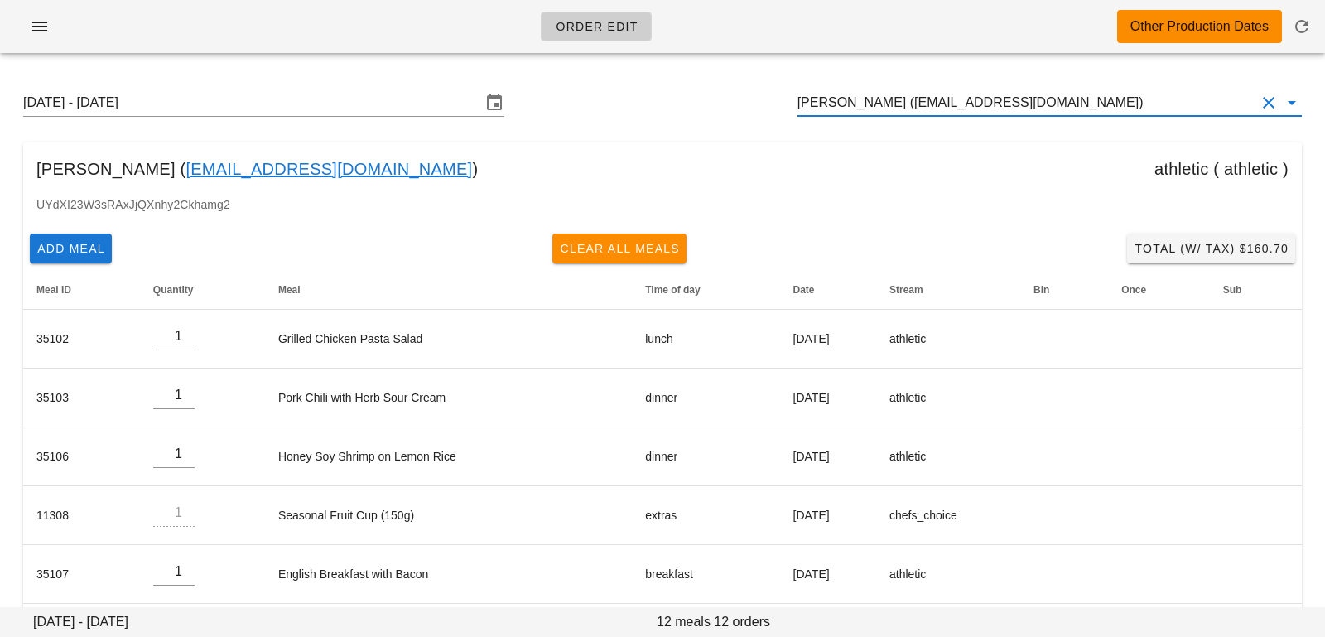
click at [1053, 101] on input "[PERSON_NAME] ([EMAIL_ADDRESS][DOMAIN_NAME])" at bounding box center [1027, 102] width 458 height 27
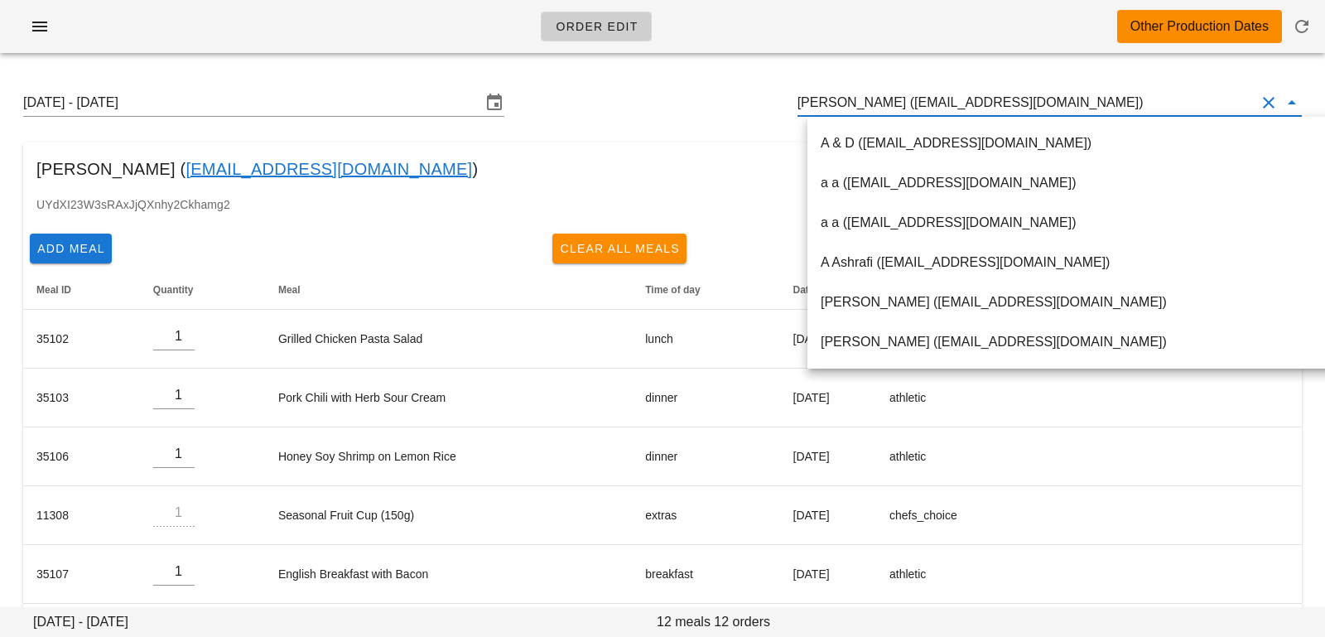
paste input "teddychwu@gmail.com"
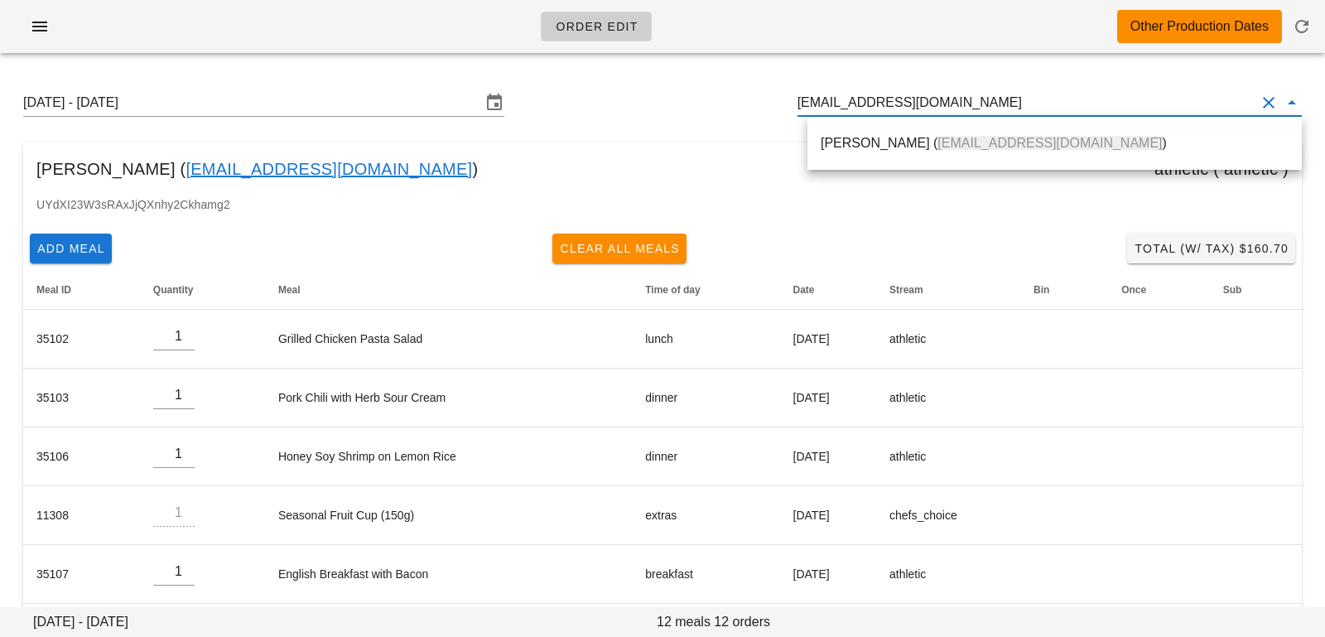
click at [992, 134] on div "Teddy Wu ( teddychwu@gmail.com )" at bounding box center [1055, 143] width 468 height 36
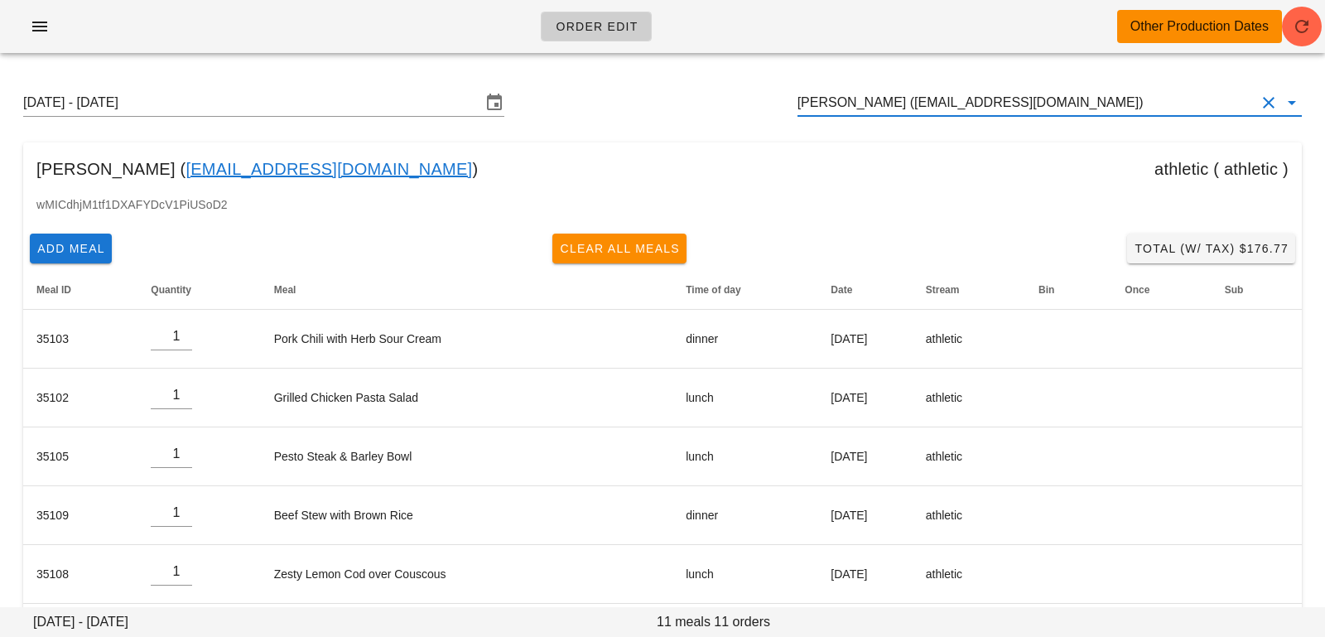
drag, startPoint x: 1038, startPoint y: 104, endPoint x: 692, endPoint y: 56, distance: 349.6
click at [693, 57] on div "Order Edit Other Production Dates Sunday August 17 - Saturday August 23 Teddy W…" at bounding box center [662, 503] width 1325 height 1006
paste input "[EMAIL_ADDRESS][DOMAIN_NAME]"
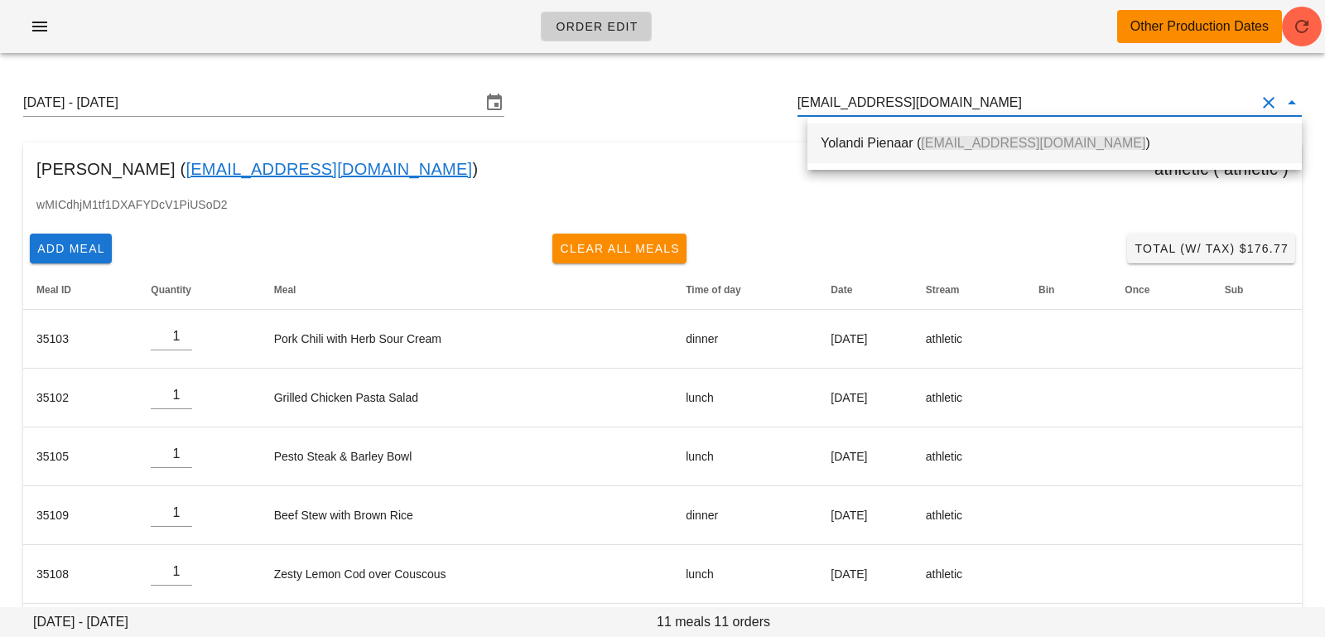
click at [852, 155] on div "Yolandi Pienaar ( ybpienaar@gmail.com )" at bounding box center [1055, 143] width 468 height 36
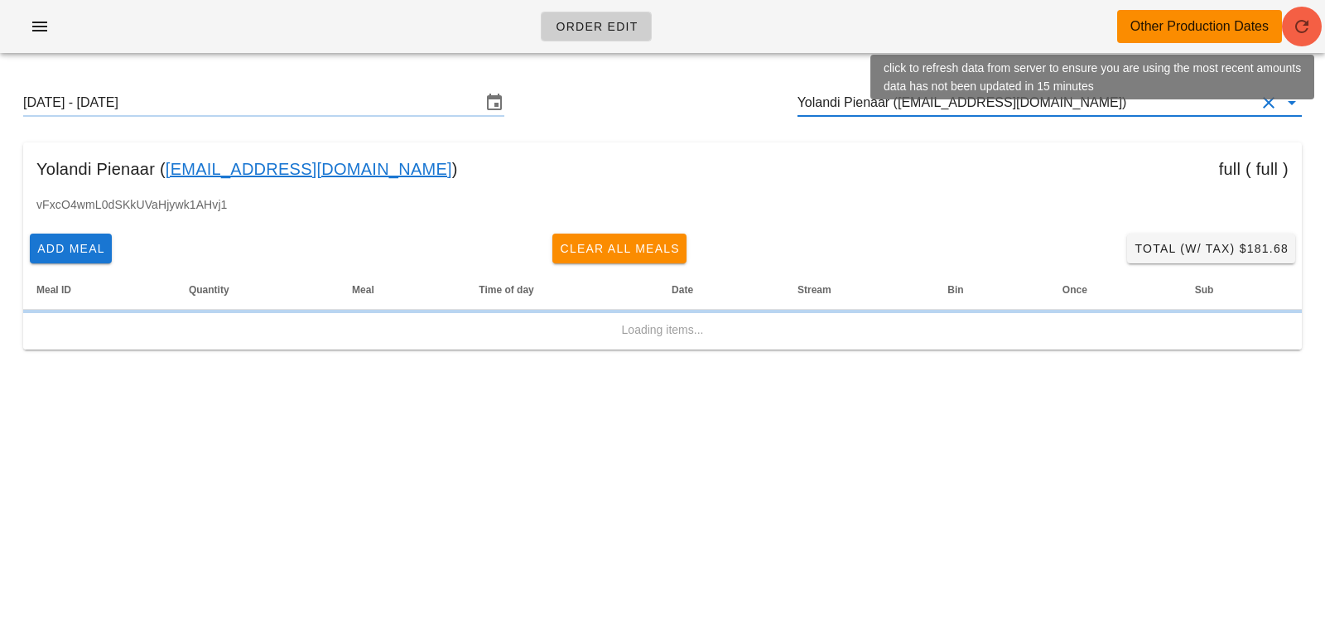
type input "Yolandi Pienaar (ybpienaar@gmail.com)"
click at [1309, 27] on icon "button" at bounding box center [1302, 27] width 20 height 20
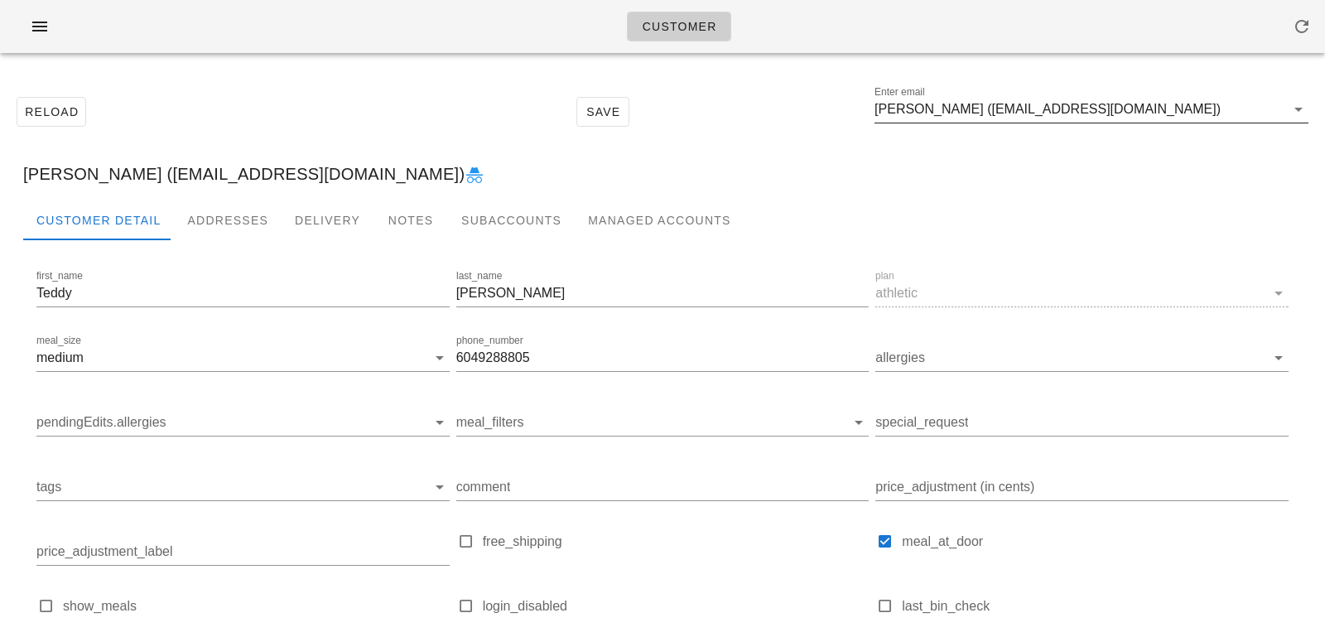
click at [1126, 107] on input "Teddy Wu (teddychwu@gmail.com)" at bounding box center [1080, 109] width 411 height 27
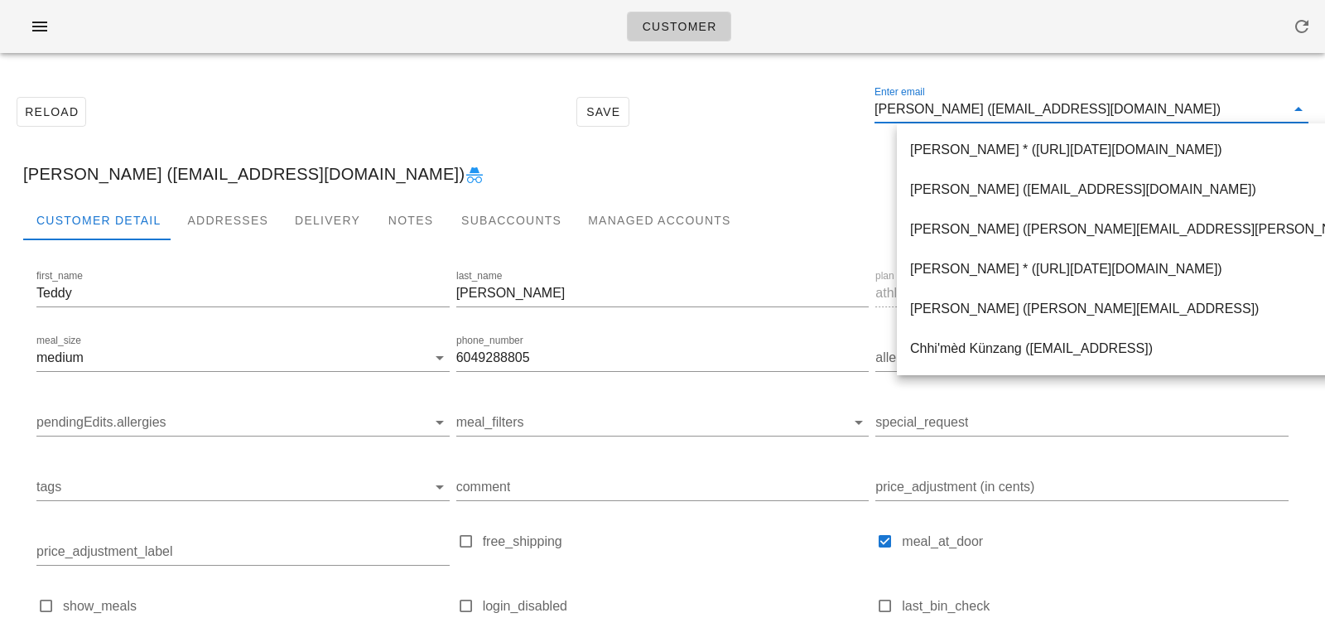
paste input "tinytunabear@gmail.com"
type input "tinytunabear@gmail.com"
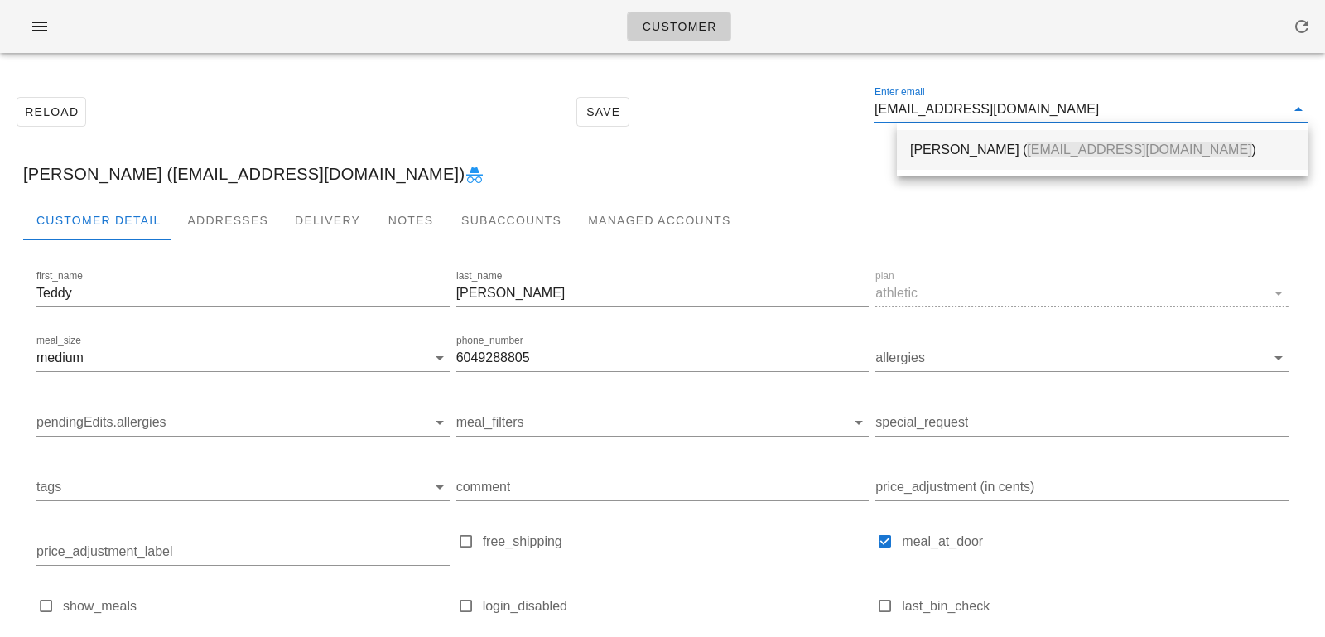
click at [1021, 138] on div "Tina Zhang ( tinytunabear@gmail.com )" at bounding box center [1102, 150] width 385 height 36
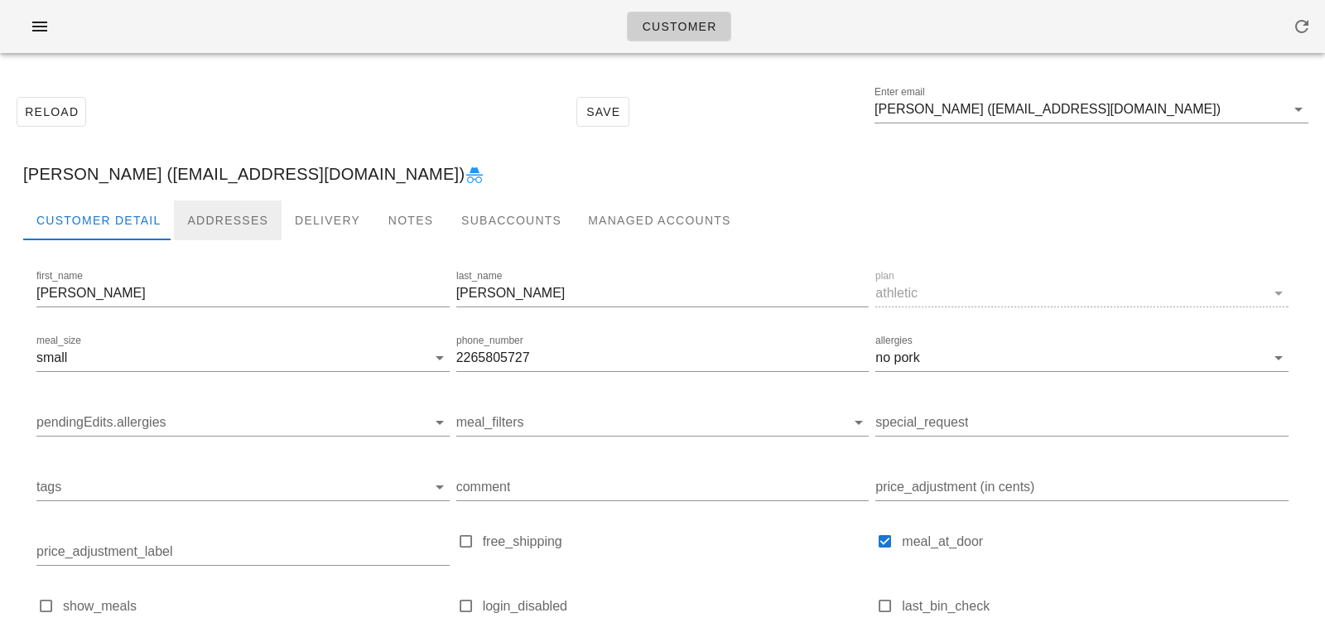
click at [224, 208] on div "Addresses" at bounding box center [228, 220] width 108 height 40
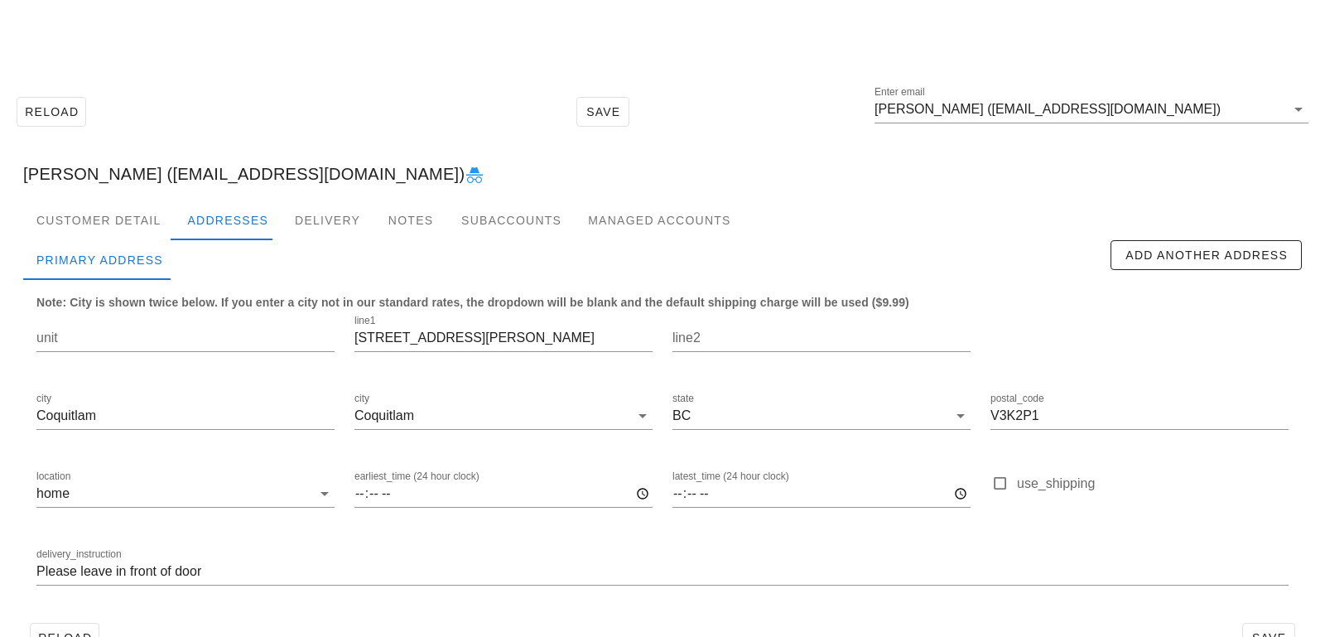
scroll to position [46, 0]
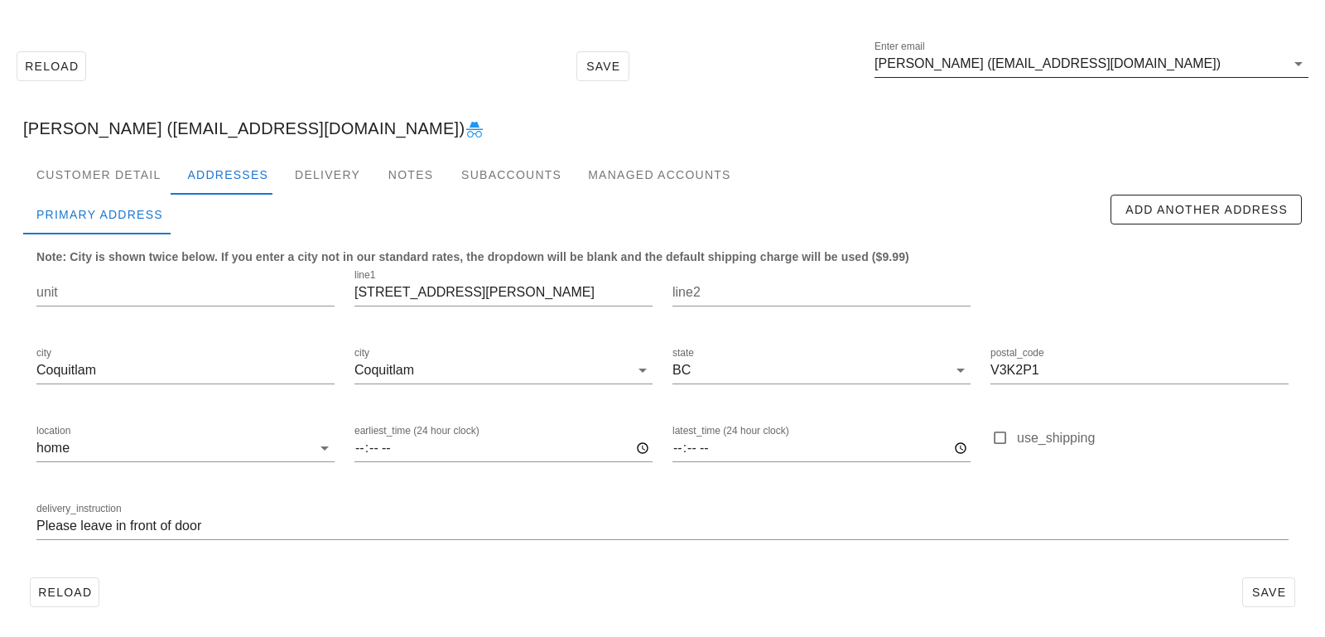
click at [988, 57] on input "Tina Zhang (tinytunabear@gmail.com)" at bounding box center [1080, 64] width 411 height 27
click at [963, 67] on input "Tina Zhang (tinytunabear@gmail.com)" at bounding box center [1080, 64] width 411 height 27
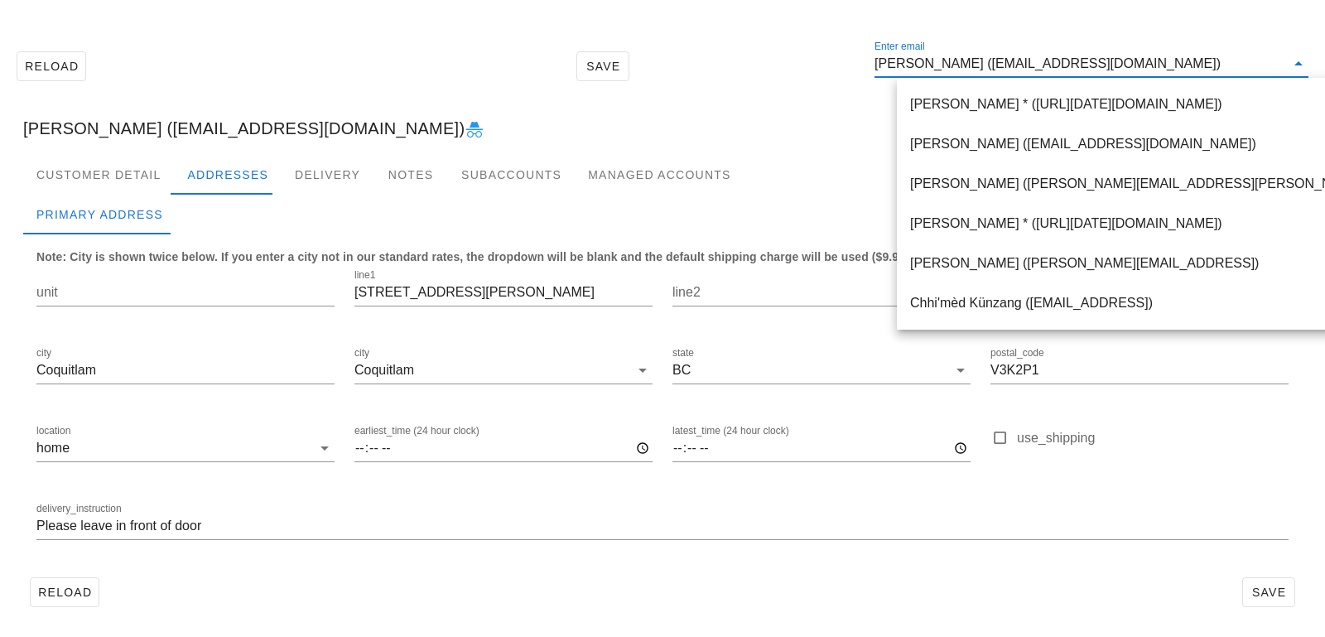
scroll to position [1, 0]
drag, startPoint x: 963, startPoint y: 67, endPoint x: 1158, endPoint y: 65, distance: 195.5
click at [1159, 68] on input "Tina Zhang (tinytunabear@gmail.com)" at bounding box center [1080, 64] width 411 height 27
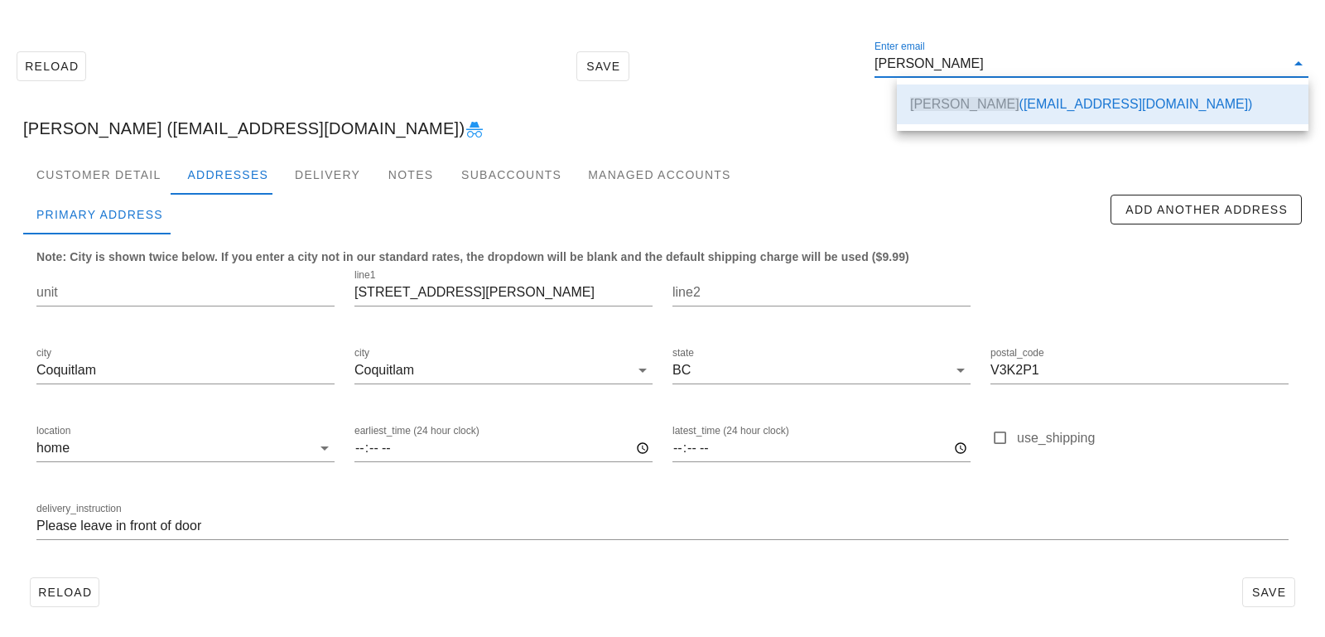
scroll to position [0, 0]
click at [803, 125] on div "Tina Zhang (tinytunabear@gmail.com)" at bounding box center [663, 128] width 1306 height 53
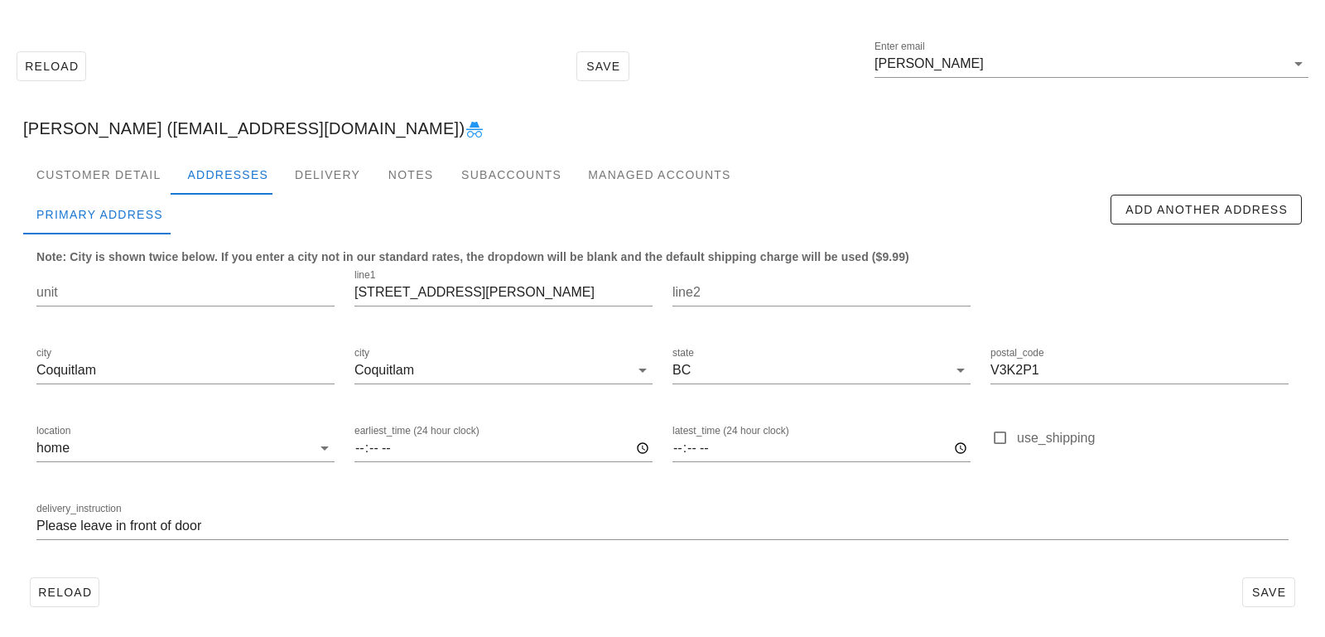
type input "Tina Zhang (tinytunabear@gmail.com)"
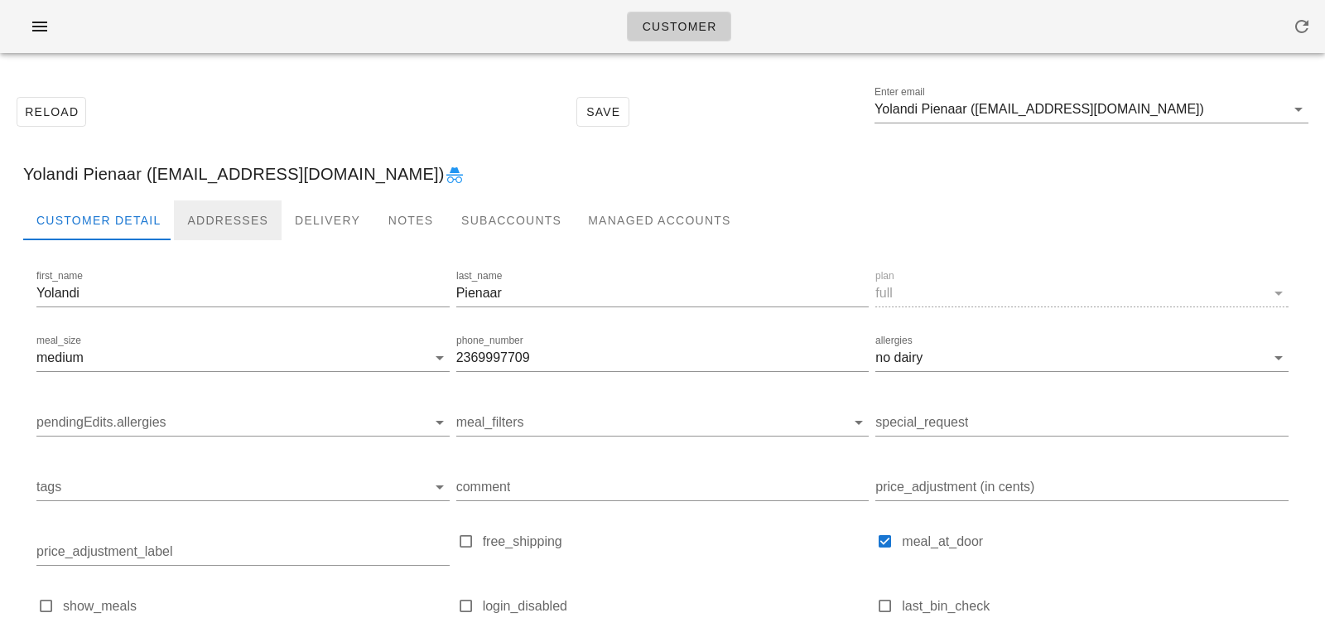
click at [258, 219] on div "Addresses" at bounding box center [228, 220] width 108 height 40
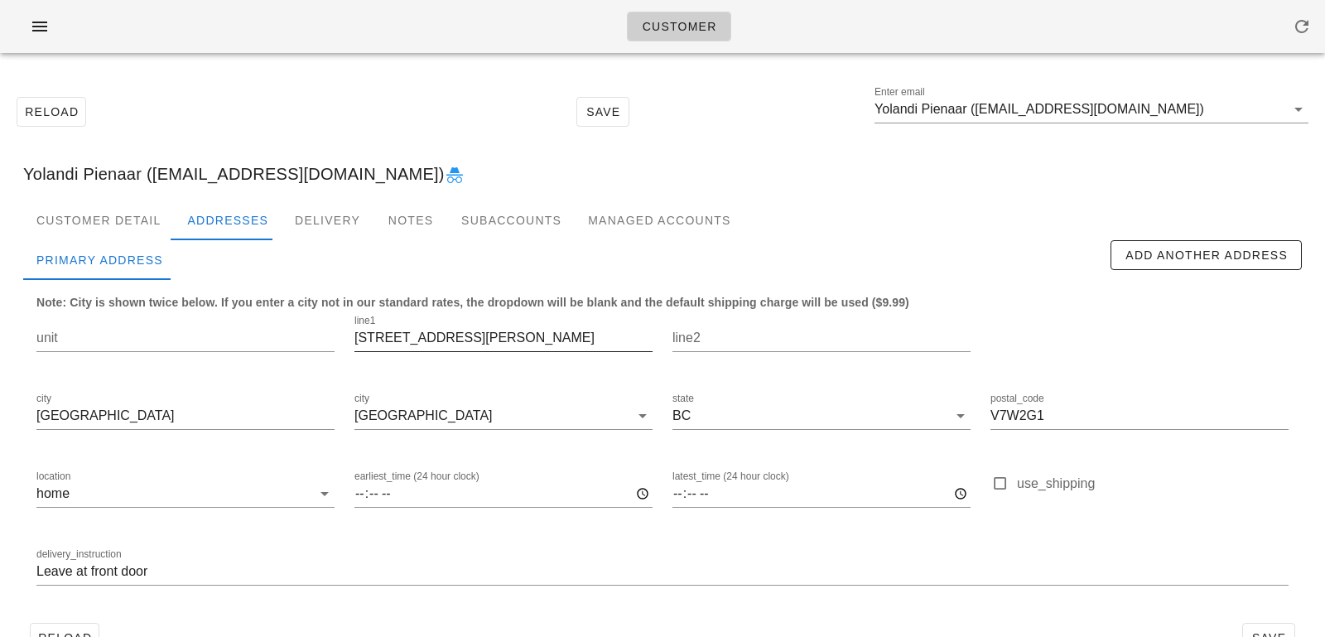
click at [446, 337] on input "6329 Douglas street" at bounding box center [504, 338] width 298 height 27
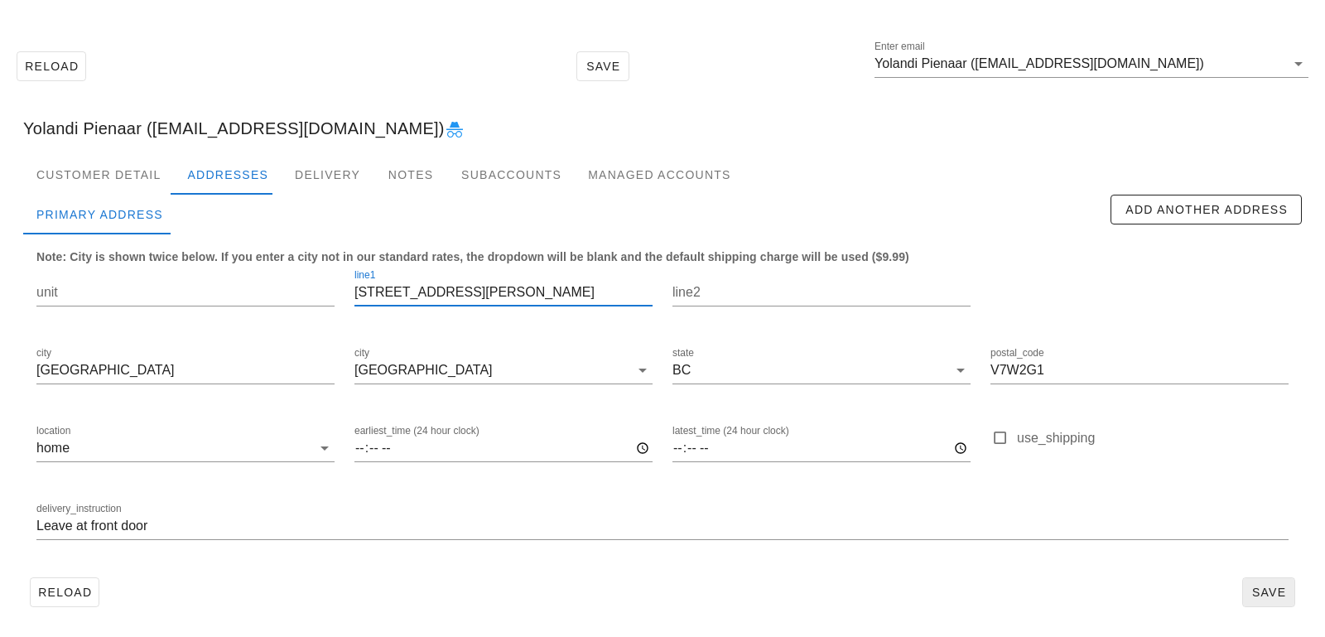
type input "6329 Douglas Street"
click at [1272, 586] on span "Save" at bounding box center [1269, 592] width 38 height 13
drag, startPoint x: 500, startPoint y: 301, endPoint x: 304, endPoint y: 271, distance: 198.6
click at [311, 277] on div "unit line1 6329 Douglas Street line2 city West Vancouver city West Vancouver st…" at bounding box center [663, 411] width 1272 height 311
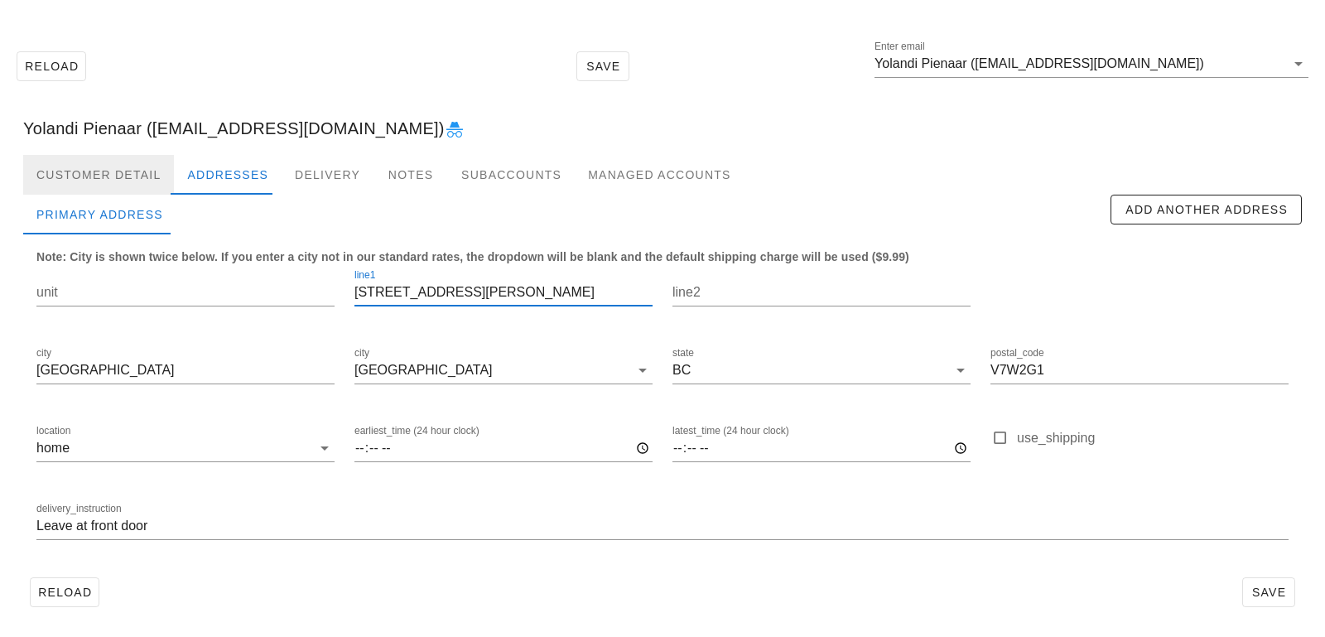
click at [117, 178] on div "Customer Detail" at bounding box center [98, 175] width 151 height 40
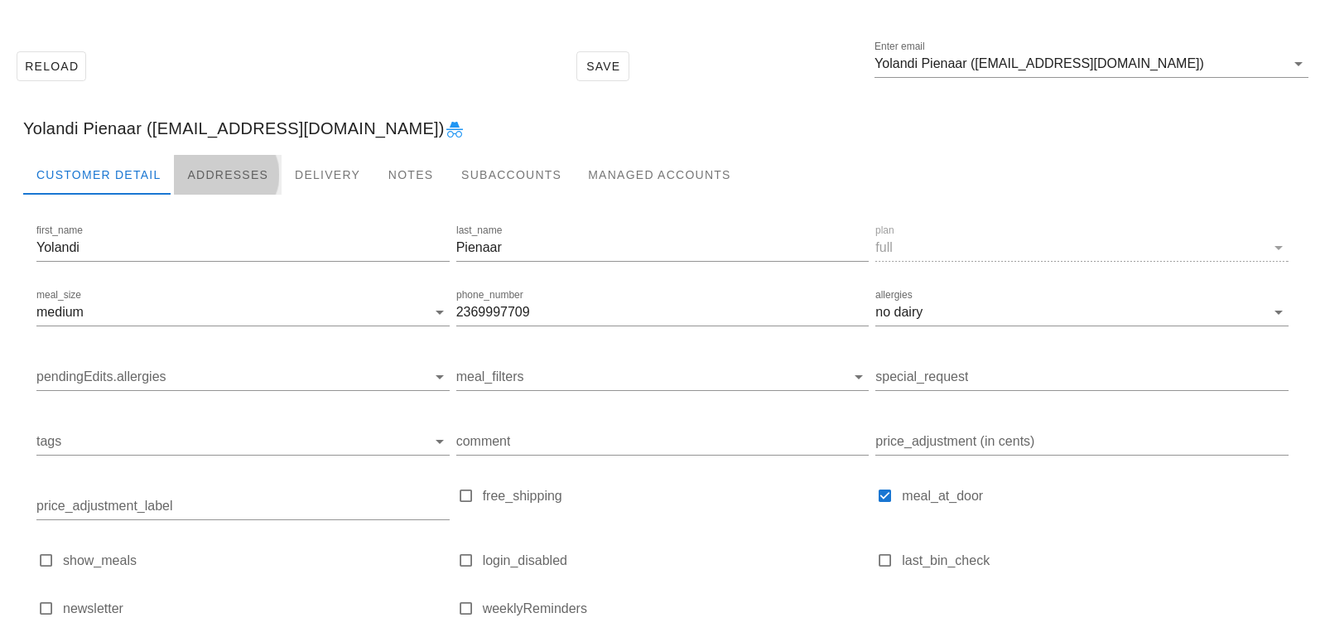
click at [213, 186] on div "Addresses" at bounding box center [228, 175] width 108 height 40
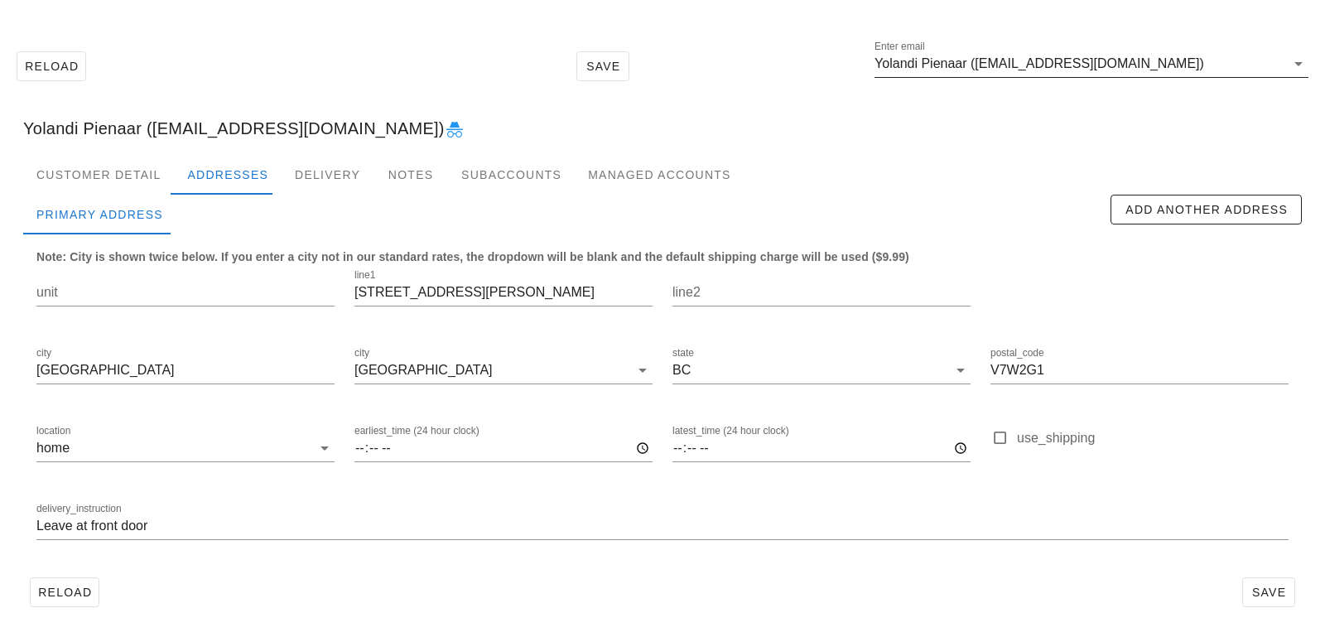
click at [1141, 68] on input "Yolandi Pienaar (ybpienaar@gmail.com)" at bounding box center [1080, 64] width 411 height 27
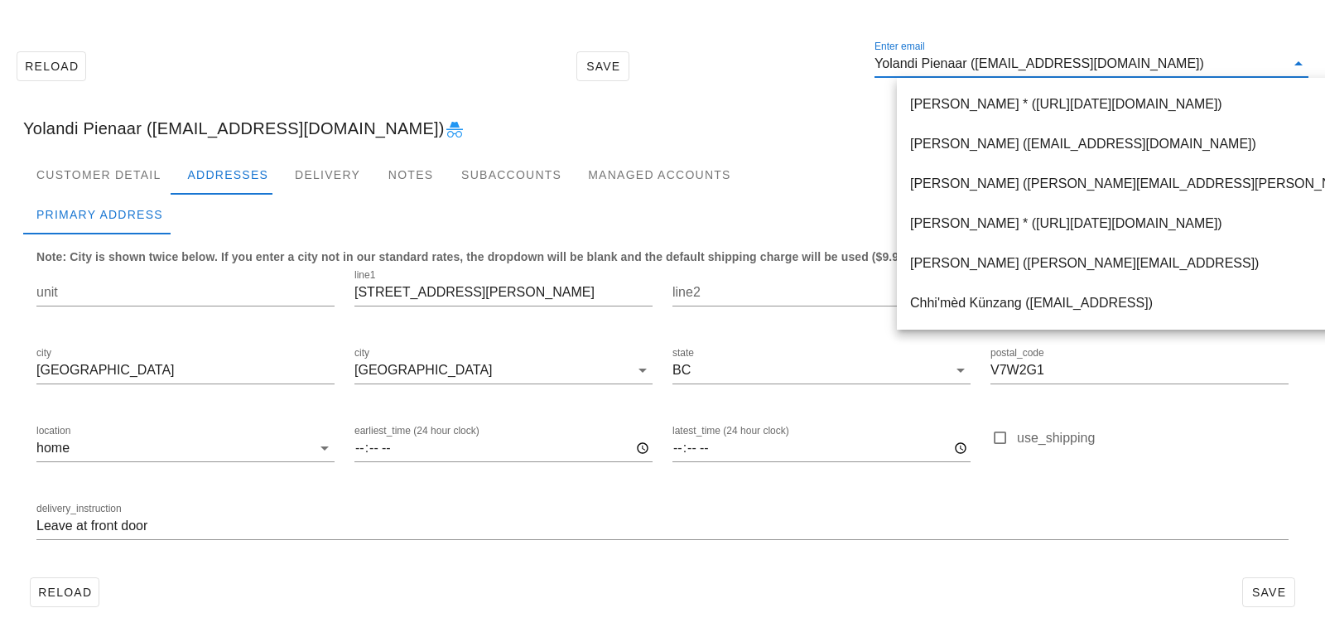
paste input "Clare.mcgrath@live.com"
type input "Clare.mcgrath@live.com"
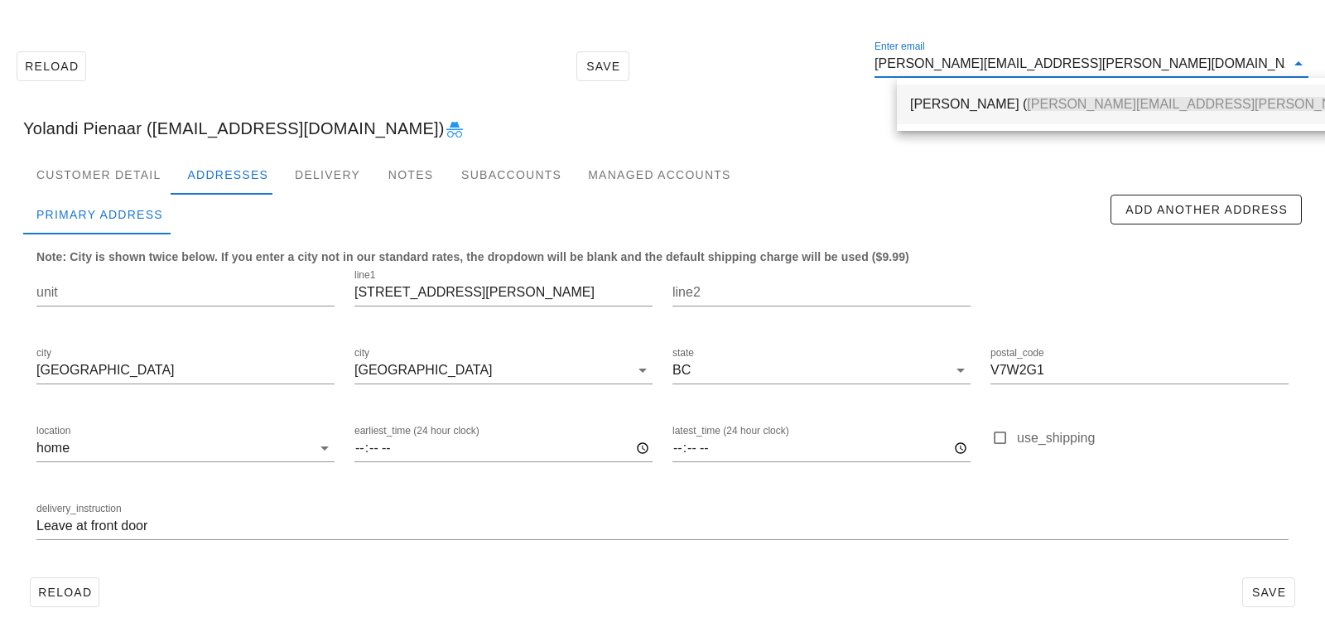
click at [979, 105] on div "Clare McGrath ( Clare.mcgrath@live.com )" at bounding box center [1192, 104] width 564 height 16
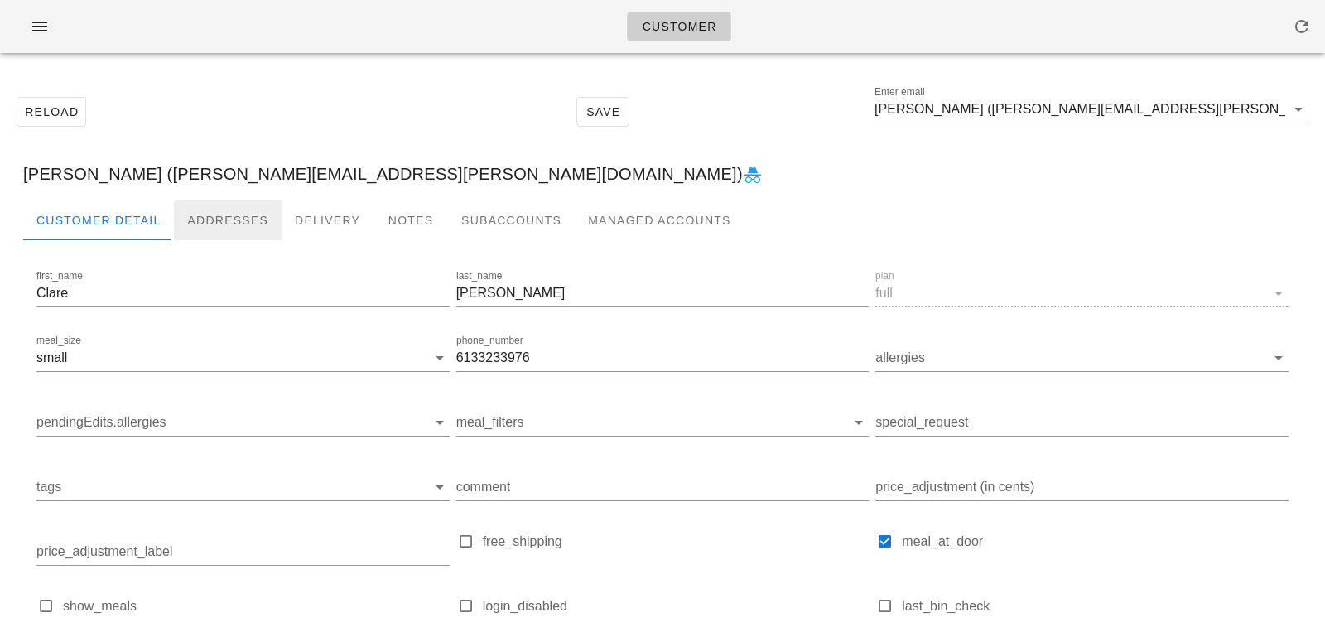
click at [253, 211] on div "Addresses" at bounding box center [228, 220] width 108 height 40
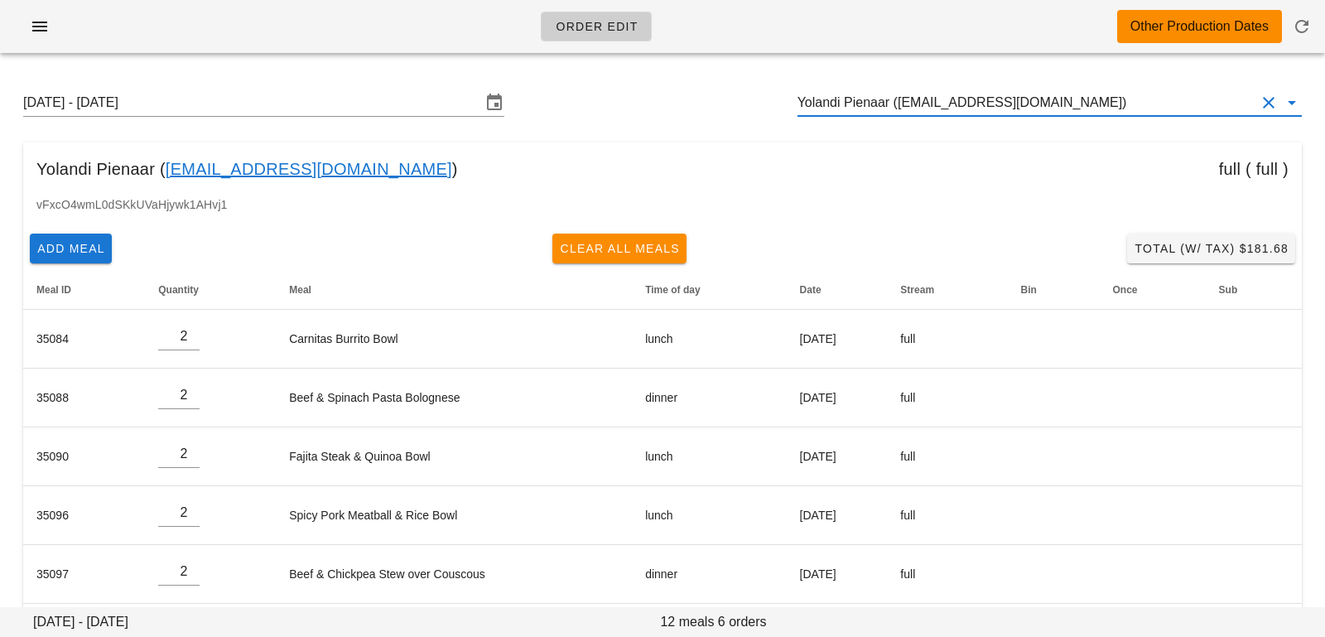
click at [1103, 103] on input "Yolandi Pienaar ([EMAIL_ADDRESS][DOMAIN_NAME])" at bounding box center [1027, 102] width 458 height 27
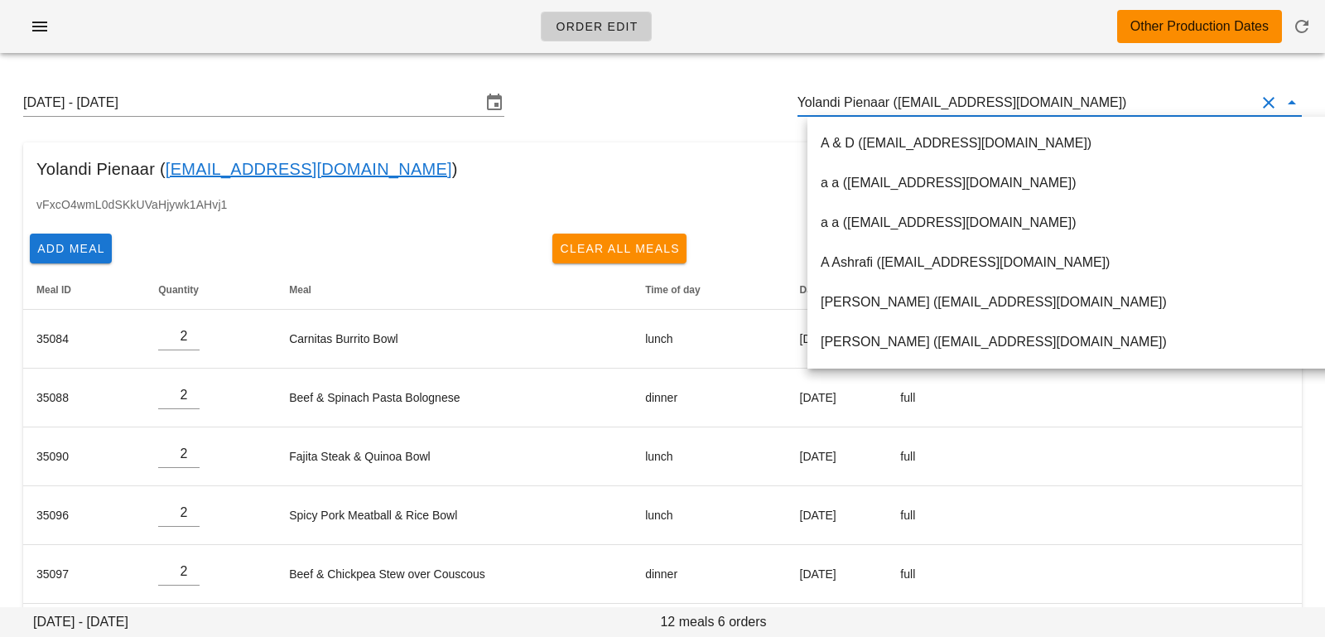
paste input "[PERSON_NAME][EMAIL_ADDRESS][PERSON_NAME][DOMAIN_NAME]"
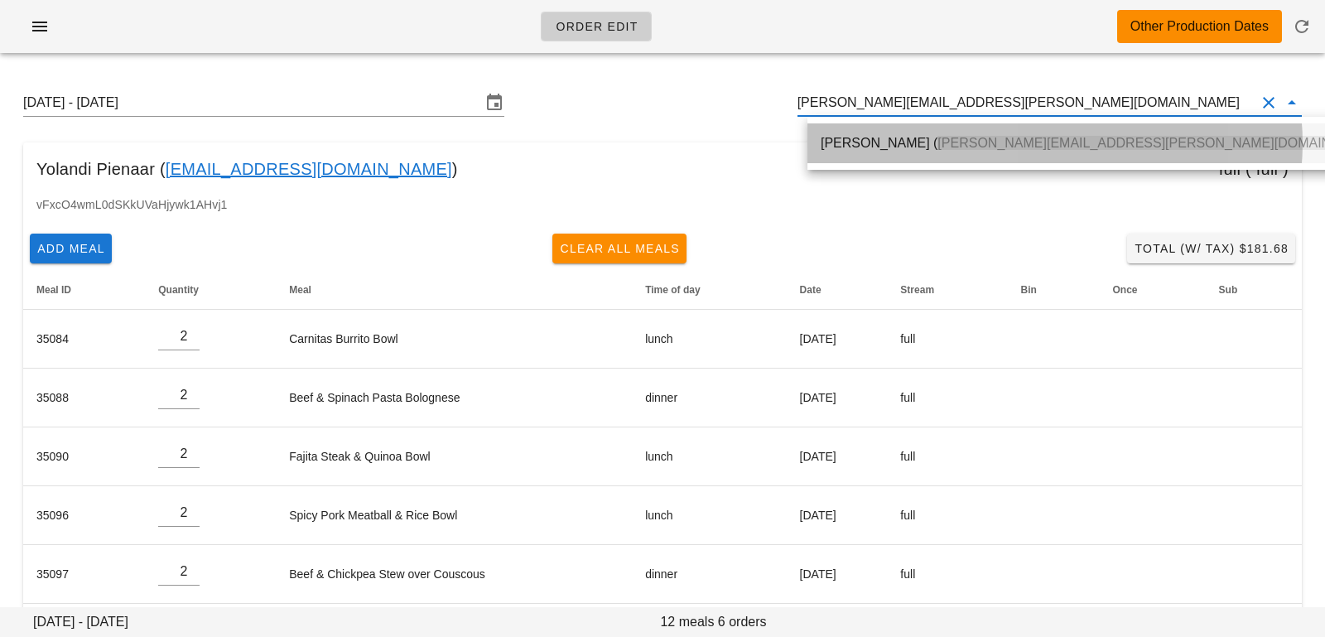
click at [1022, 139] on span "[PERSON_NAME][EMAIL_ADDRESS][PERSON_NAME][DOMAIN_NAME]" at bounding box center [1159, 143] width 442 height 14
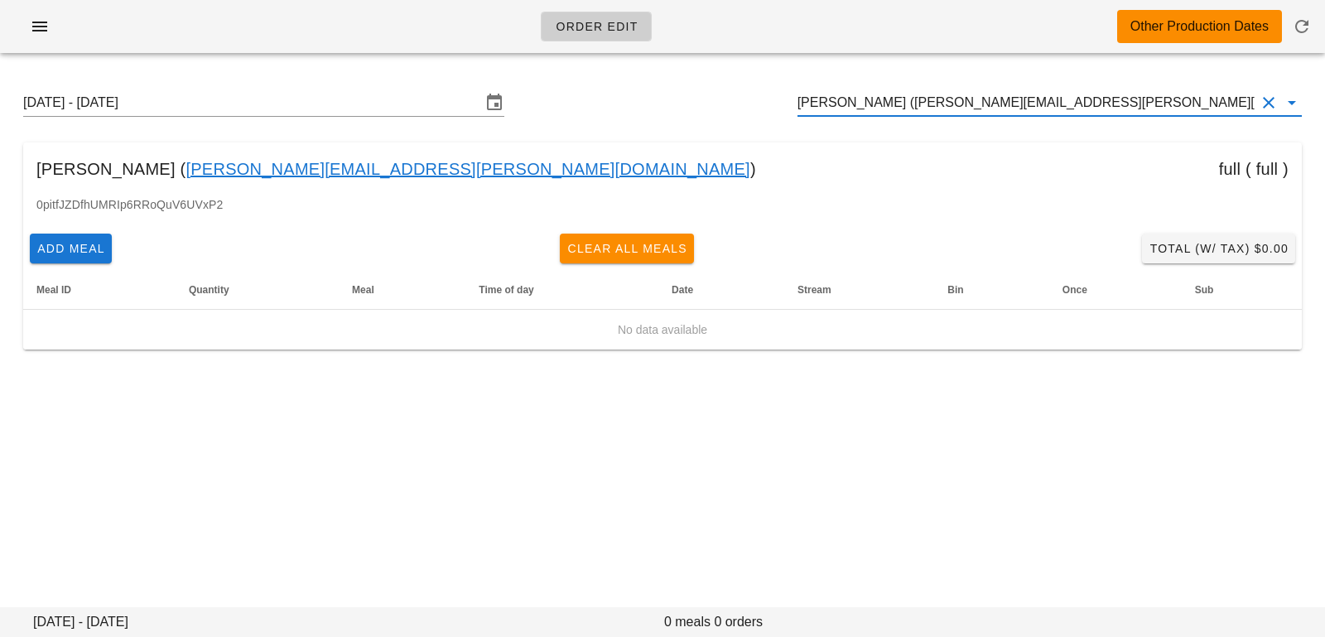
type input "[PERSON_NAME] ([PERSON_NAME][EMAIL_ADDRESS][PERSON_NAME][DOMAIN_NAME])"
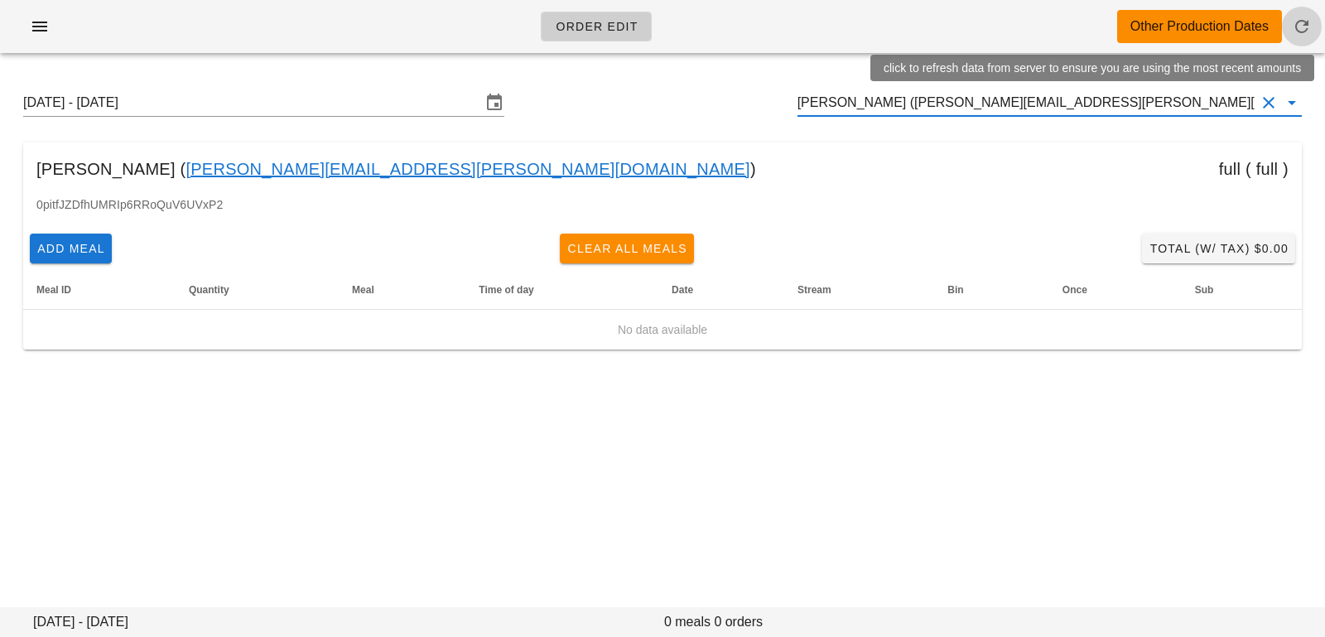
click at [1294, 32] on icon "button" at bounding box center [1302, 27] width 20 height 20
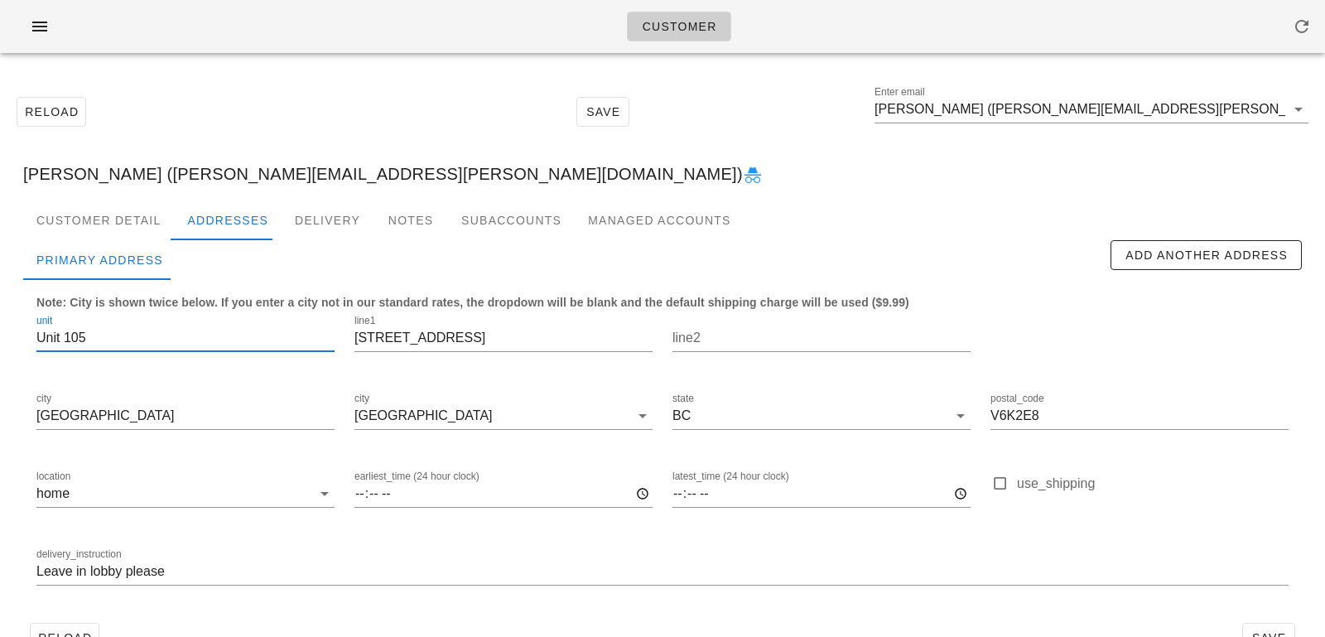
drag, startPoint x: 114, startPoint y: 337, endPoint x: 0, endPoint y: 325, distance: 115.0
click at [0, 325] on div "Reload Save Enter email [PERSON_NAME] ([PERSON_NAME][EMAIL_ADDRESS][PERSON_NAME…" at bounding box center [662, 374] width 1325 height 616
click at [38, 569] on input "Leave in lobby please" at bounding box center [662, 571] width 1253 height 27
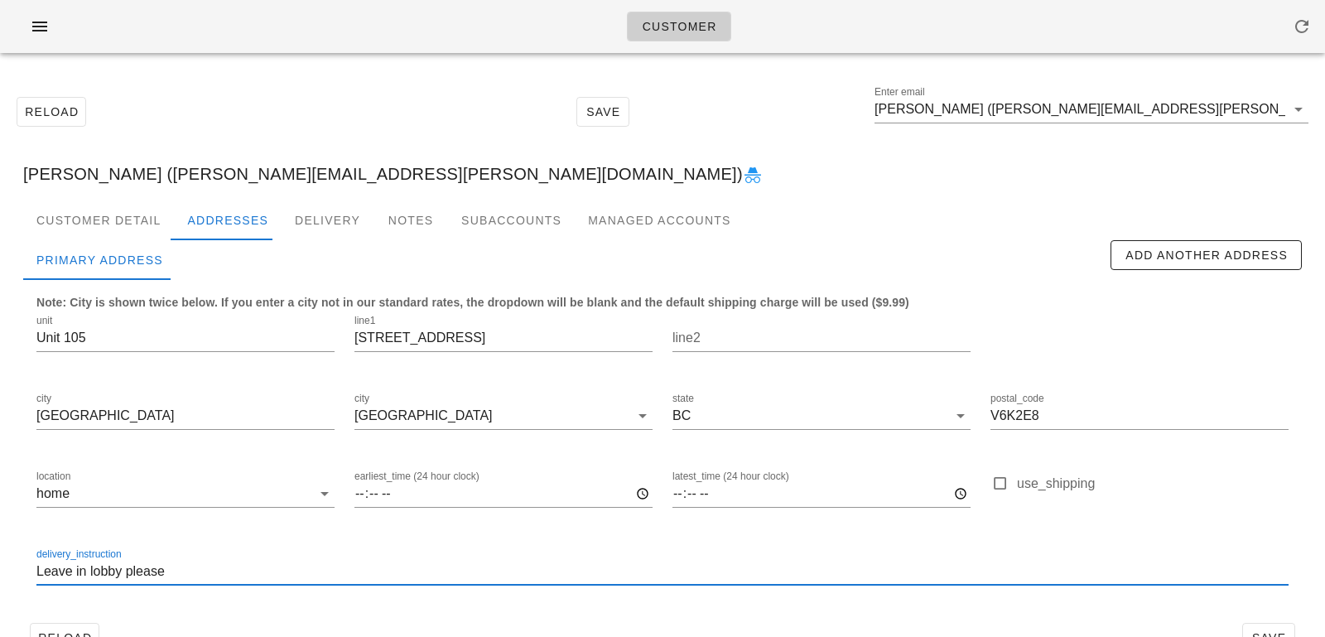
paste input "Unit 105"
type input "Unit 105. Leave in lobby please"
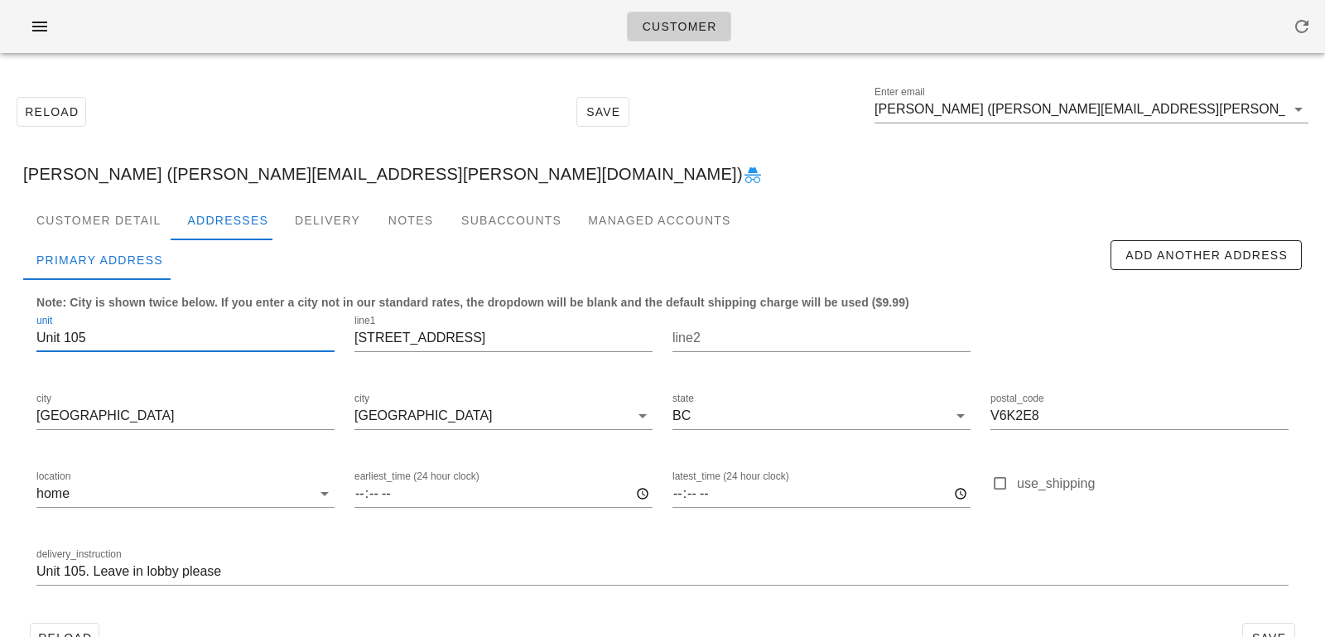
drag, startPoint x: 61, startPoint y: 335, endPoint x: 0, endPoint y: 333, distance: 61.4
click at [0, 334] on div "Reload Save Enter email Clare McGrath (Clare.mcgrath@live.com) Clare McGrath (C…" at bounding box center [662, 374] width 1325 height 616
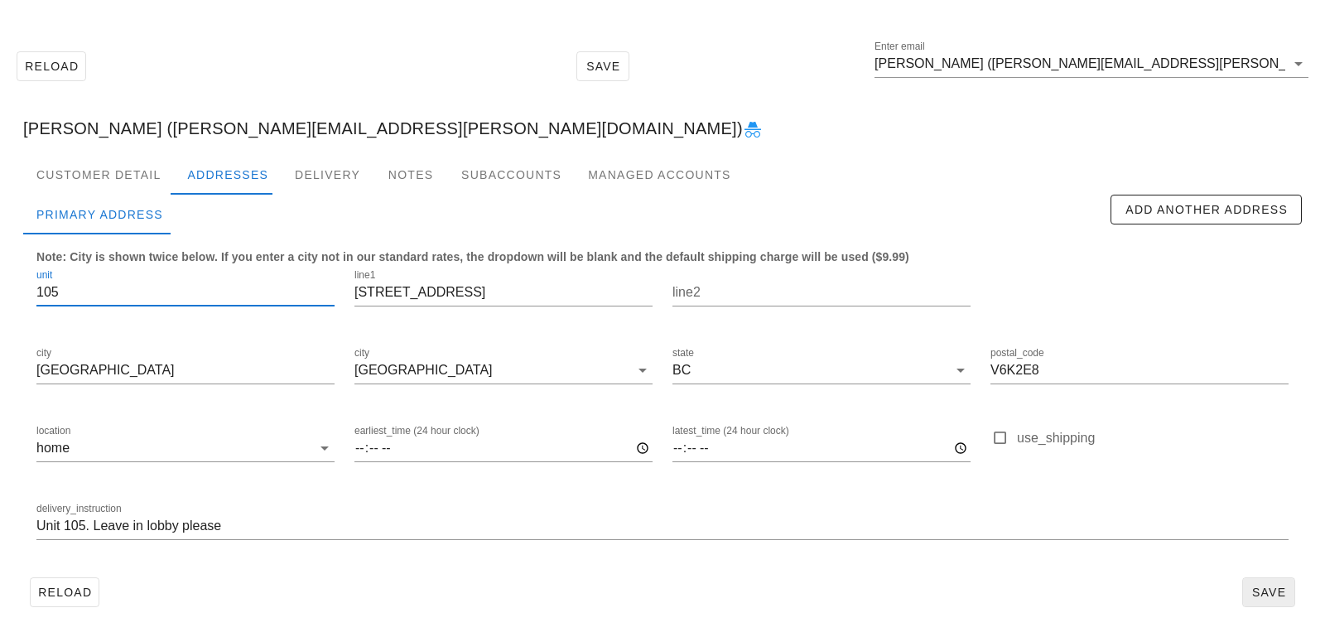
type input "105"
click at [1268, 587] on span "Save" at bounding box center [1269, 592] width 38 height 13
click at [128, 176] on div "Customer Detail" at bounding box center [98, 175] width 151 height 40
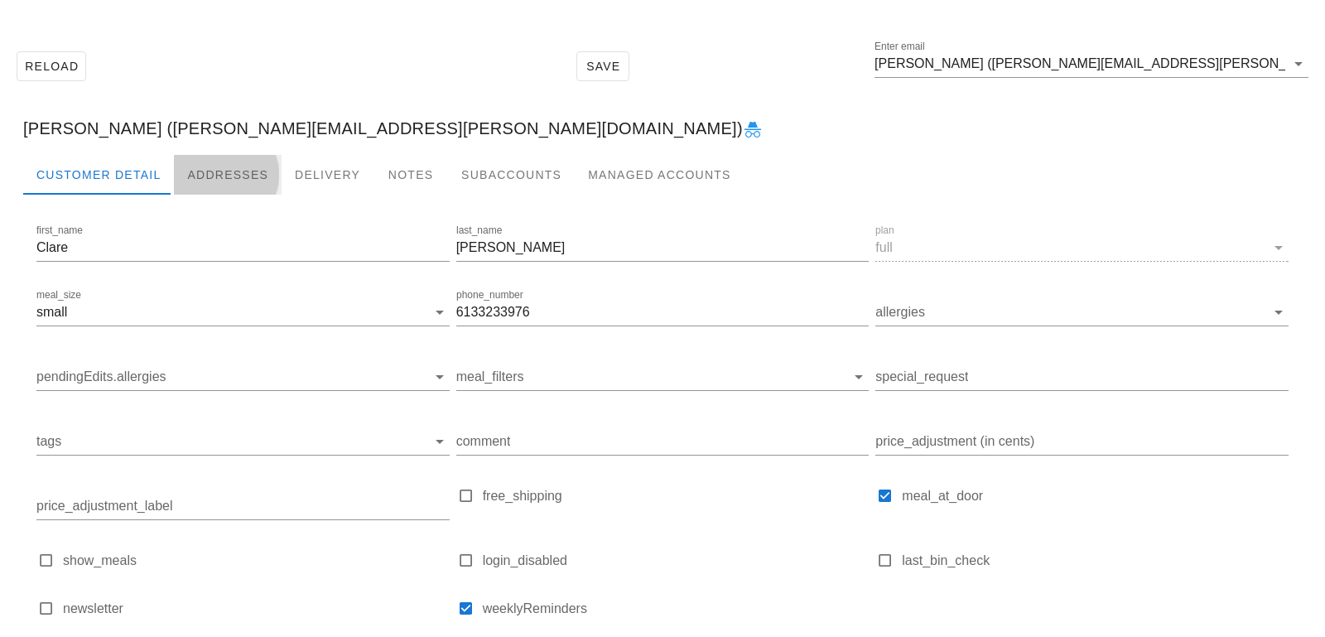
click at [195, 171] on div "Addresses" at bounding box center [228, 175] width 108 height 40
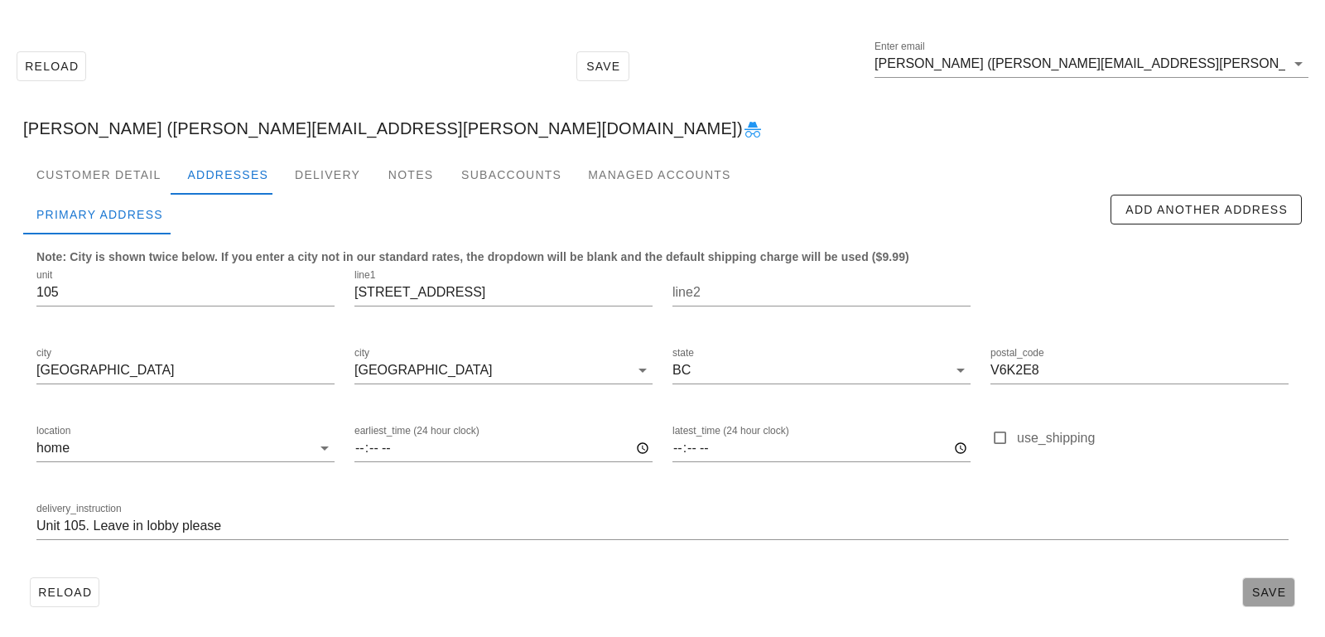
click at [1245, 588] on button "Save" at bounding box center [1269, 592] width 53 height 30
click at [1199, 60] on input "Clare McGrath (Clare.mcgrath@live.com)" at bounding box center [1080, 64] width 411 height 27
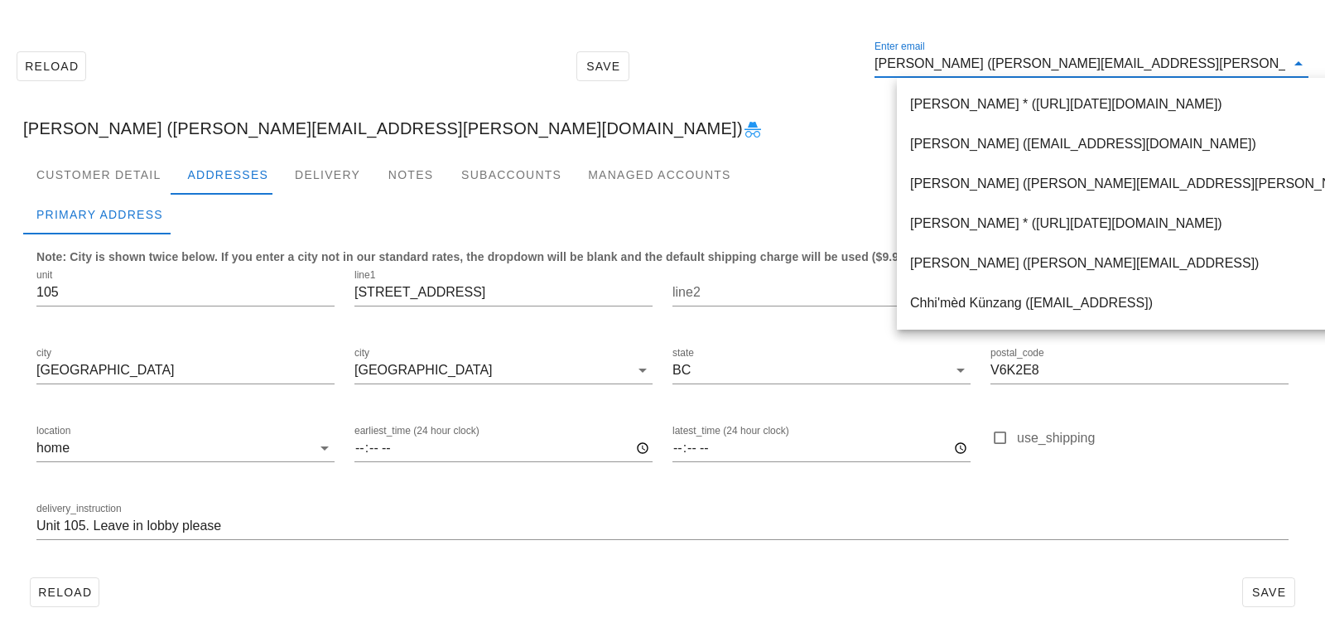
paste input "Jackyle2123@gmail.com"
type input "Jackyle2123@gmail.com"
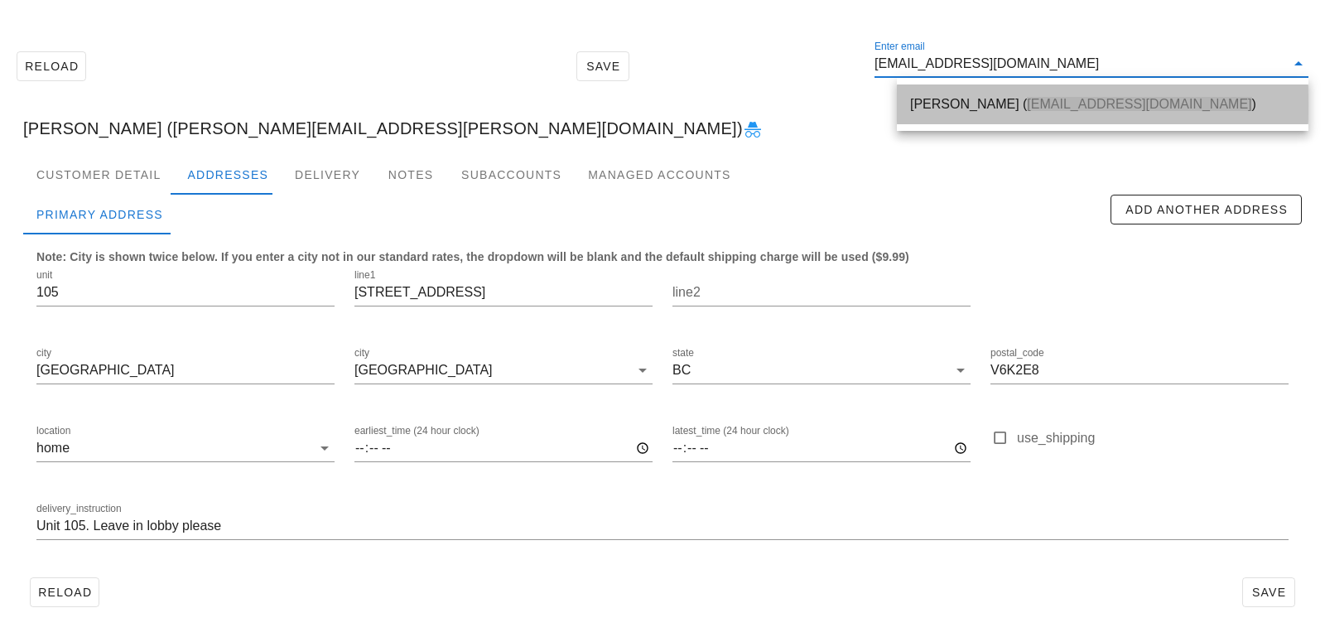
click at [1150, 99] on div "Jacky Le ( Jackyle2123@gmail.com )" at bounding box center [1102, 104] width 385 height 16
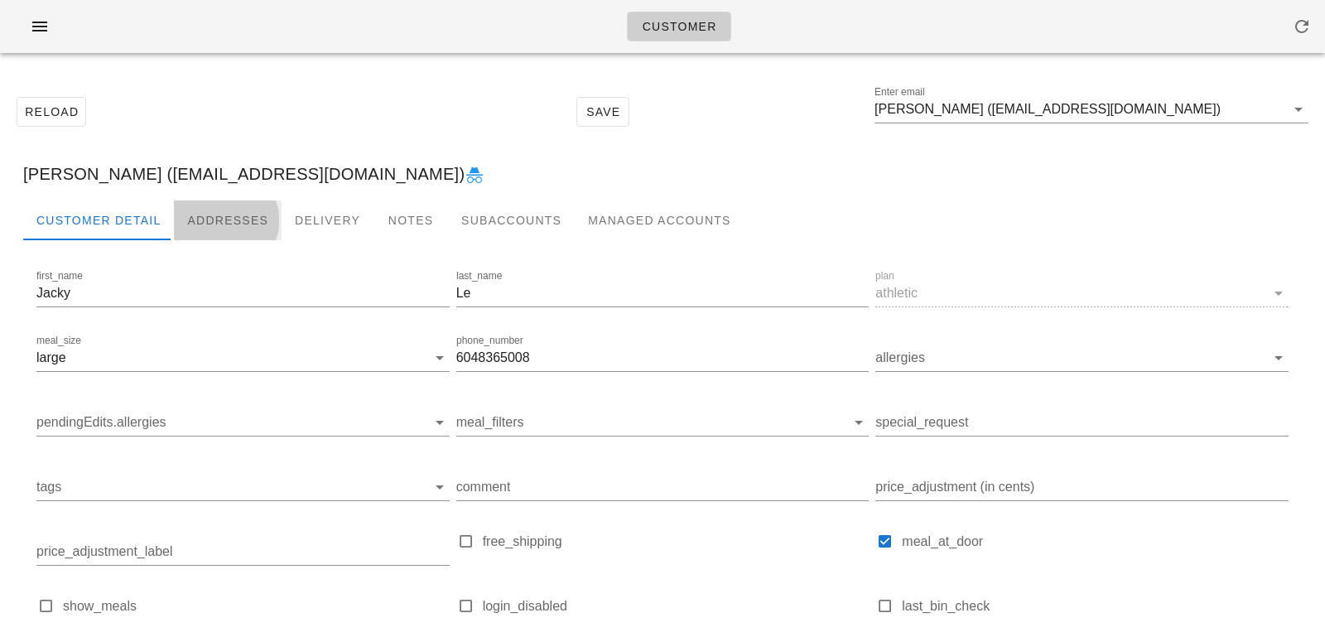
click at [236, 219] on div "Addresses" at bounding box center [228, 220] width 108 height 40
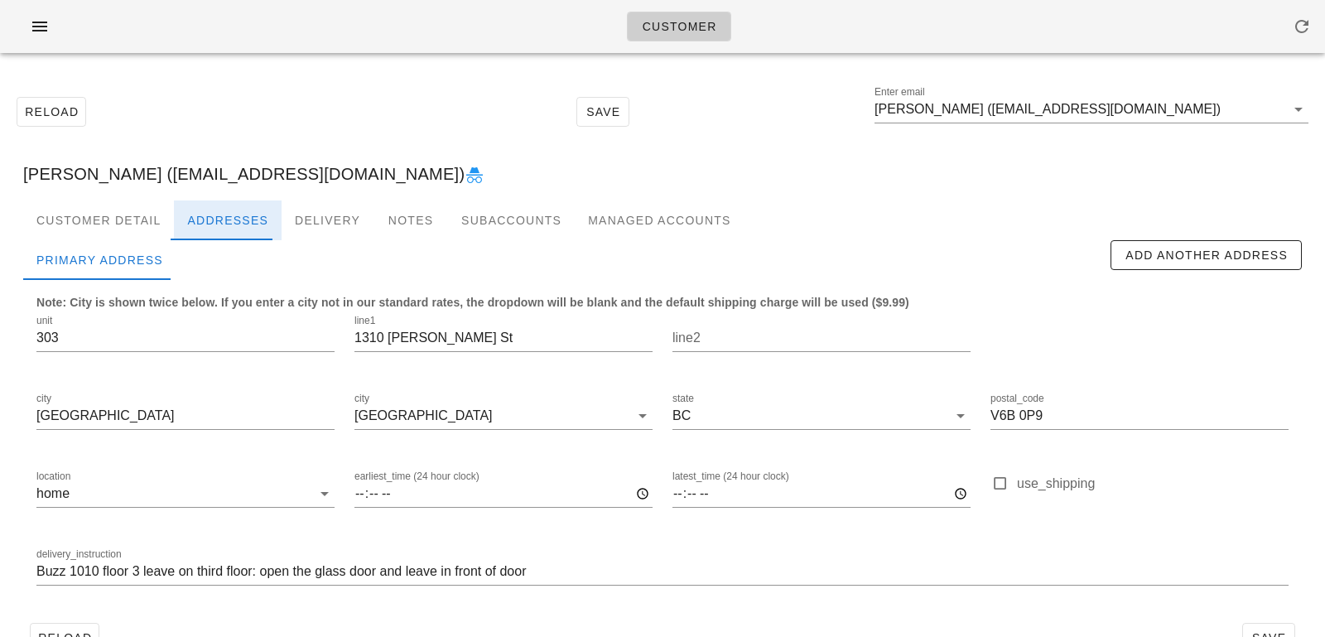
scroll to position [46, 0]
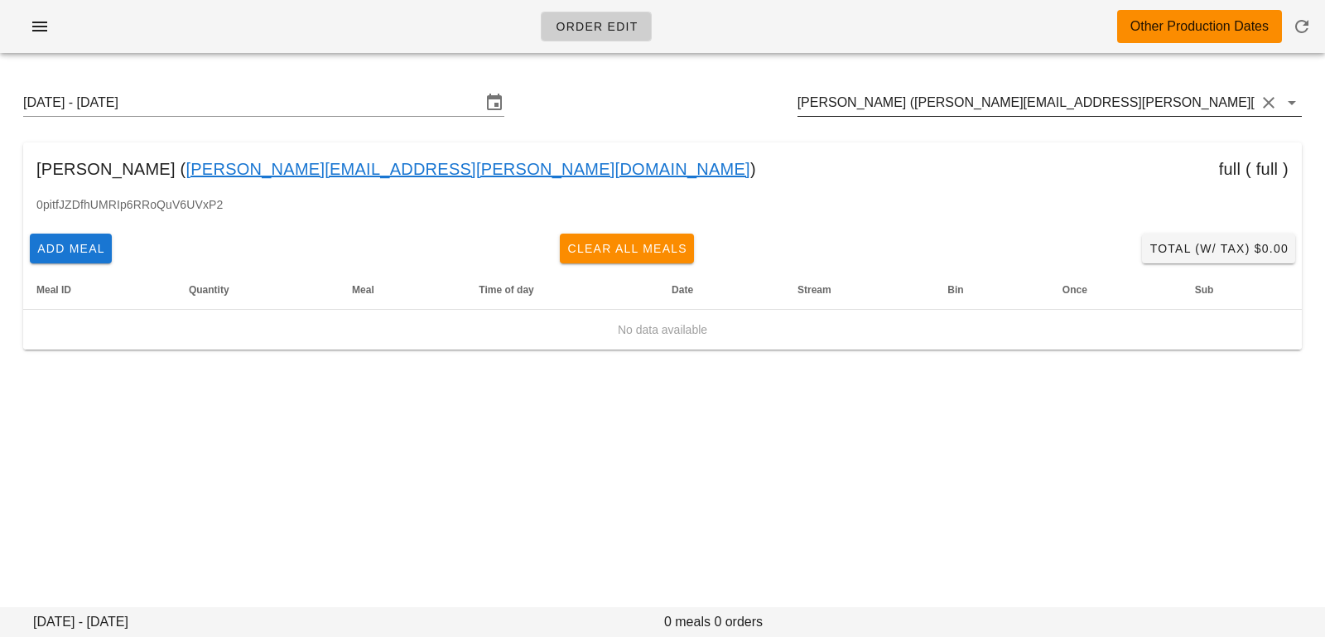
click at [1077, 113] on input "Clare McGrath (Clare.mcgrath@live.com)" at bounding box center [1027, 102] width 458 height 27
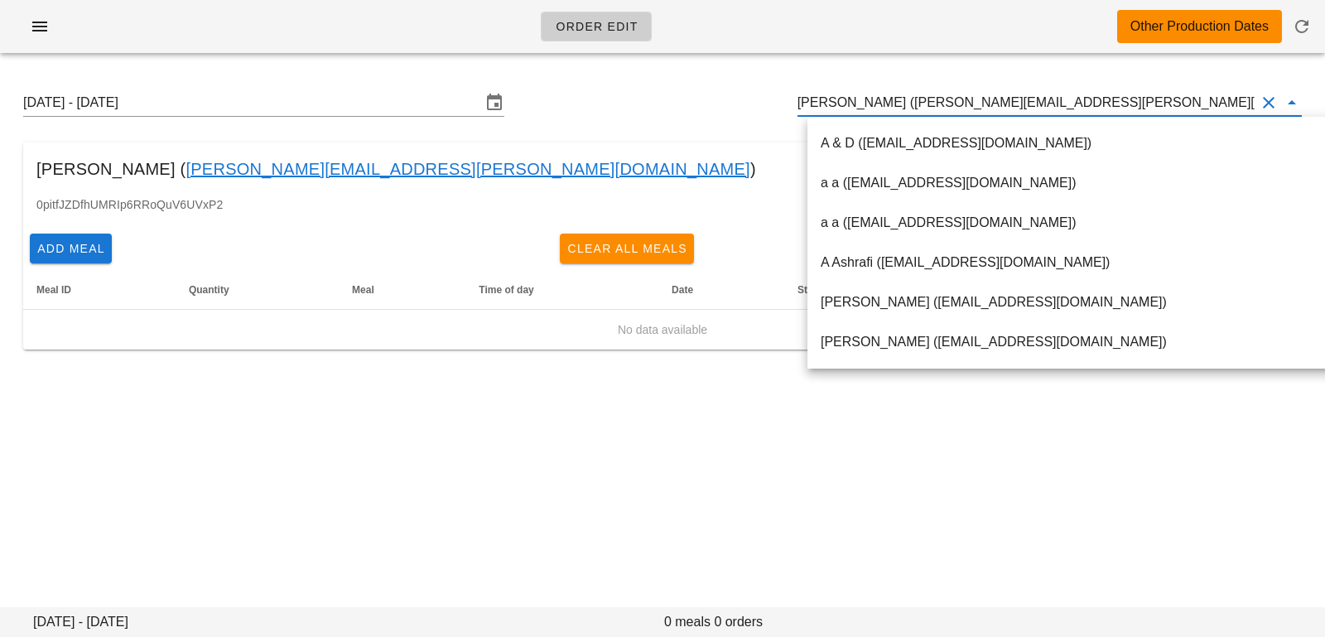
click at [891, 100] on input "Clare McGrath (Clare.mcgrath@live.com)" at bounding box center [1027, 102] width 458 height 27
drag, startPoint x: 896, startPoint y: 101, endPoint x: 1098, endPoint y: 97, distance: 202.2
click at [1100, 99] on input "Clare McGrath (Clare.mcgrath@live.com)" at bounding box center [1027, 102] width 458 height 27
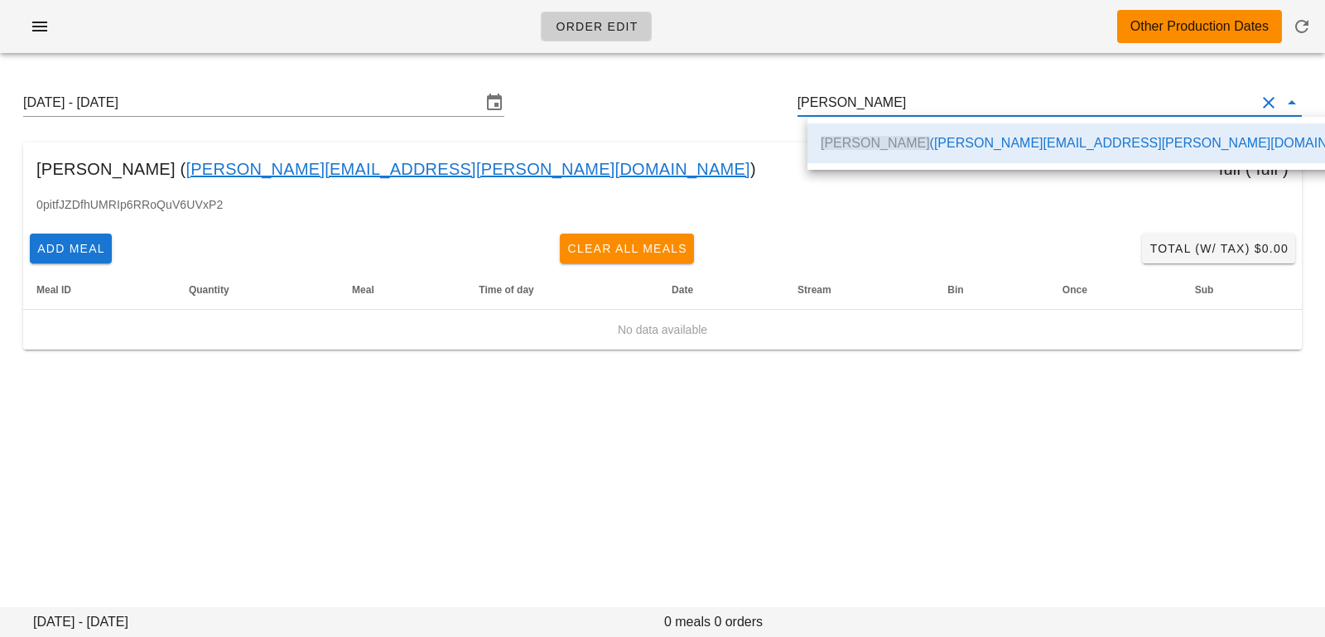
drag, startPoint x: 967, startPoint y: 105, endPoint x: 676, endPoint y: 97, distance: 290.9
click at [677, 99] on div "Sunday August 17 - Saturday August 23 Clare McGrath" at bounding box center [663, 102] width 1306 height 53
paste input "Jackyle2123@gmail.com"
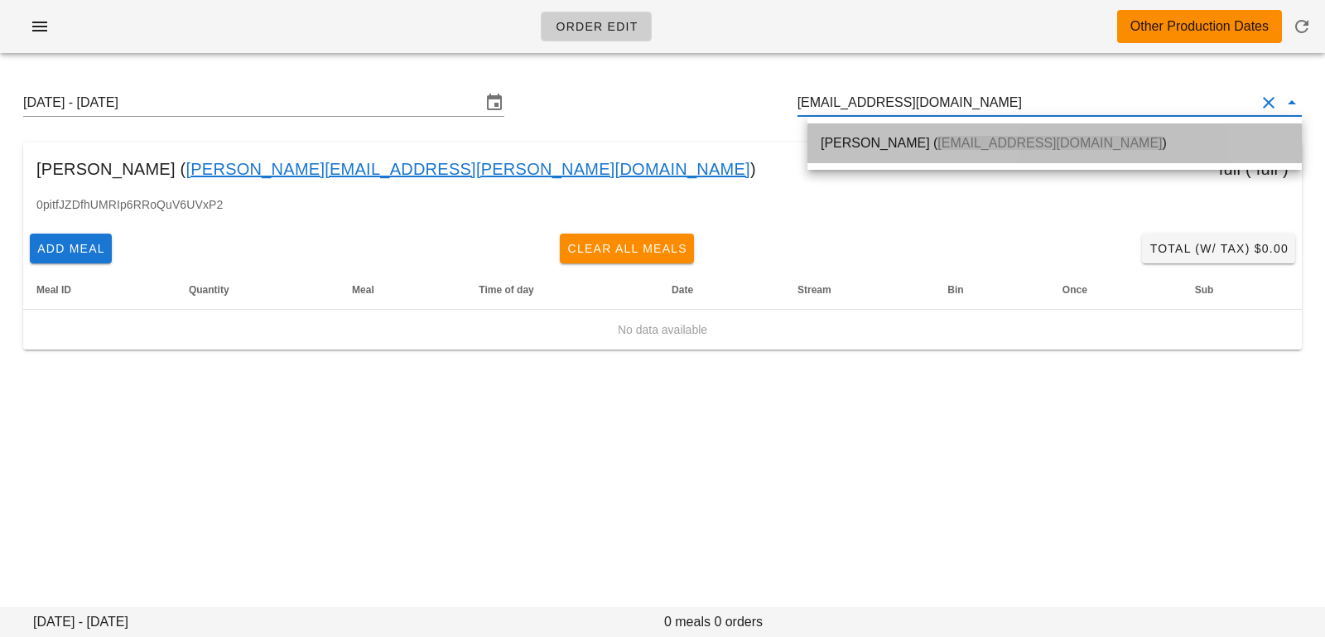
click at [827, 138] on div "Jacky Le ( Jackyle2123@gmail.com )" at bounding box center [1055, 143] width 468 height 16
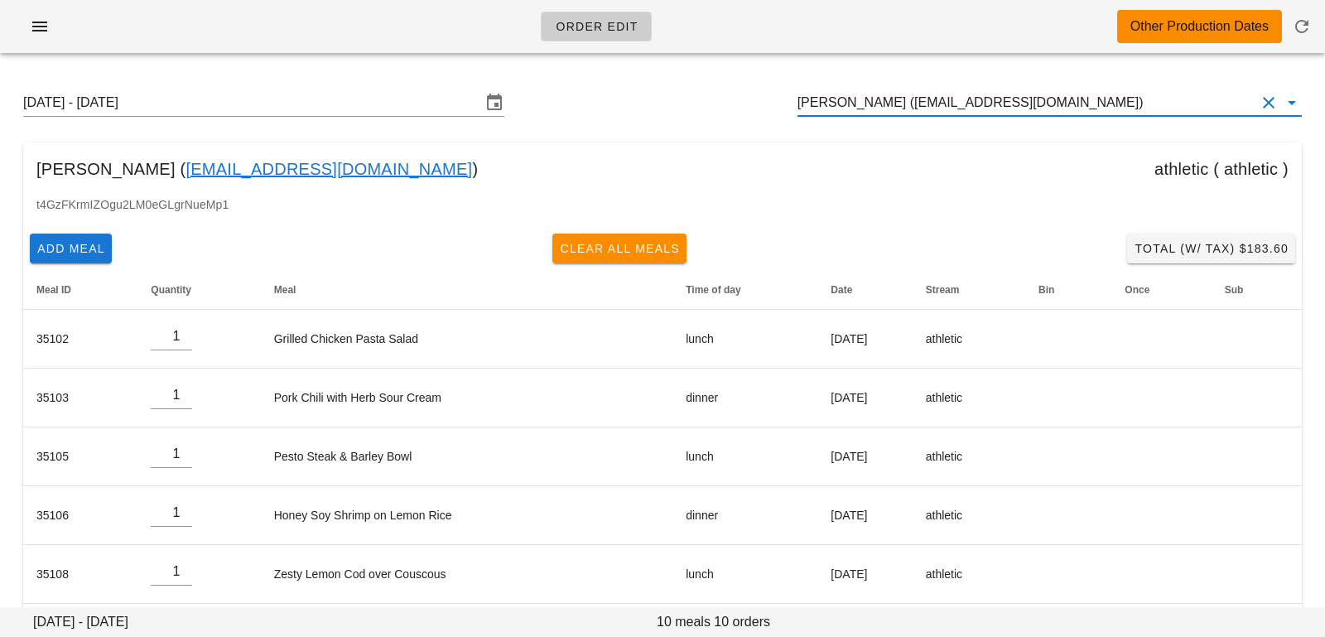
drag, startPoint x: 1062, startPoint y: 104, endPoint x: 726, endPoint y: 99, distance: 335.5
click at [731, 98] on div "Sunday August 17 - Saturday August 23 Jacky Le (Jackyle2123@gmail.com)" at bounding box center [663, 102] width 1306 height 53
paste input "timrak@gmail.com"
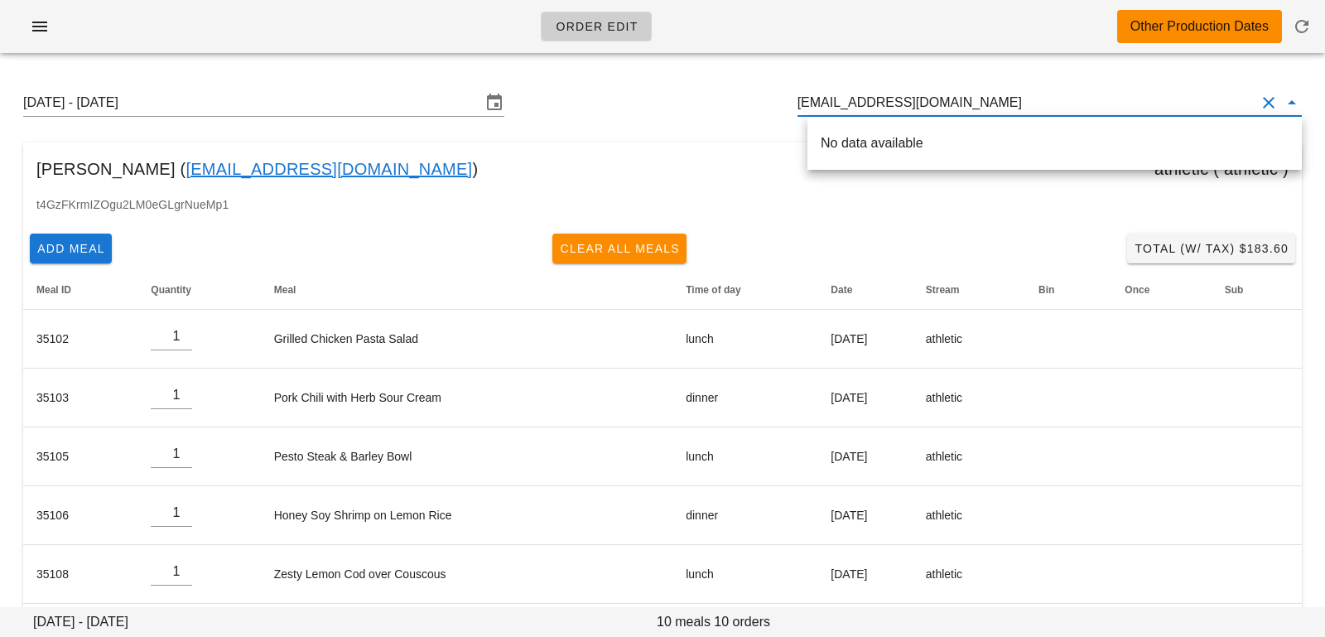
scroll to position [1, 0]
drag, startPoint x: 847, startPoint y: 102, endPoint x: 973, endPoint y: 108, distance: 126.0
click at [973, 108] on input "timrak@gmail.com" at bounding box center [1027, 102] width 458 height 27
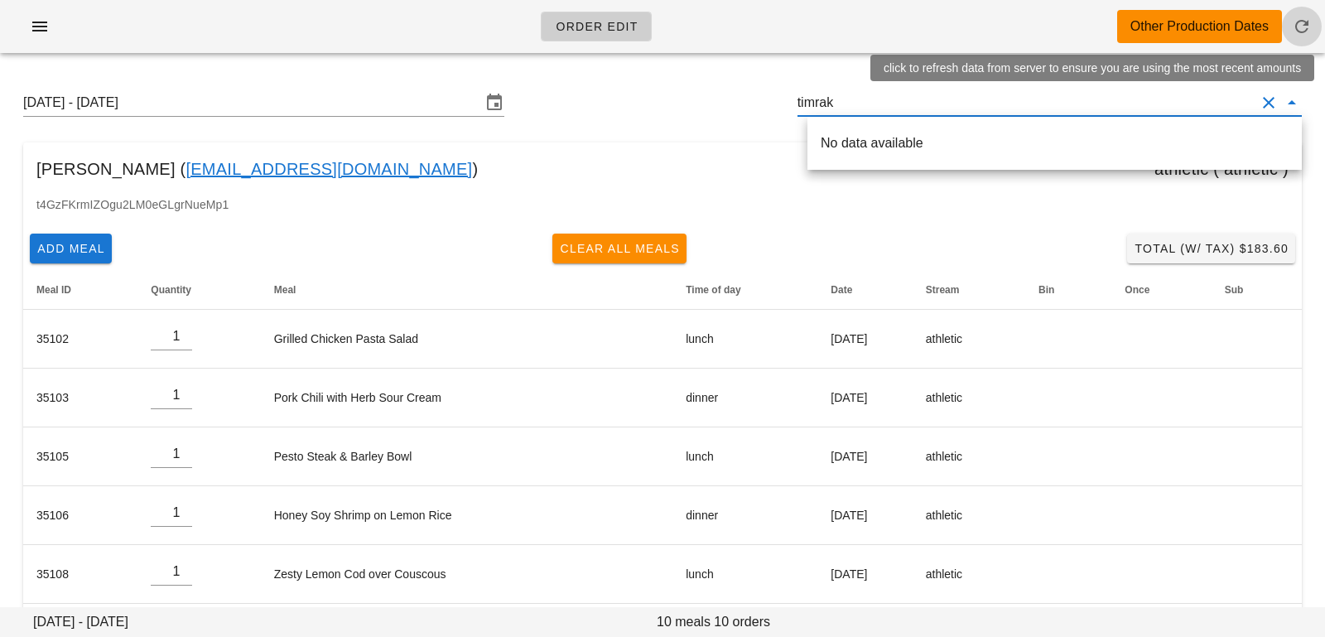
scroll to position [0, 0]
click at [1299, 28] on icon "button" at bounding box center [1302, 27] width 20 height 20
type input "Jacky Le (Jackyle2123@gmail.com)"
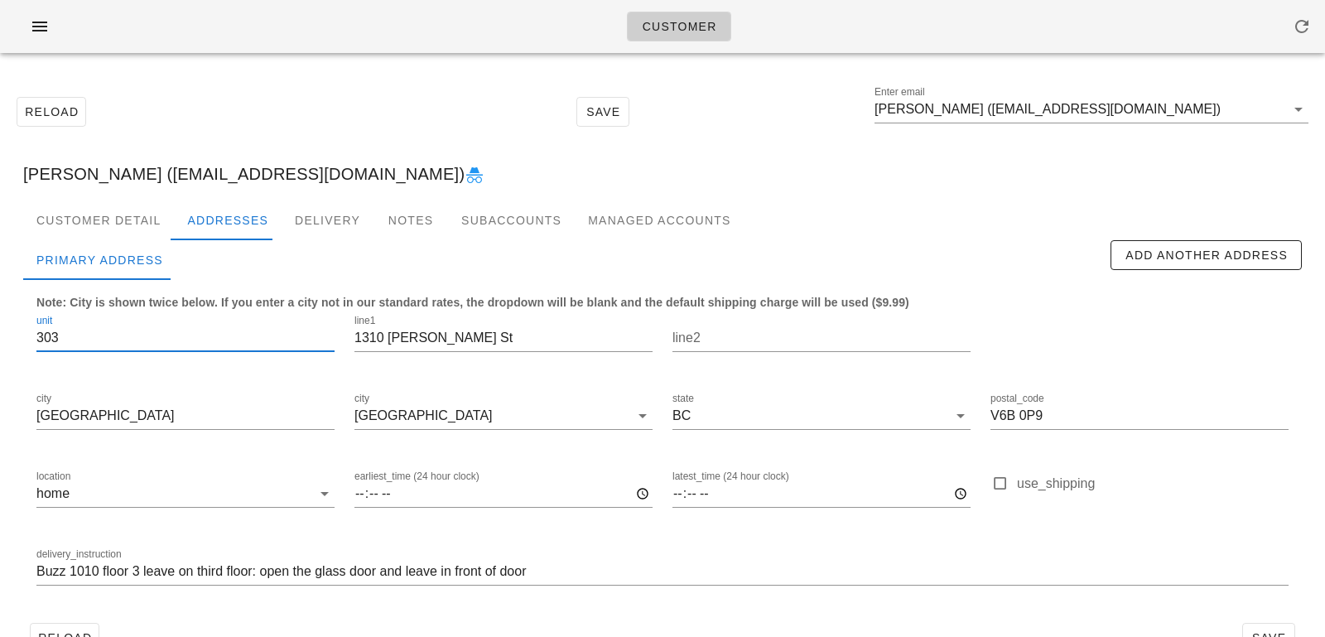
drag, startPoint x: 101, startPoint y: 342, endPoint x: 0, endPoint y: 308, distance: 106.6
click at [0, 308] on div "Reload Save Enter email [PERSON_NAME] ([EMAIL_ADDRESS][DOMAIN_NAME]) [PERSON_NA…" at bounding box center [662, 374] width 1325 height 616
click at [38, 572] on input "Buzz 1010 floor 3 leave on third floor: open the glass door and leave in front …" at bounding box center [662, 571] width 1253 height 27
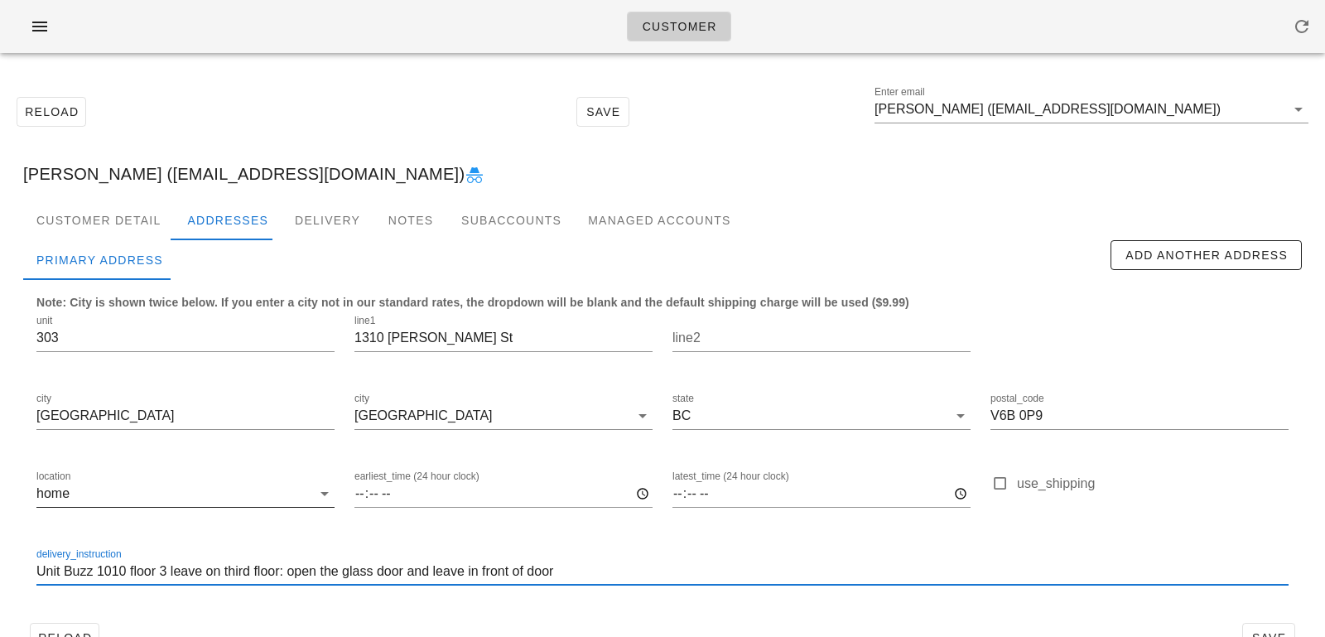
paste input "303"
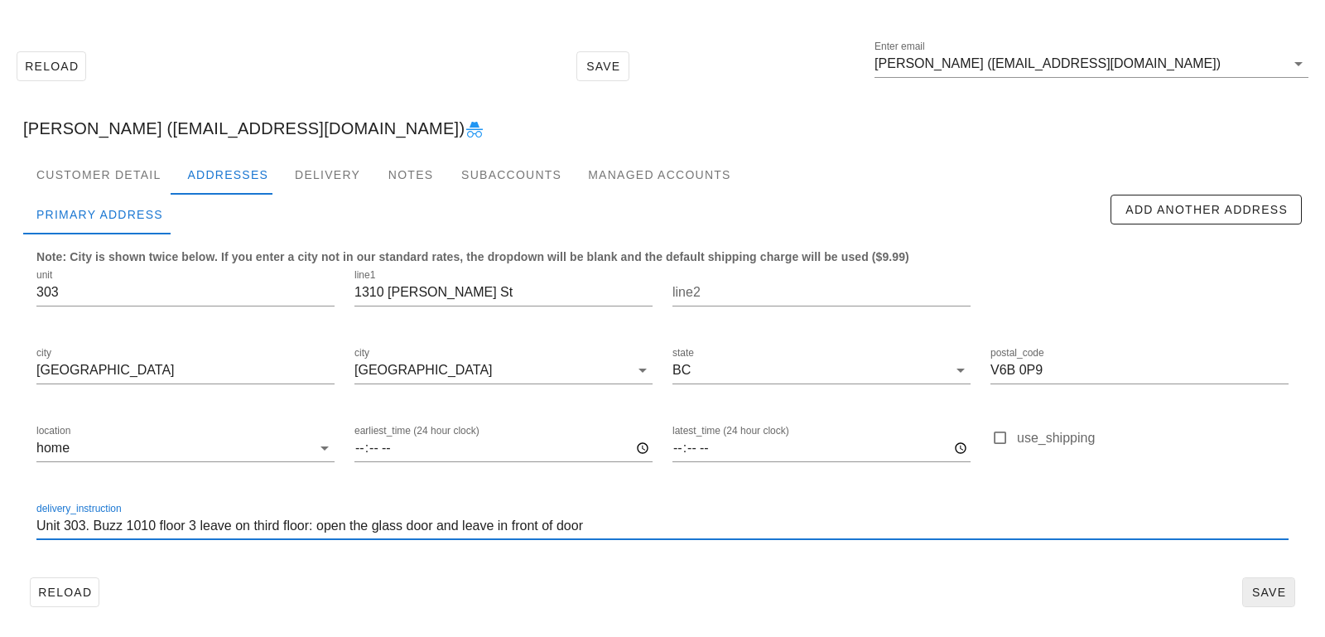
type input "Unit 303. Buzz 1010 floor 3 leave on third floor: open the glass door and leave…"
click at [1271, 587] on span "Save" at bounding box center [1269, 592] width 38 height 13
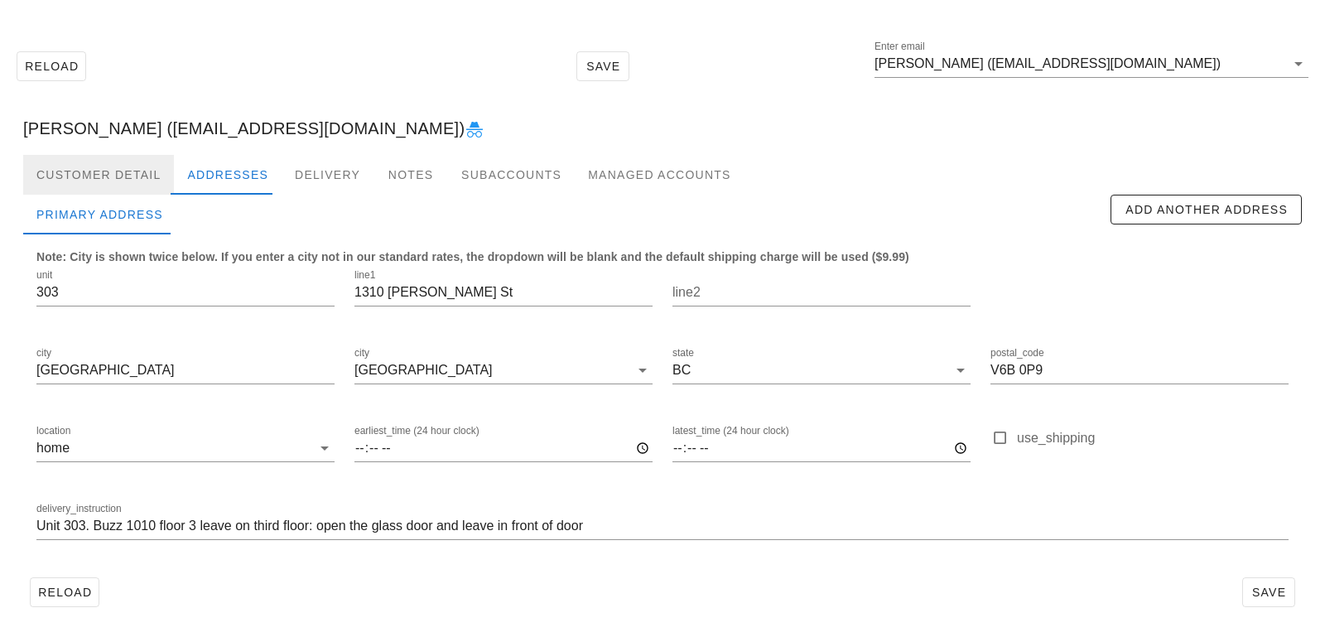
click at [84, 174] on div "Customer Detail" at bounding box center [98, 175] width 151 height 40
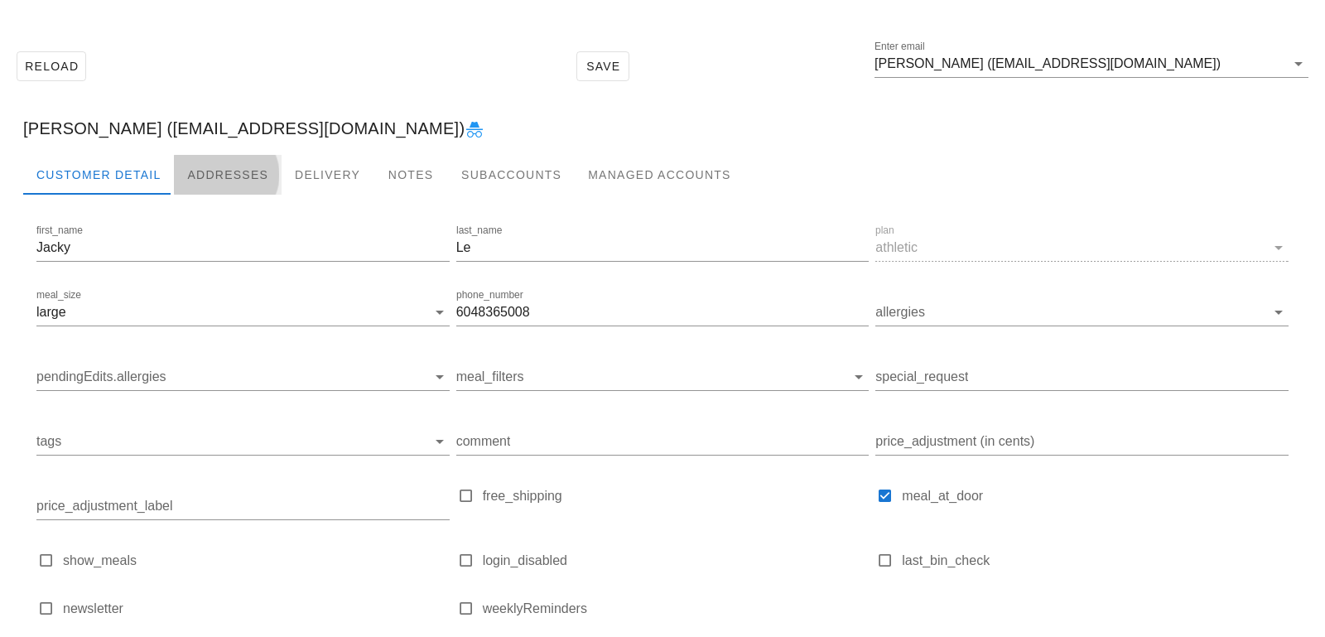
click at [251, 190] on div "Addresses" at bounding box center [228, 175] width 108 height 40
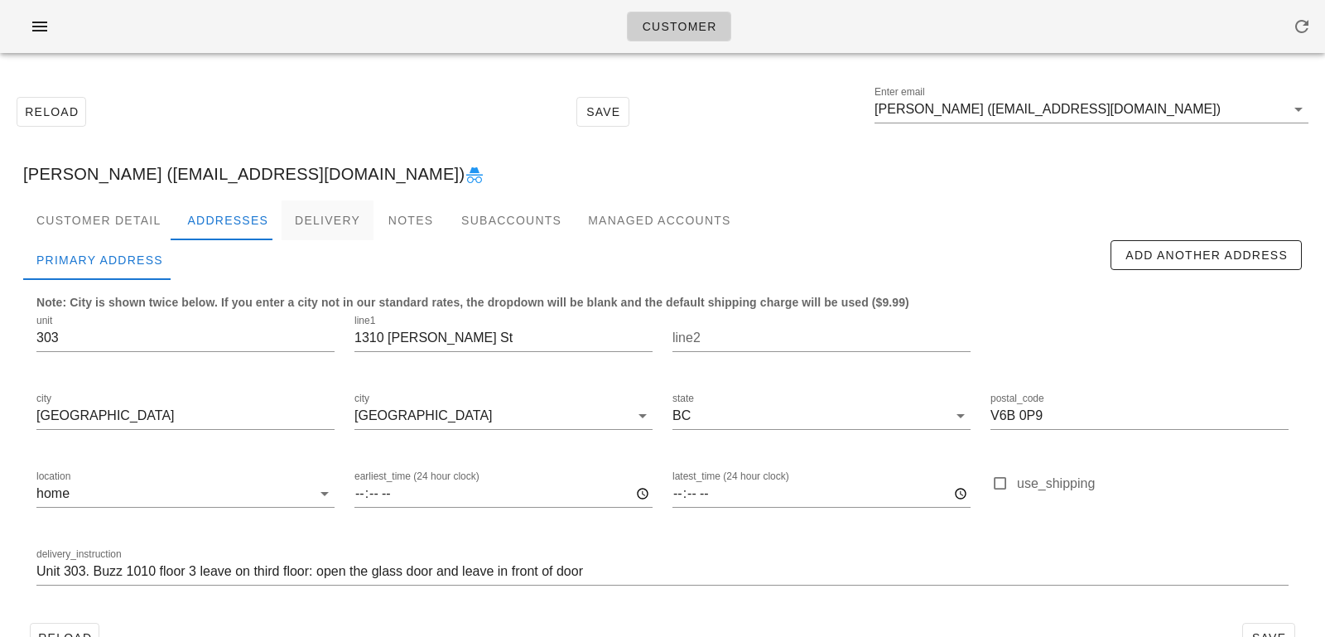
scroll to position [46, 0]
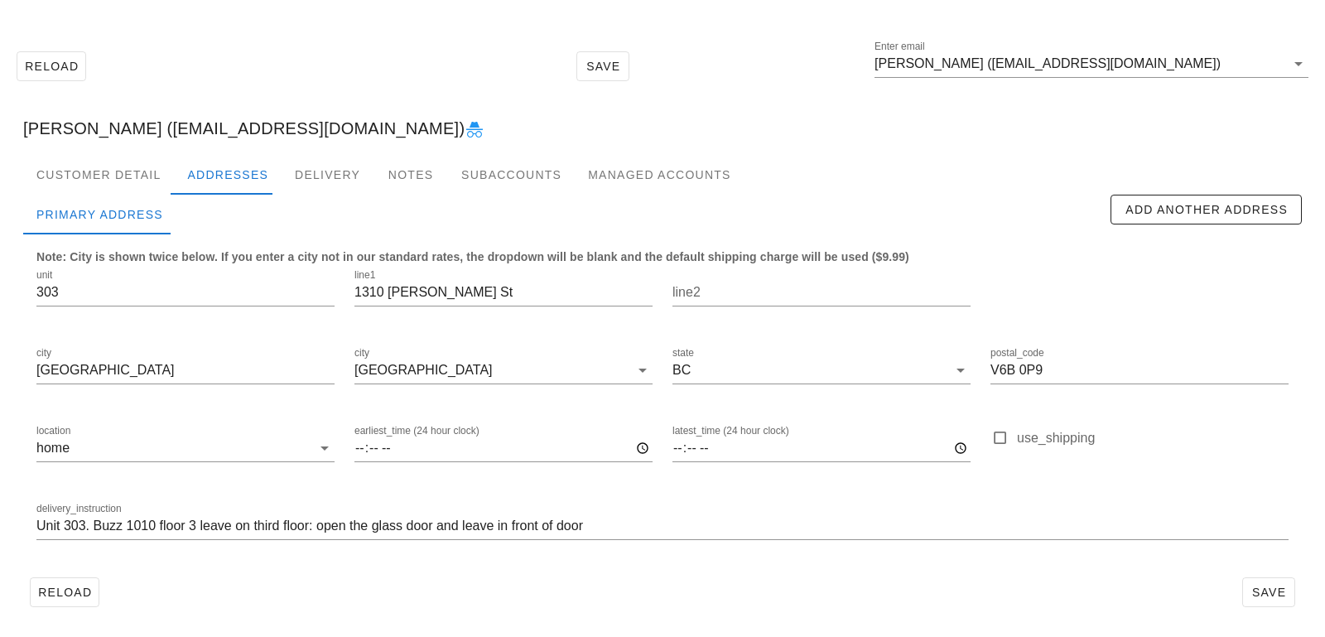
click at [104, 153] on div "[PERSON_NAME] ([EMAIL_ADDRESS][DOMAIN_NAME])" at bounding box center [663, 128] width 1306 height 53
click at [106, 169] on div "Customer Detail" at bounding box center [98, 175] width 151 height 40
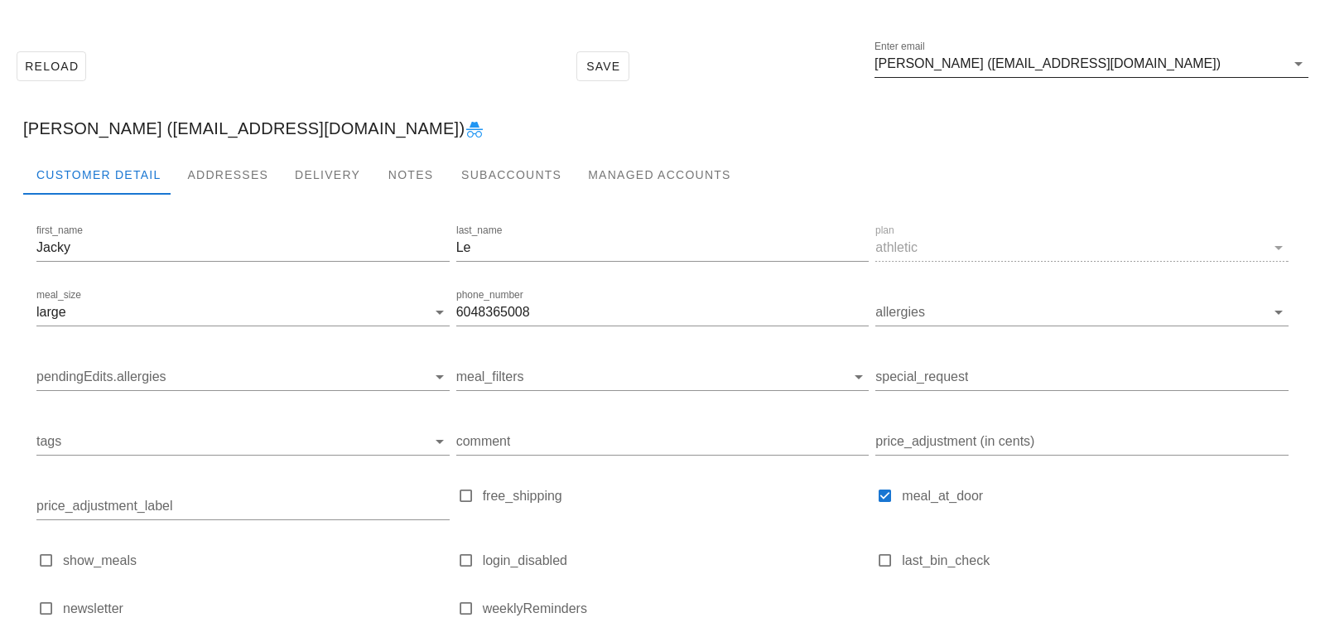
click at [1170, 70] on input "[PERSON_NAME] ([EMAIL_ADDRESS][DOMAIN_NAME])" at bounding box center [1080, 64] width 411 height 27
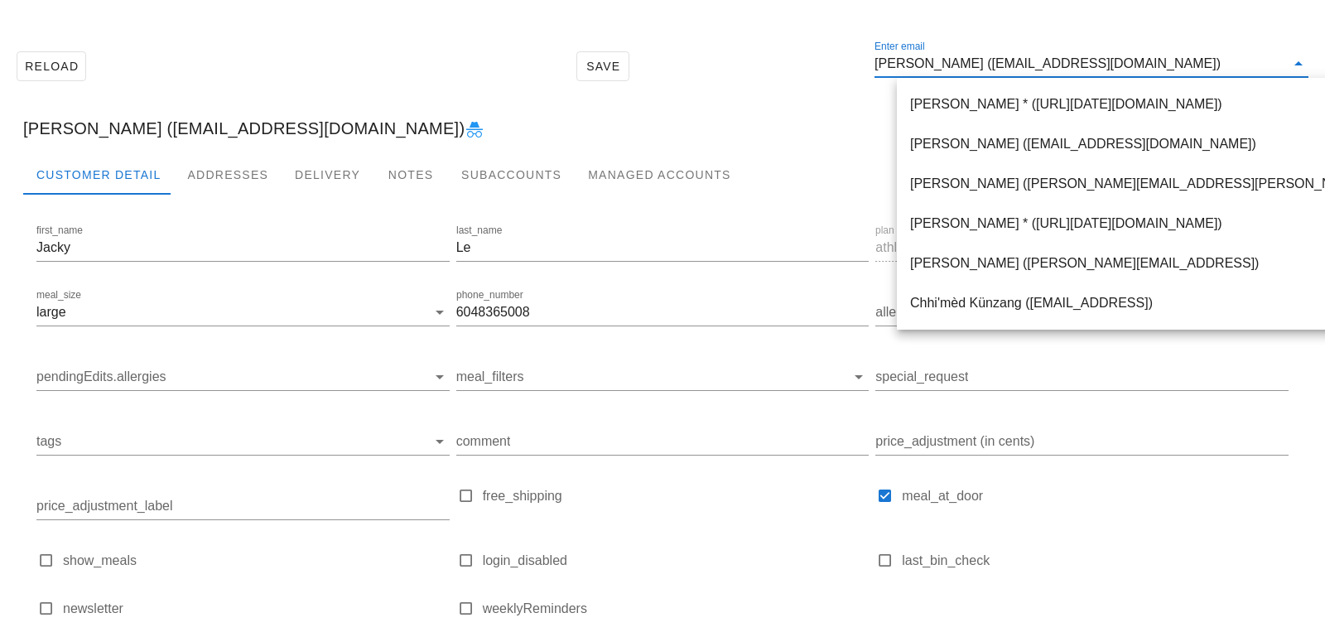
paste input "[EMAIL_ADDRESS][DOMAIN_NAME]"
type input "[EMAIL_ADDRESS][DOMAIN_NAME]"
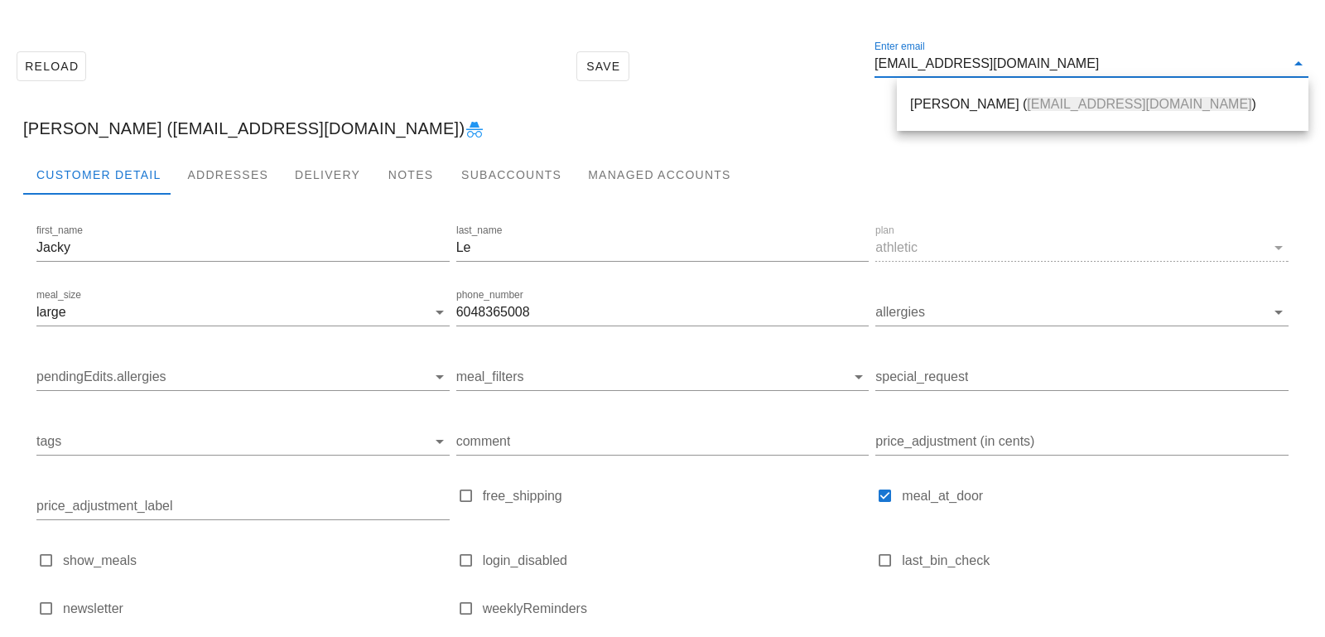
drag, startPoint x: 982, startPoint y: 94, endPoint x: 537, endPoint y: 2, distance: 455.1
click at [982, 94] on div "Timothy Rak ( timrak@gmail.com )" at bounding box center [1102, 104] width 385 height 36
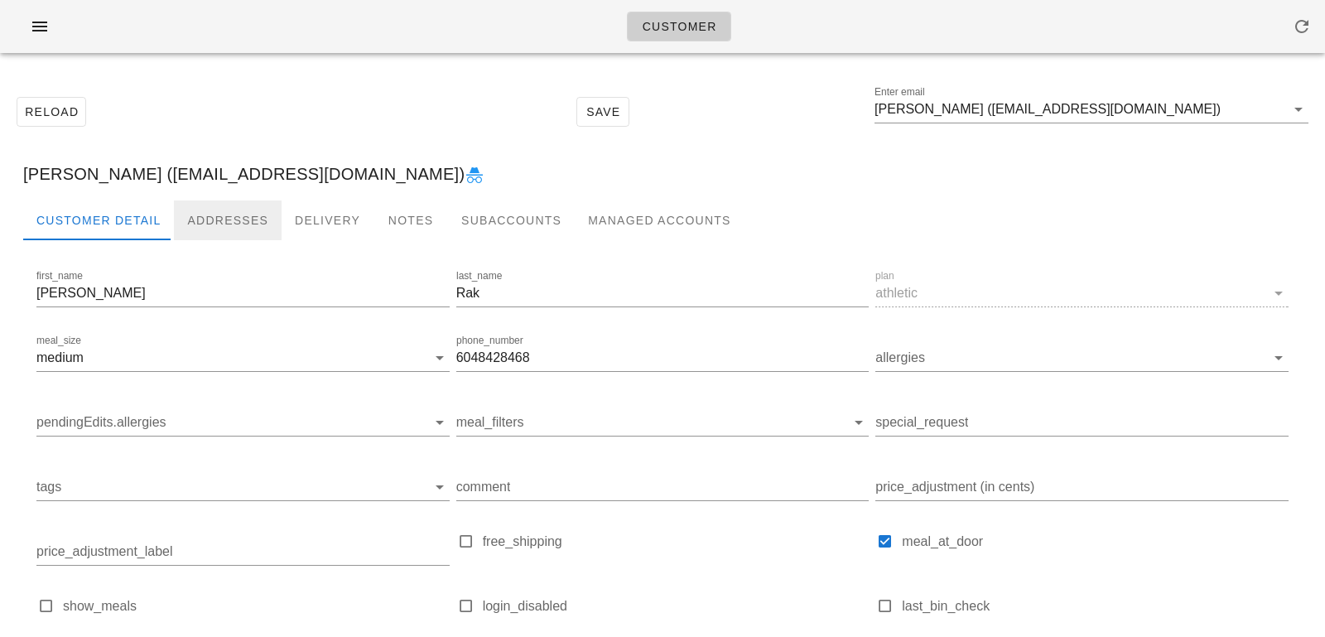
click at [223, 217] on div "Addresses" at bounding box center [228, 220] width 108 height 40
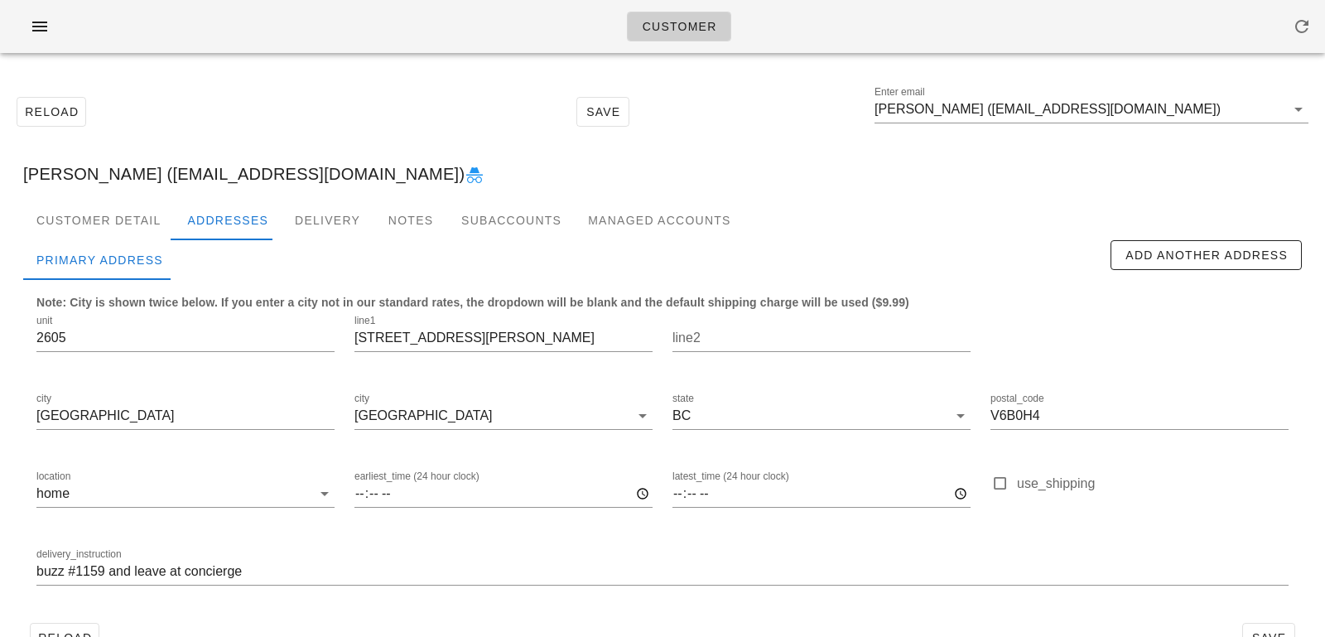
scroll to position [46, 0]
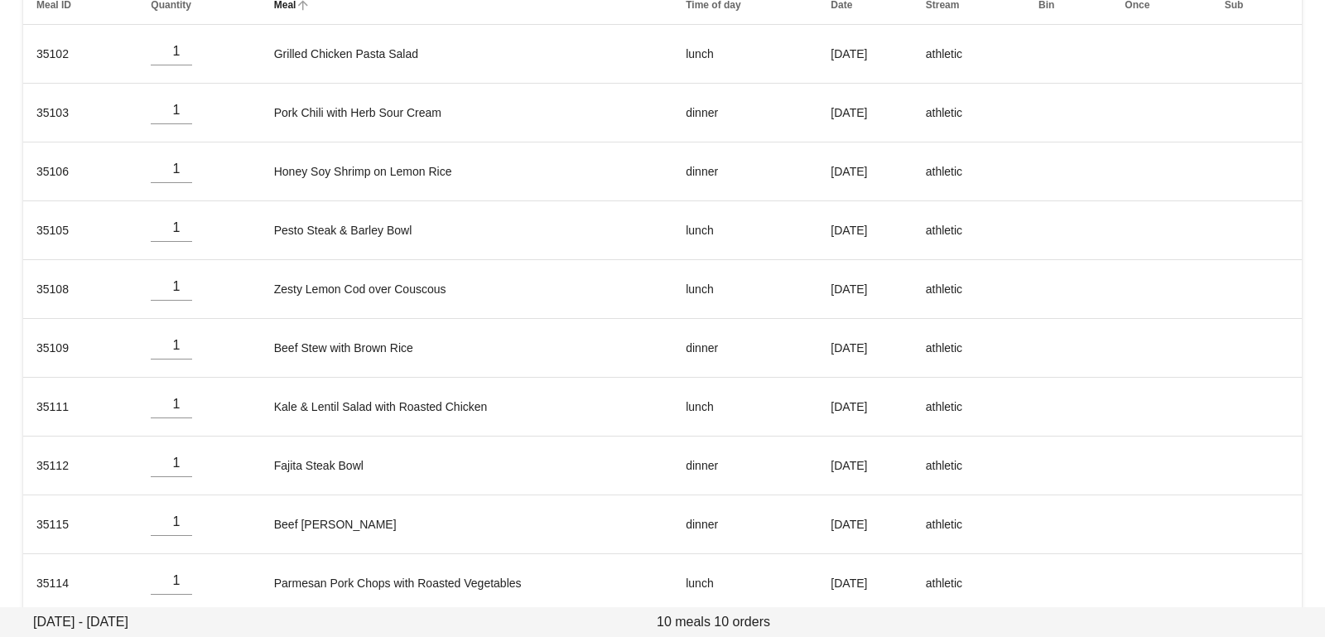
scroll to position [306, 0]
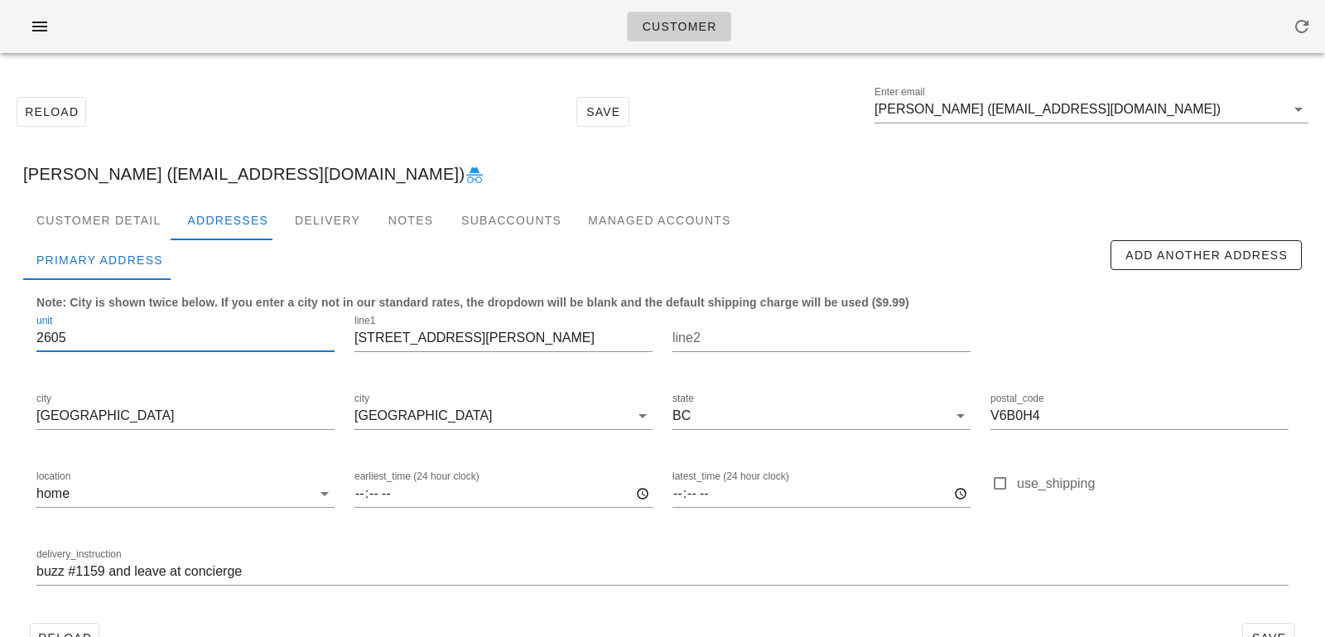
drag, startPoint x: 106, startPoint y: 339, endPoint x: 0, endPoint y: 316, distance: 108.4
click at [0, 316] on div "Reload Save Enter email [PERSON_NAME] ([EMAIL_ADDRESS][DOMAIN_NAME]) [PERSON_NA…" at bounding box center [662, 374] width 1325 height 616
click at [33, 567] on div "delivery_instruction buzz #1159 and leave at concierge" at bounding box center [663, 574] width 1272 height 78
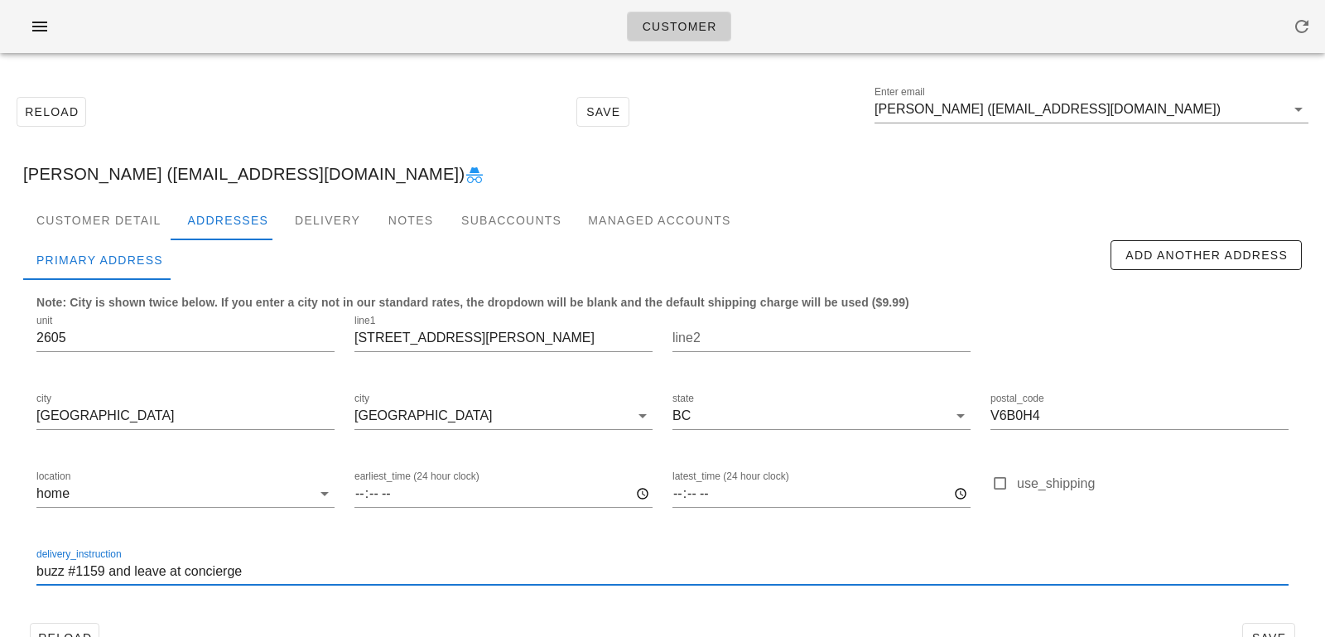
click at [38, 572] on input "buzz #1159 and leave at concierge" at bounding box center [662, 571] width 1253 height 27
paste input "2605"
type input "Unit 2605. [PERSON_NAME] #1159 and leave at concierge"
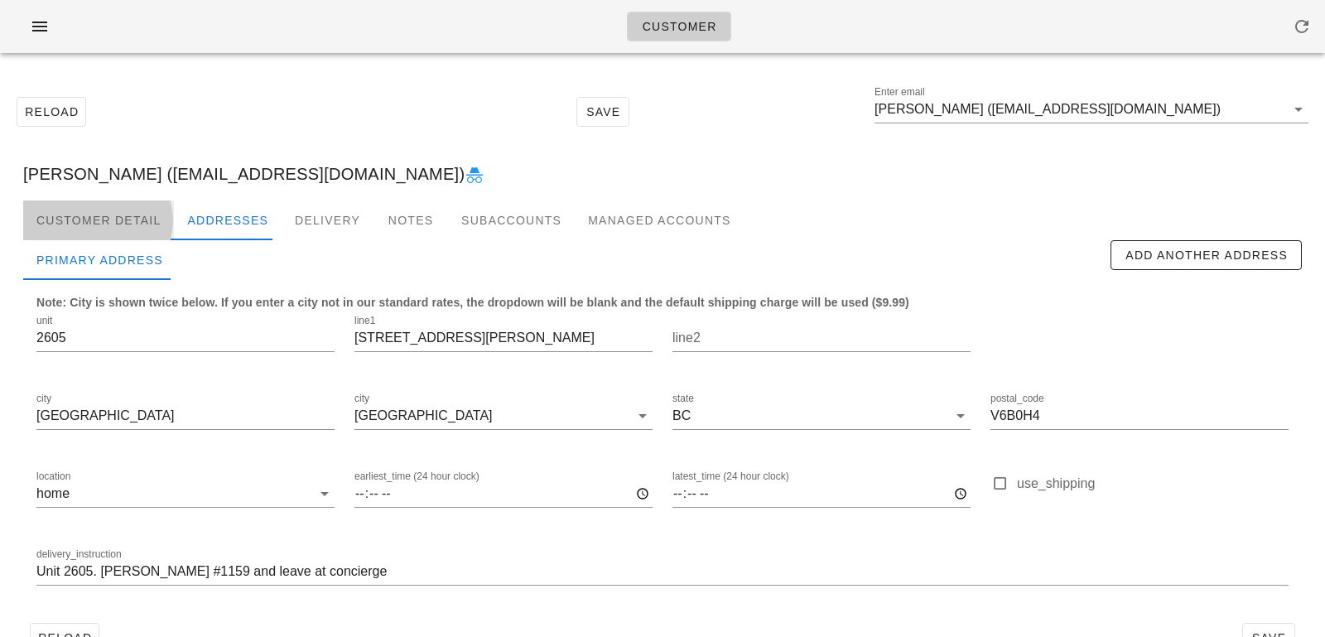
click at [109, 229] on div "Customer Detail" at bounding box center [98, 220] width 151 height 40
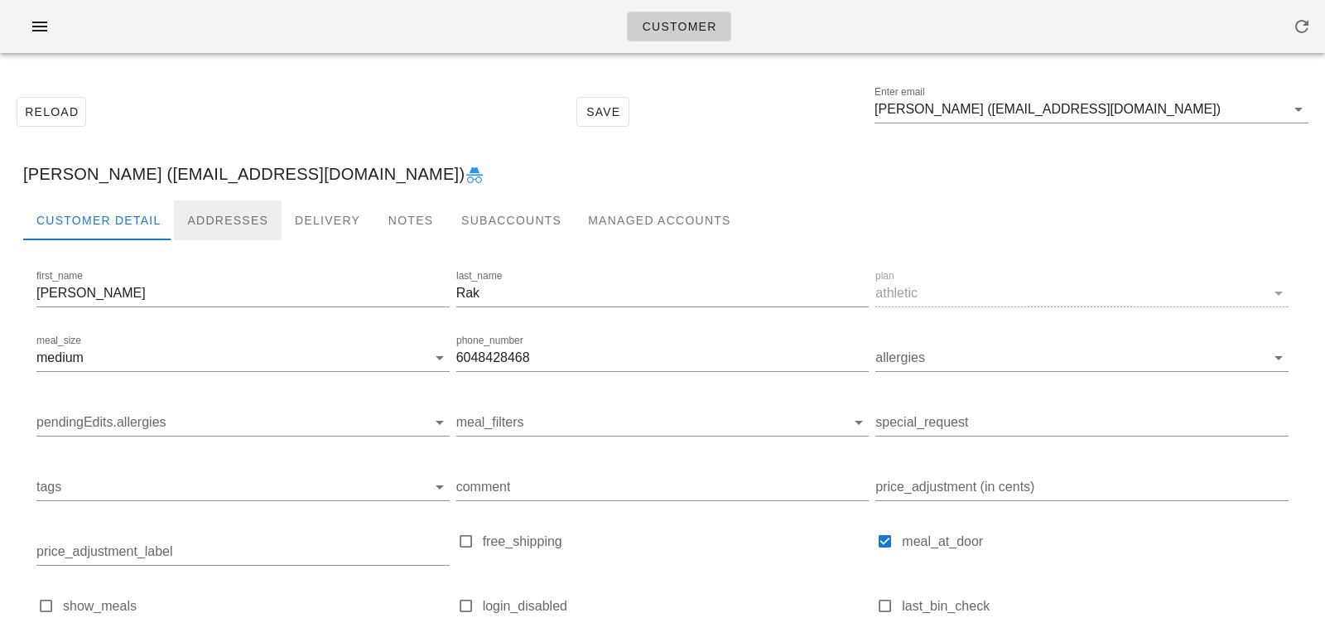
click at [203, 229] on div "Addresses" at bounding box center [228, 220] width 108 height 40
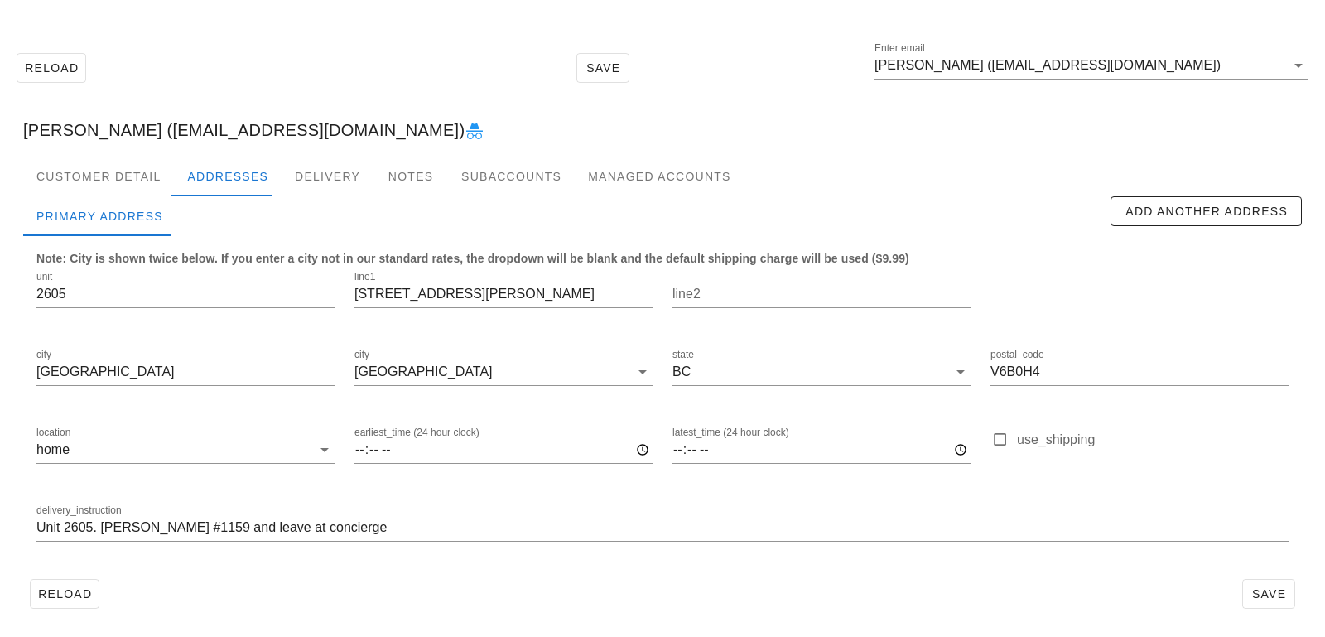
scroll to position [46, 0]
click at [124, 167] on div "Customer Detail" at bounding box center [98, 175] width 151 height 40
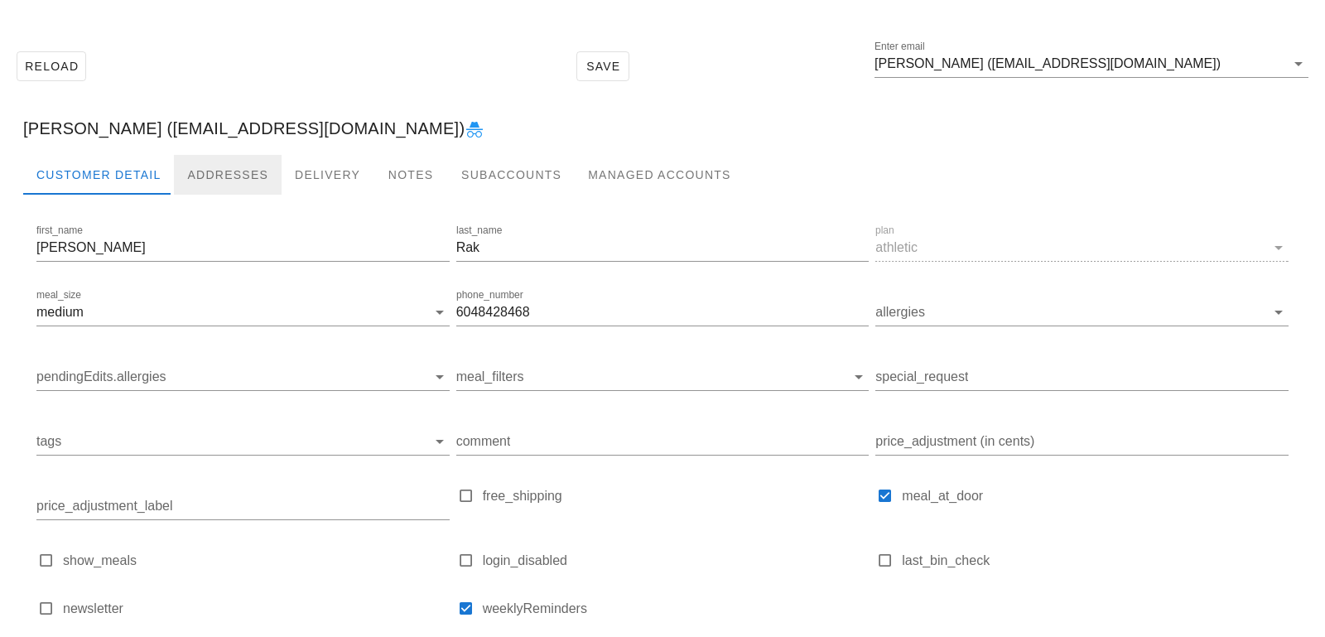
click at [195, 174] on div "Addresses" at bounding box center [228, 175] width 108 height 40
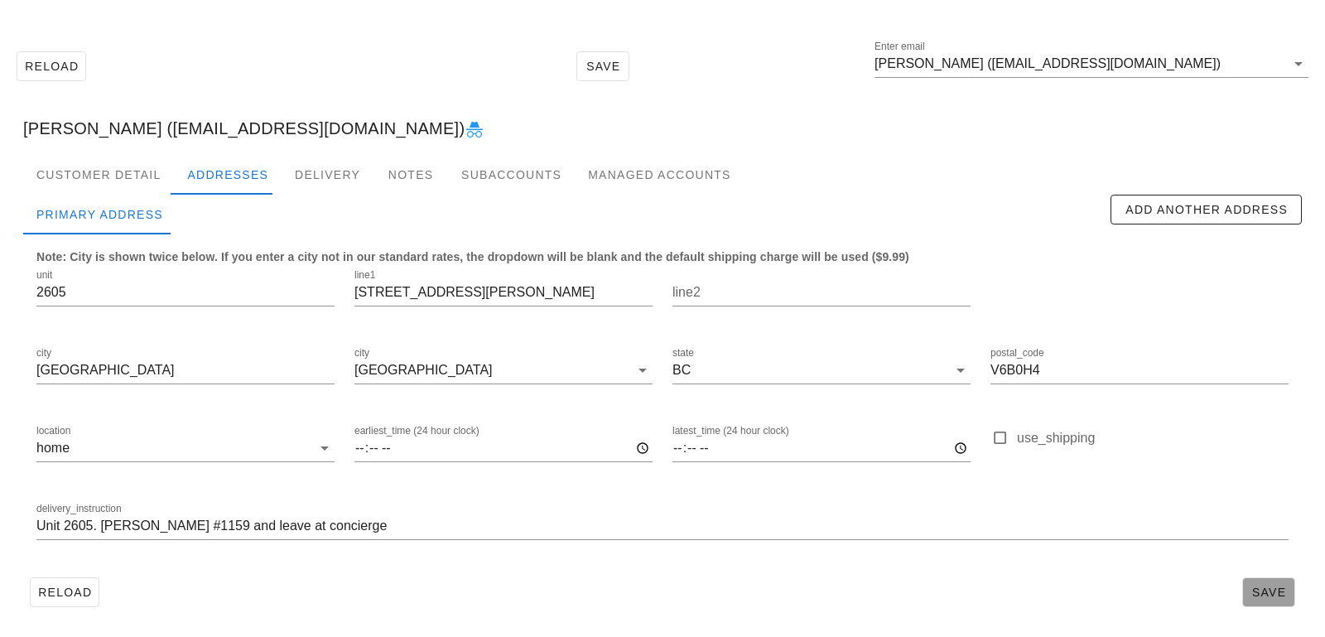
click at [1257, 591] on span "Save" at bounding box center [1269, 592] width 38 height 13
click at [143, 166] on div "Customer Detail" at bounding box center [98, 175] width 151 height 40
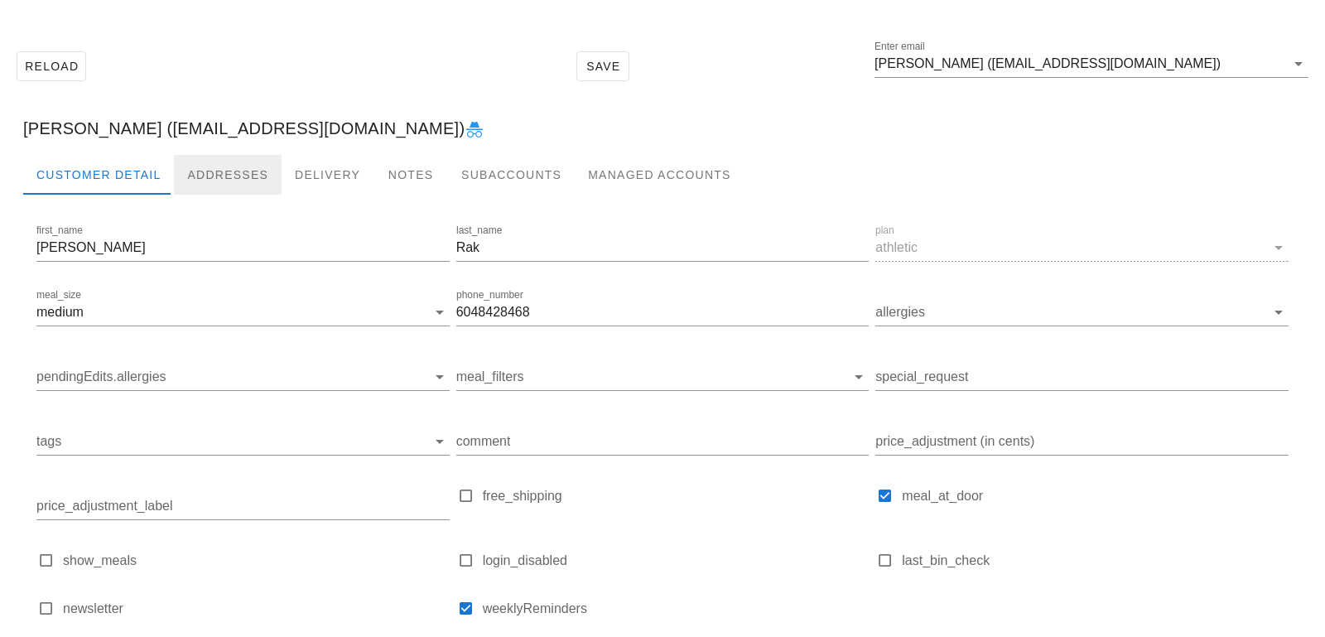
click at [234, 172] on div "Addresses" at bounding box center [228, 175] width 108 height 40
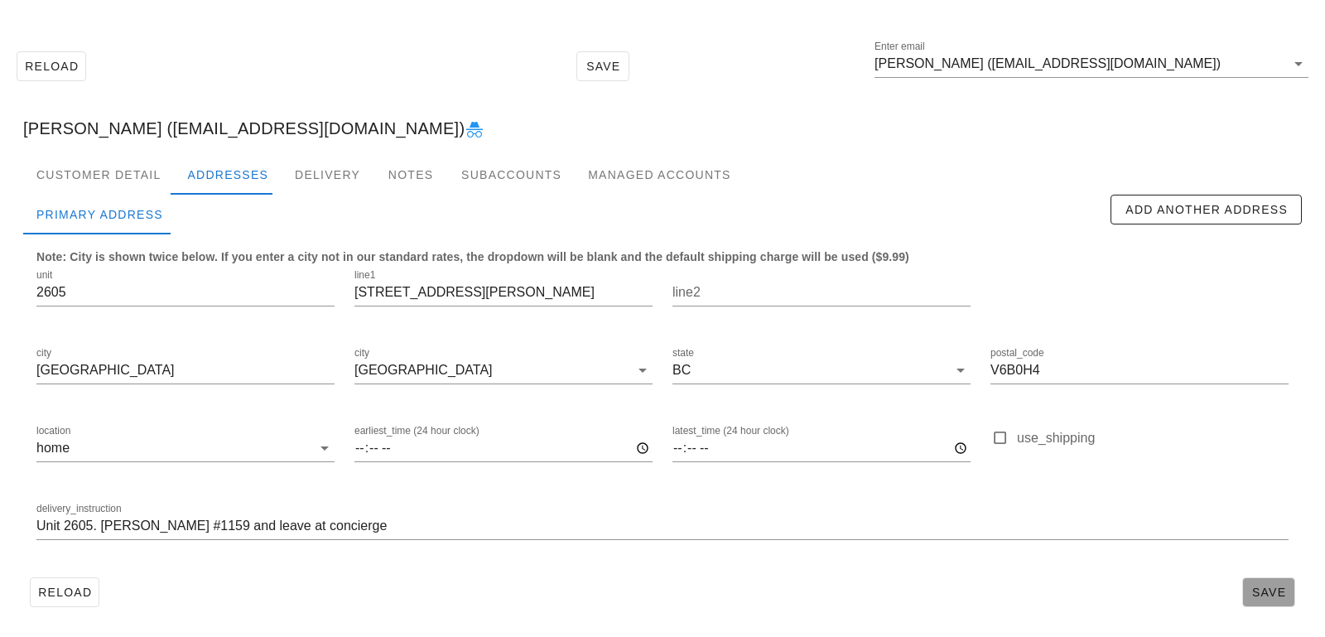
click at [1267, 596] on span "Save" at bounding box center [1269, 592] width 38 height 13
click at [416, 68] on div "Reload Save Enter email [PERSON_NAME] ([EMAIL_ADDRESS][DOMAIN_NAME])" at bounding box center [663, 66] width 1306 height 71
